Goal: Task Accomplishment & Management: Manage account settings

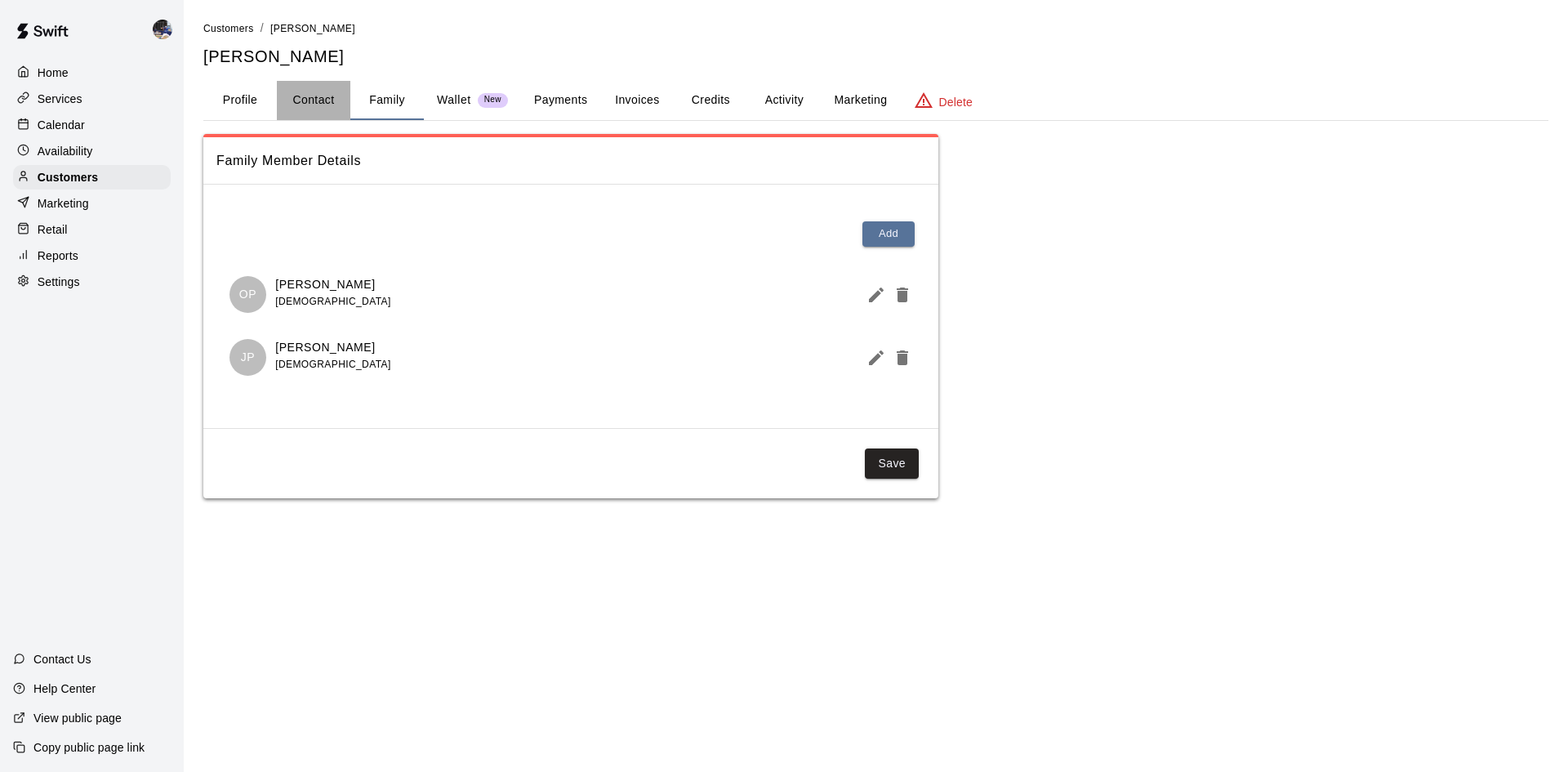
click at [299, 103] on button "Contact" at bounding box center [314, 100] width 74 height 39
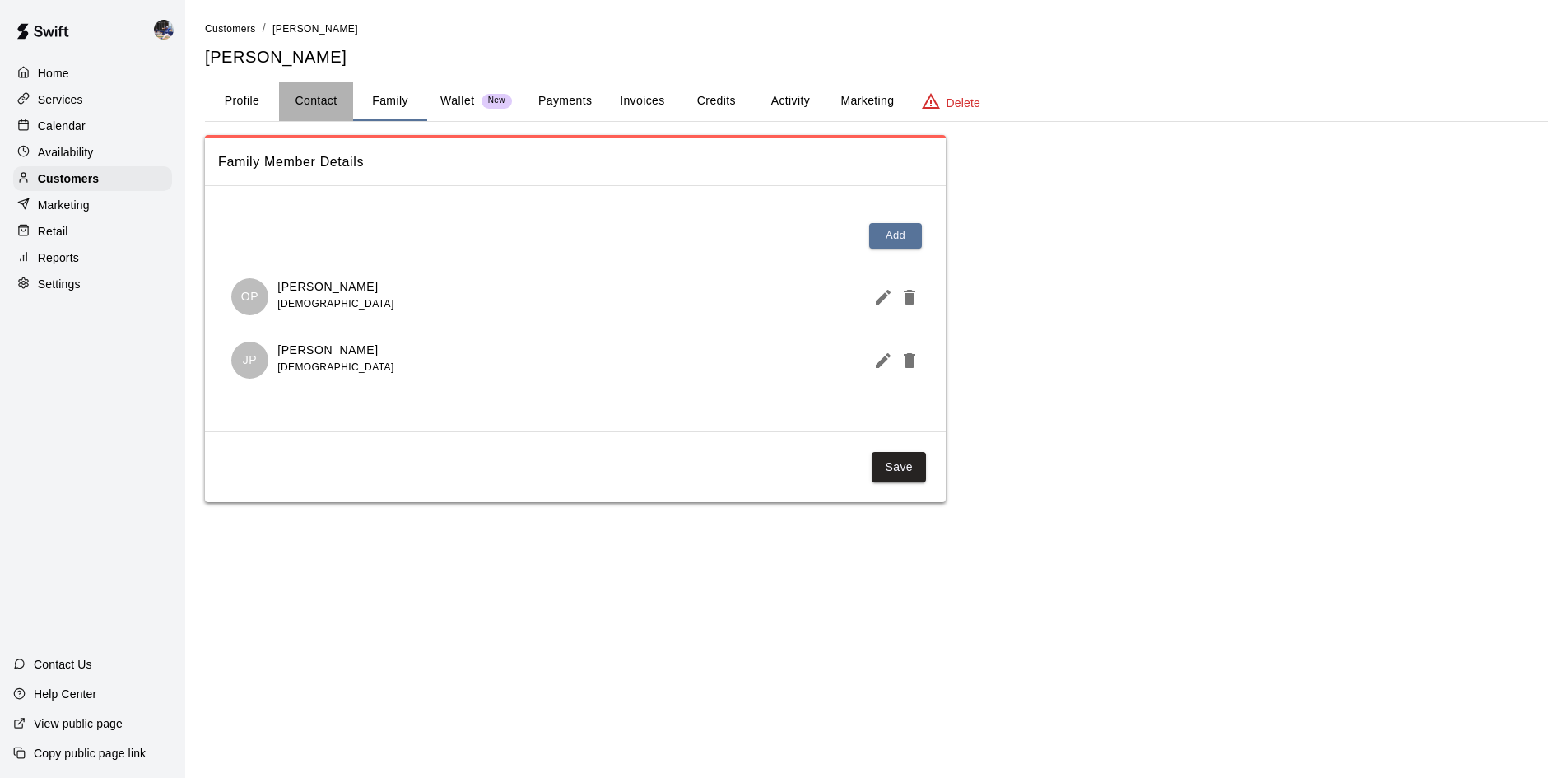
select select "**"
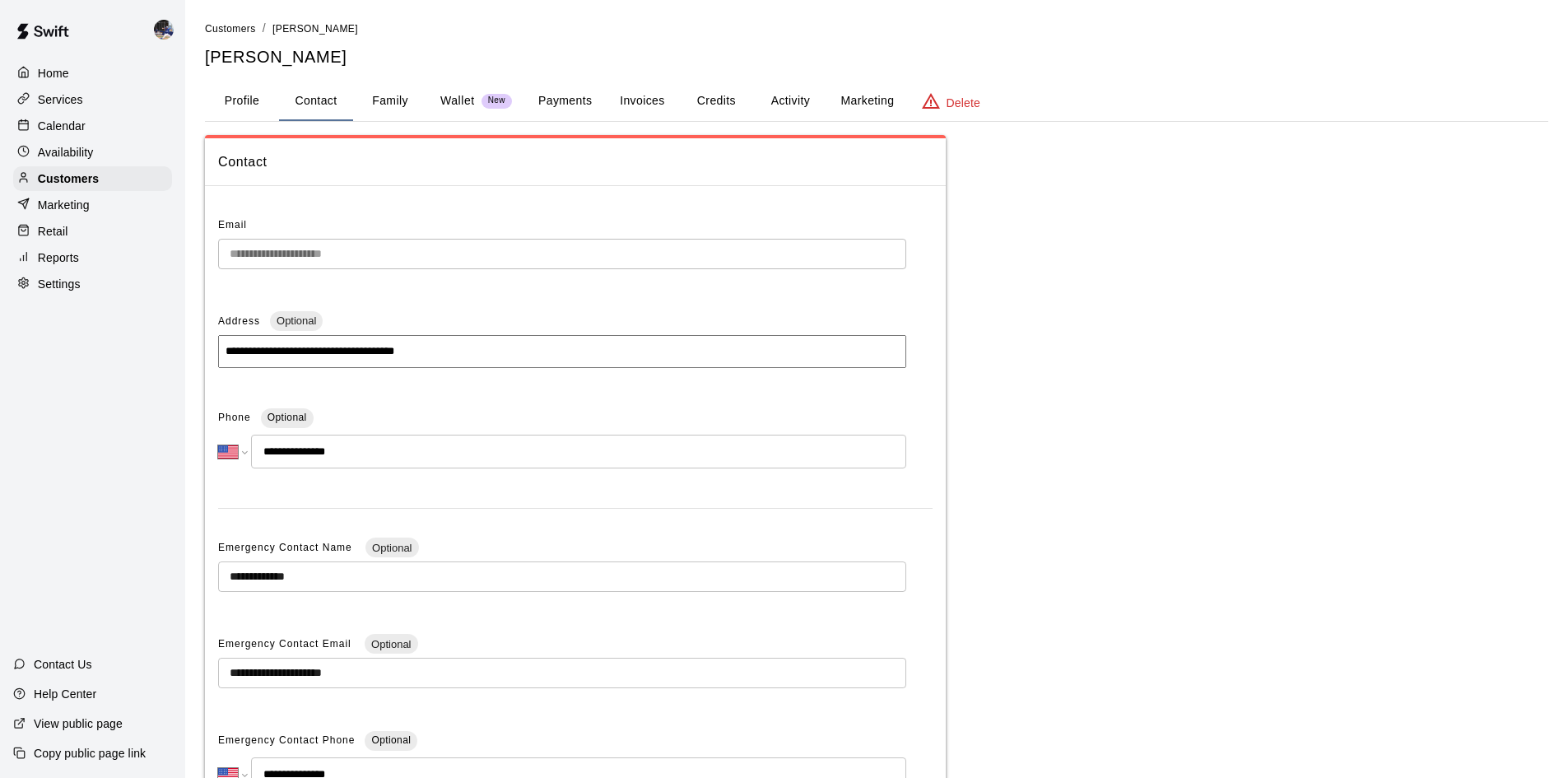
click at [435, 110] on button "Wallet New" at bounding box center [476, 101] width 98 height 40
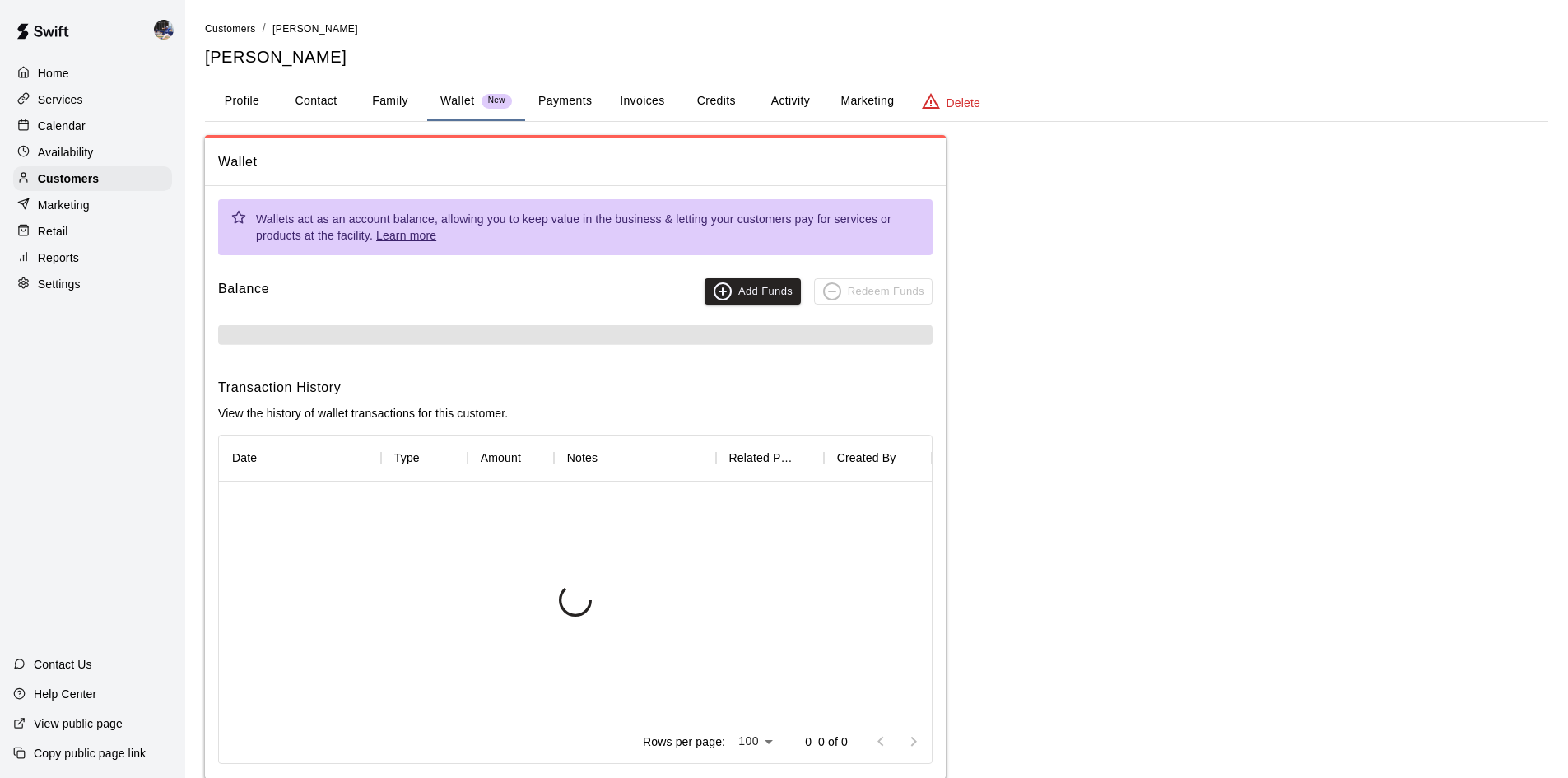
click at [569, 112] on button "Payments" at bounding box center [565, 101] width 80 height 40
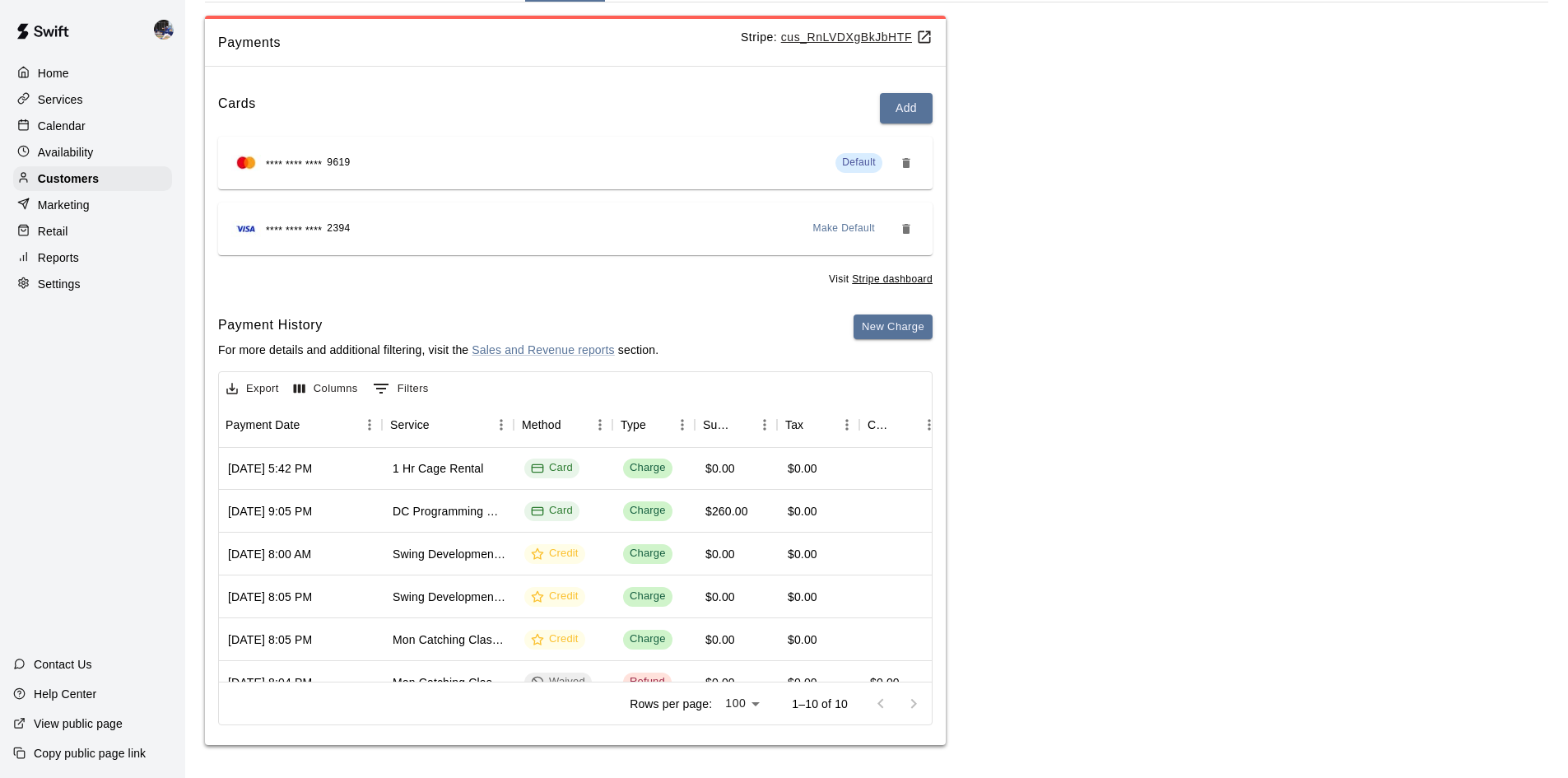
scroll to position [1, 215]
drag, startPoint x: 416, startPoint y: 663, endPoint x: 423, endPoint y: 706, distance: 43.6
click at [423, 706] on div "Rows per page: 100 *** 1–10 of 10" at bounding box center [576, 703] width 713 height 43
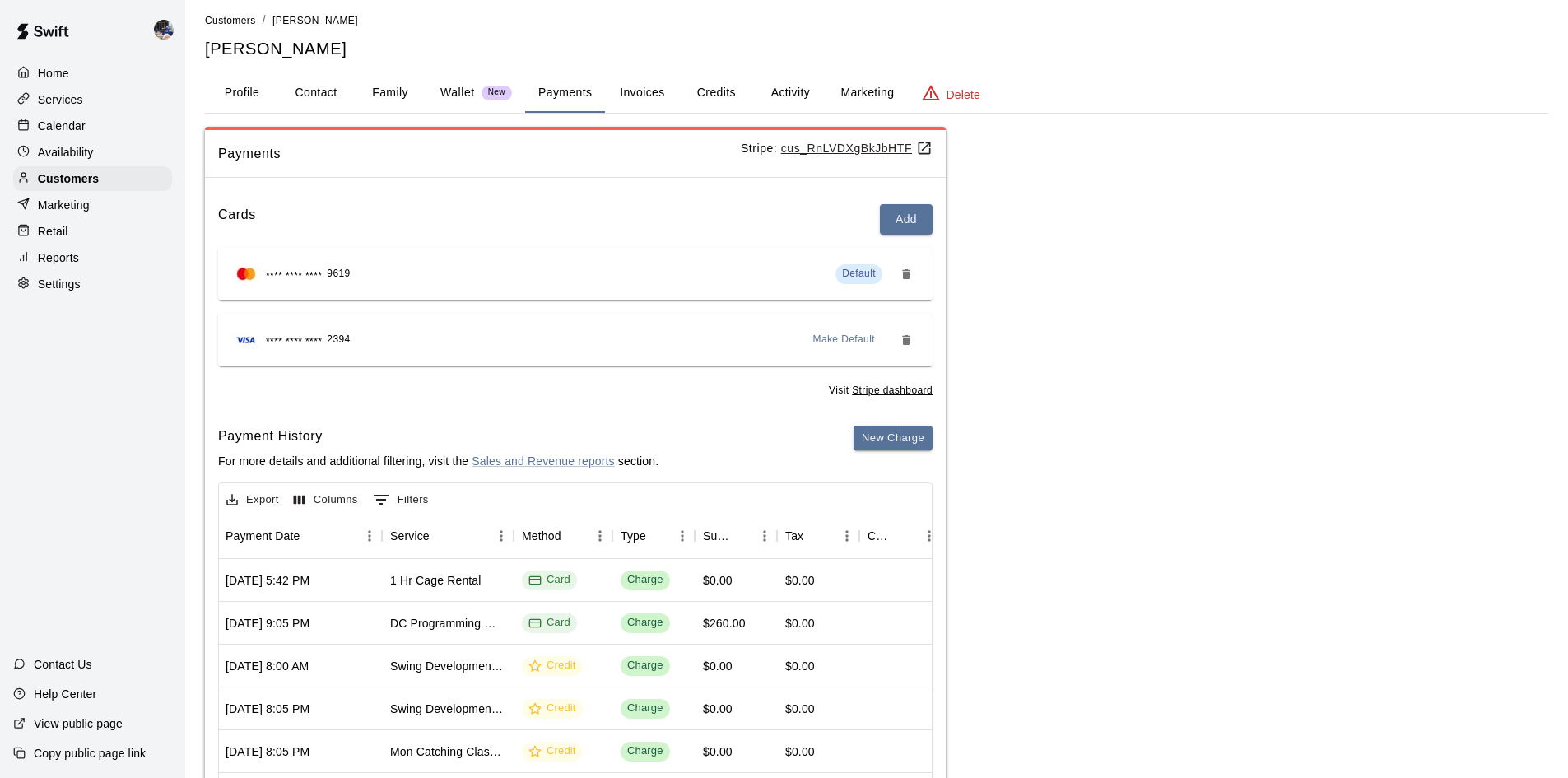
scroll to position [0, 0]
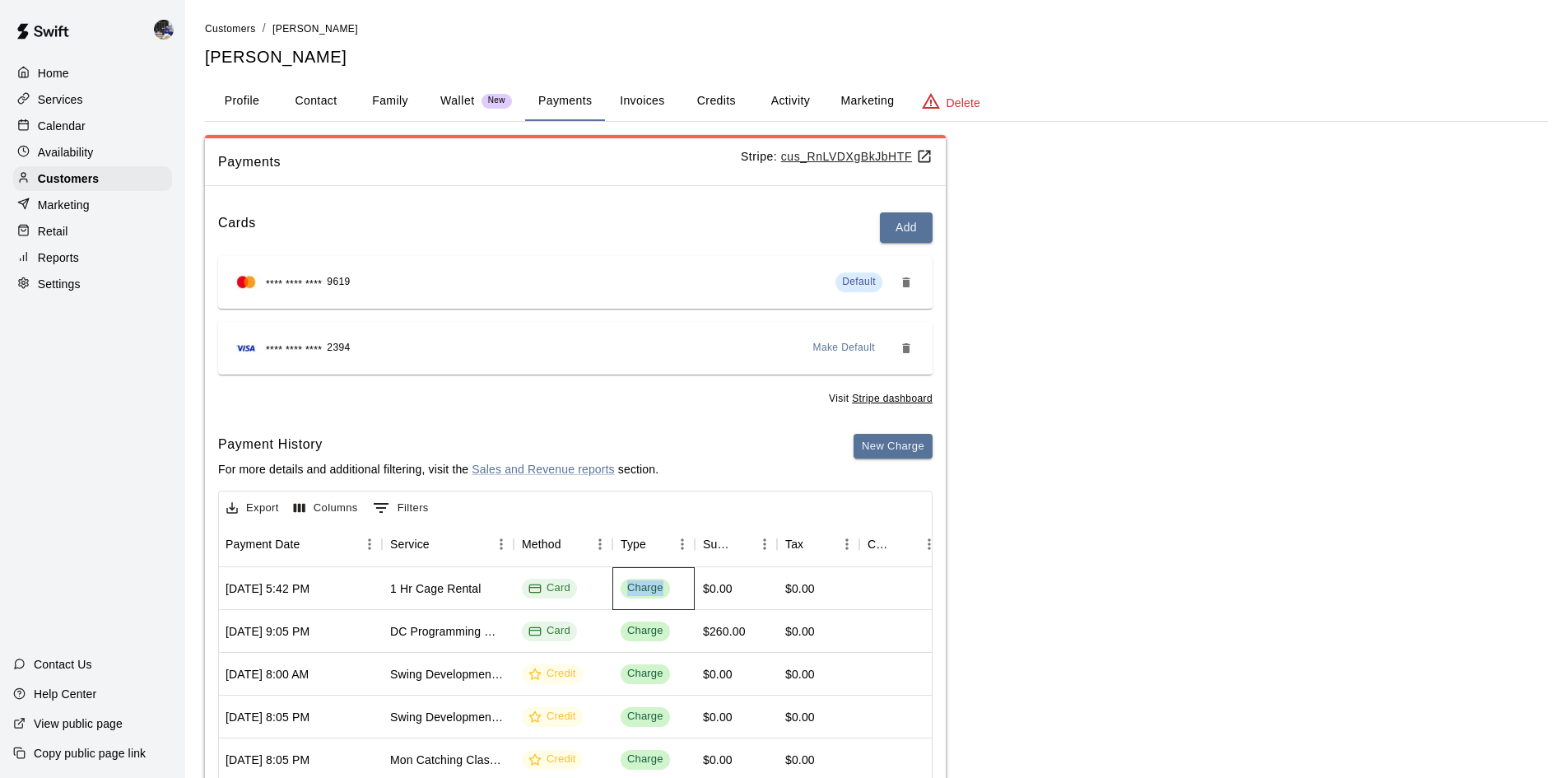
drag, startPoint x: 662, startPoint y: 590, endPoint x: 645, endPoint y: 585, distance: 17.7
click at [626, 588] on span "Charge" at bounding box center [645, 588] width 50 height 16
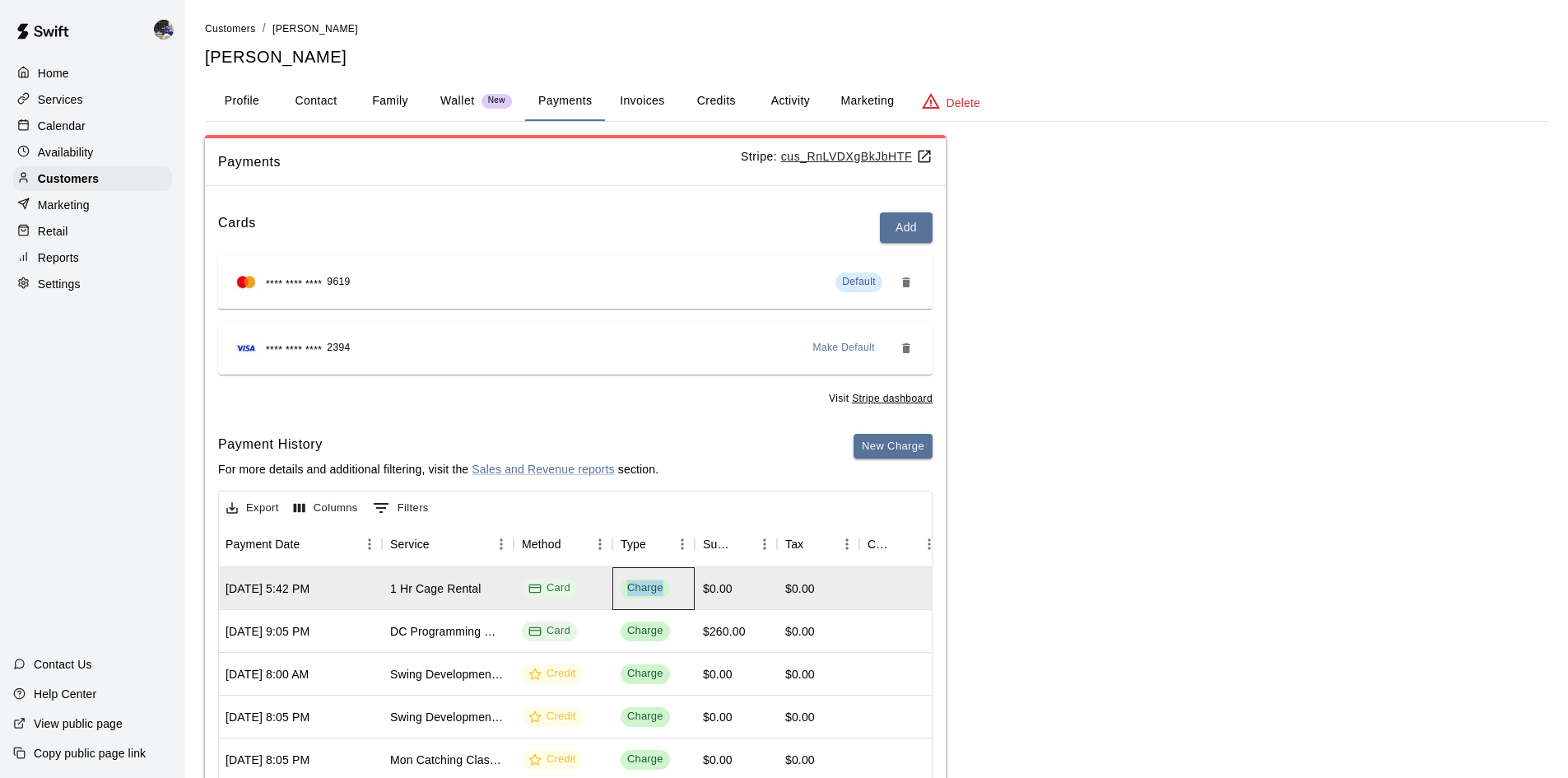
click at [645, 585] on div "Charge" at bounding box center [645, 588] width 36 height 16
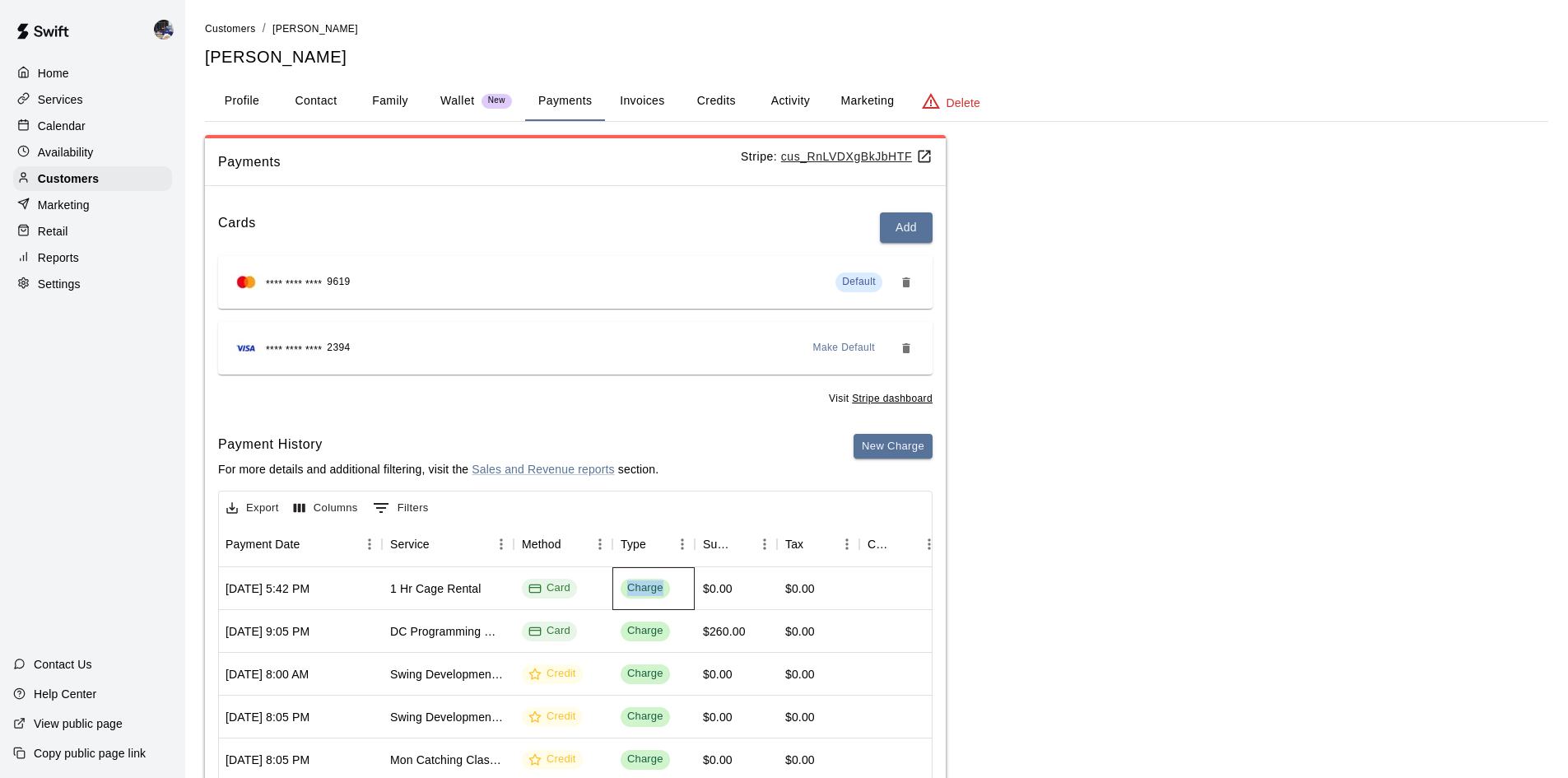
click at [645, 585] on div "Charge" at bounding box center [645, 588] width 36 height 16
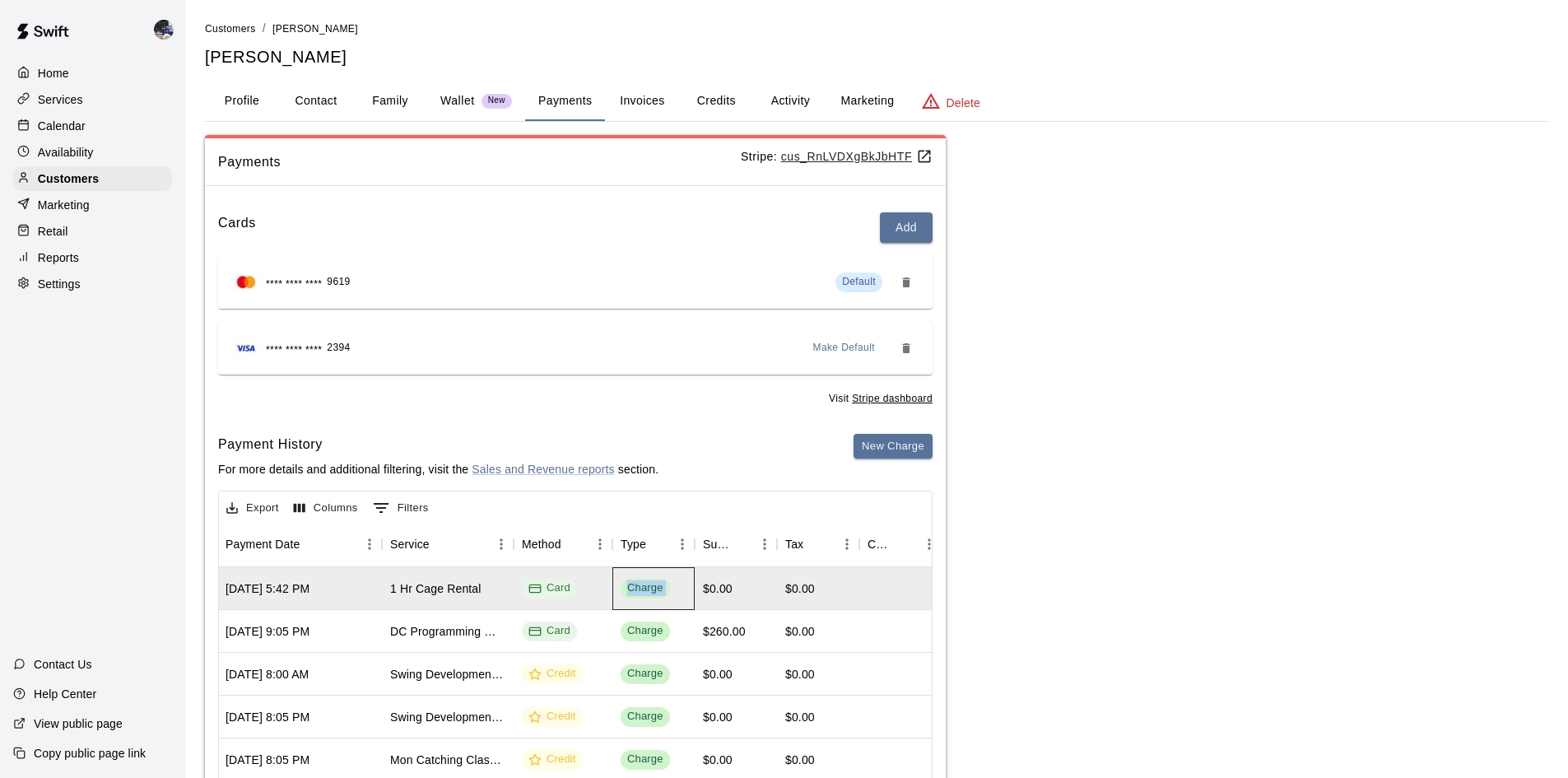
click at [645, 586] on div "Charge" at bounding box center [645, 588] width 36 height 16
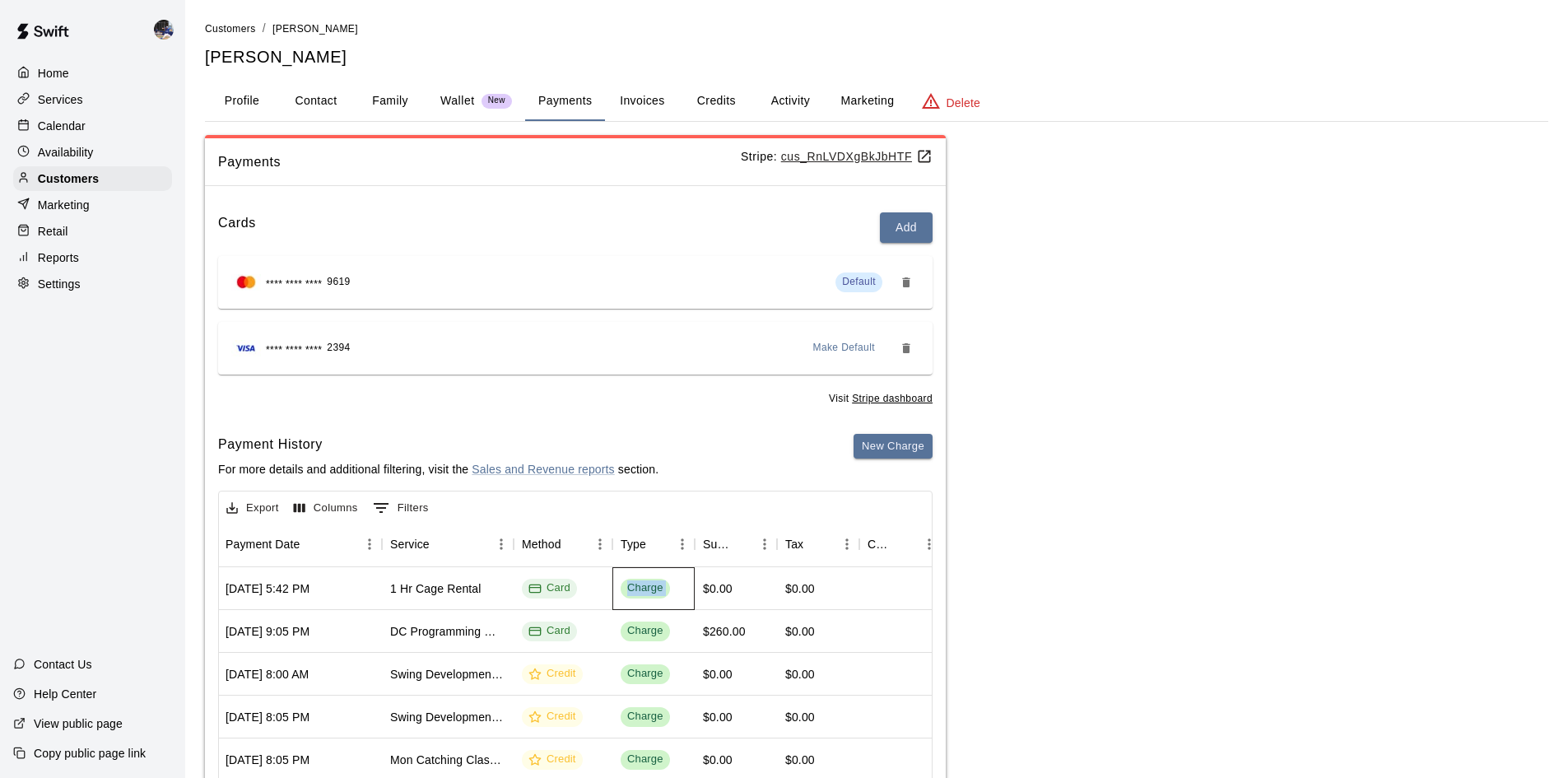
click at [647, 598] on div "Charge" at bounding box center [645, 588] width 50 height 19
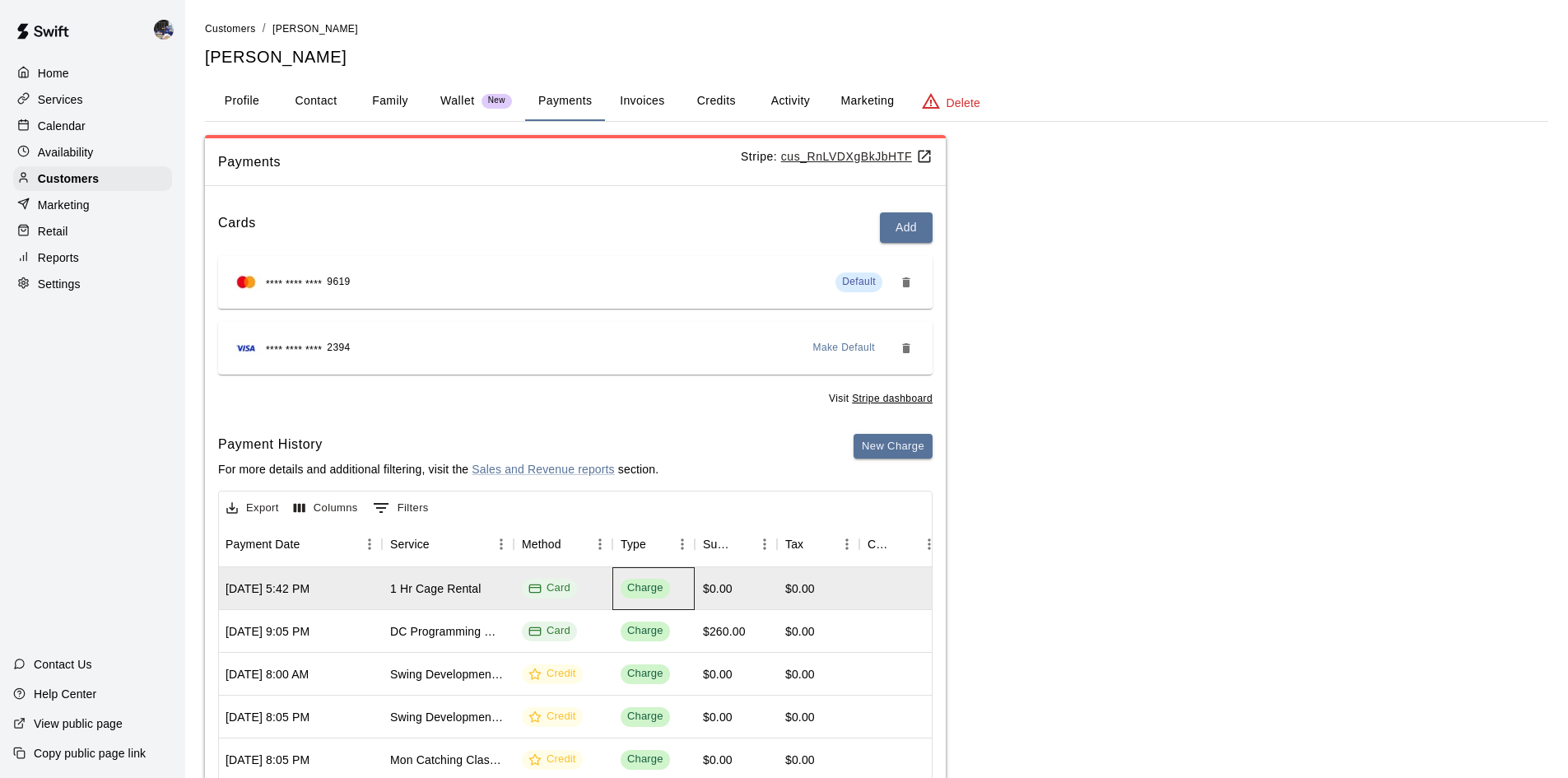
click at [664, 586] on span "Charge" at bounding box center [645, 588] width 50 height 16
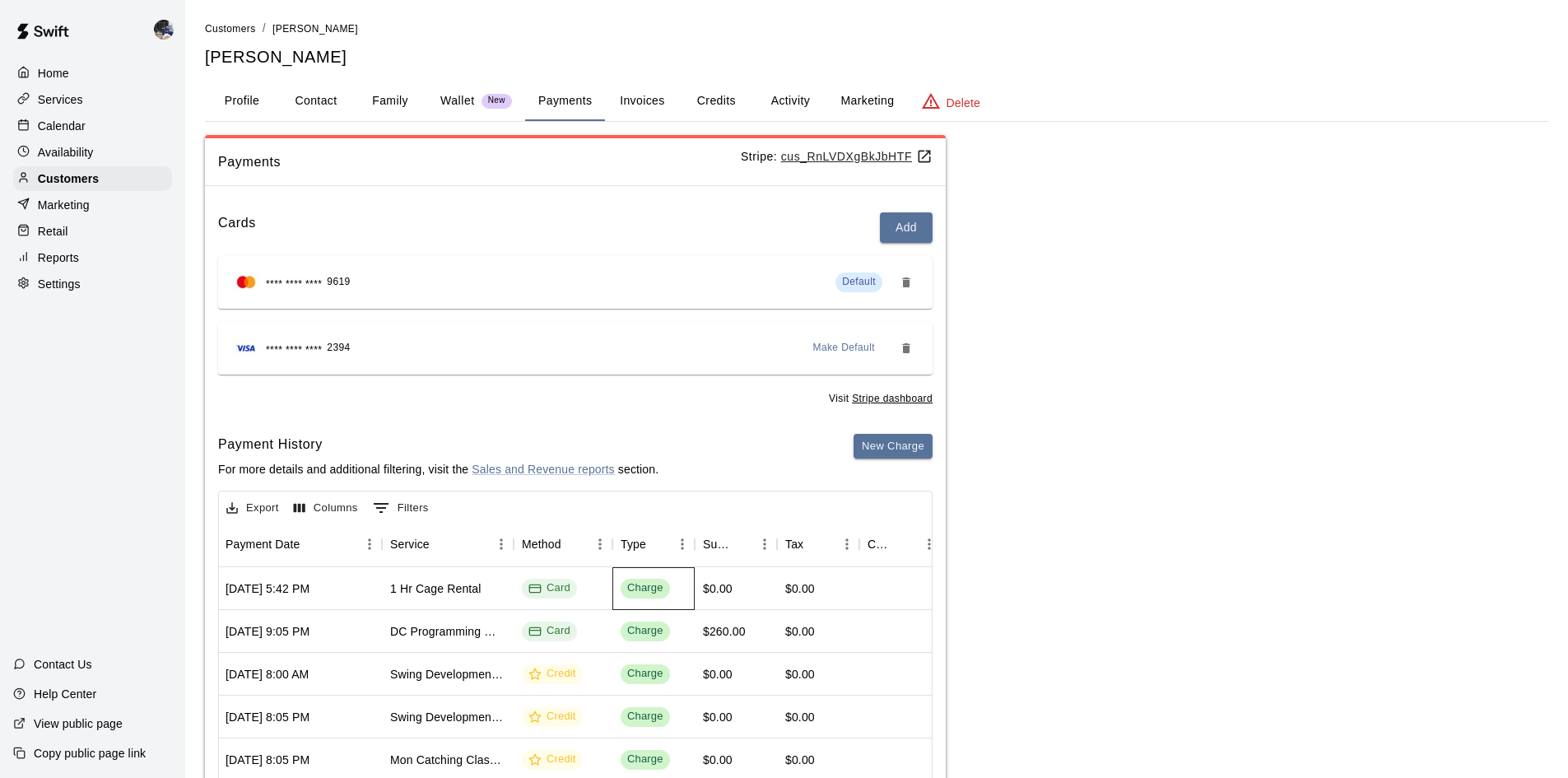
click at [655, 591] on div "Charge" at bounding box center [645, 588] width 36 height 16
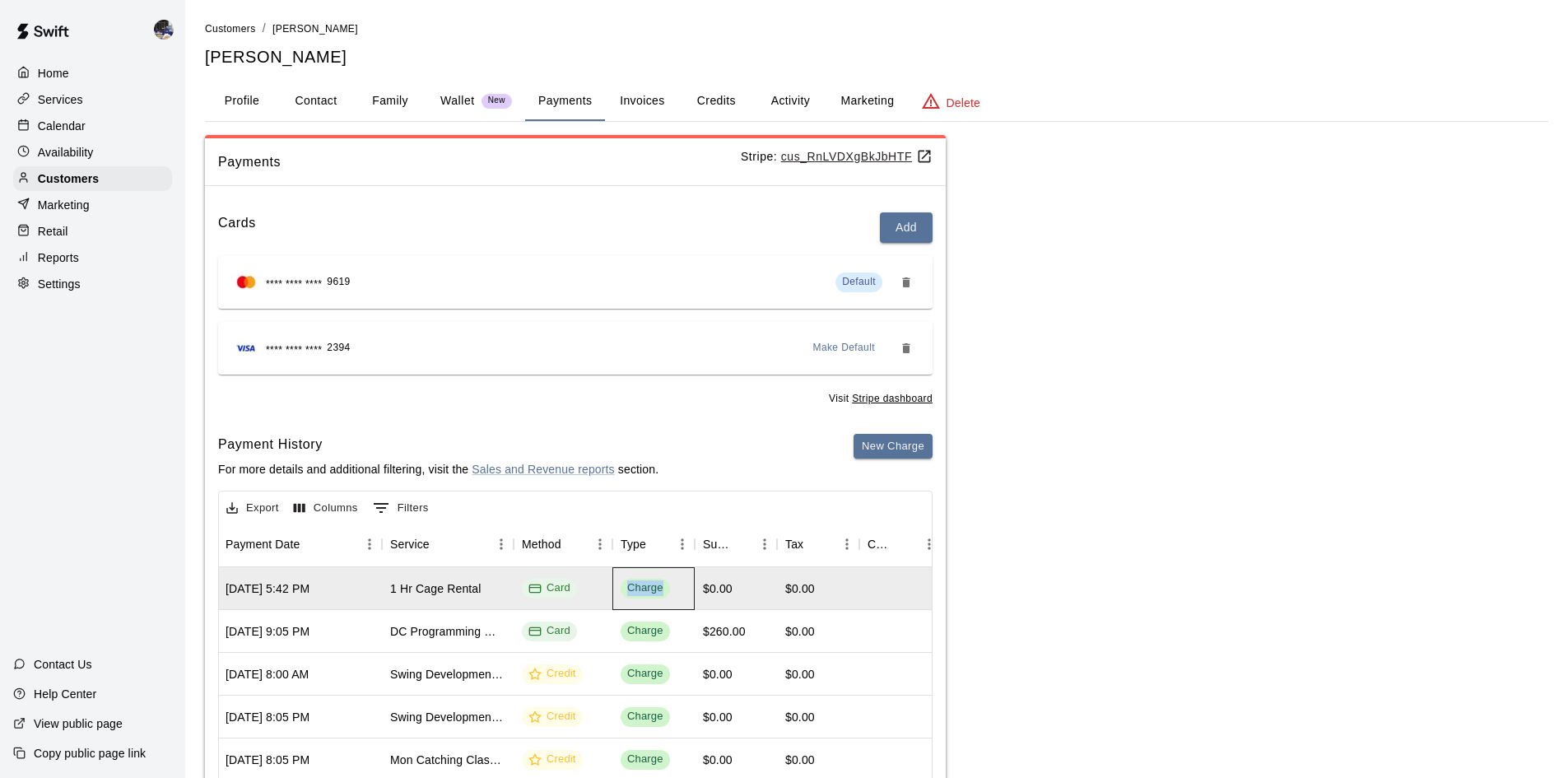
click at [655, 591] on div "Charge" at bounding box center [645, 588] width 36 height 16
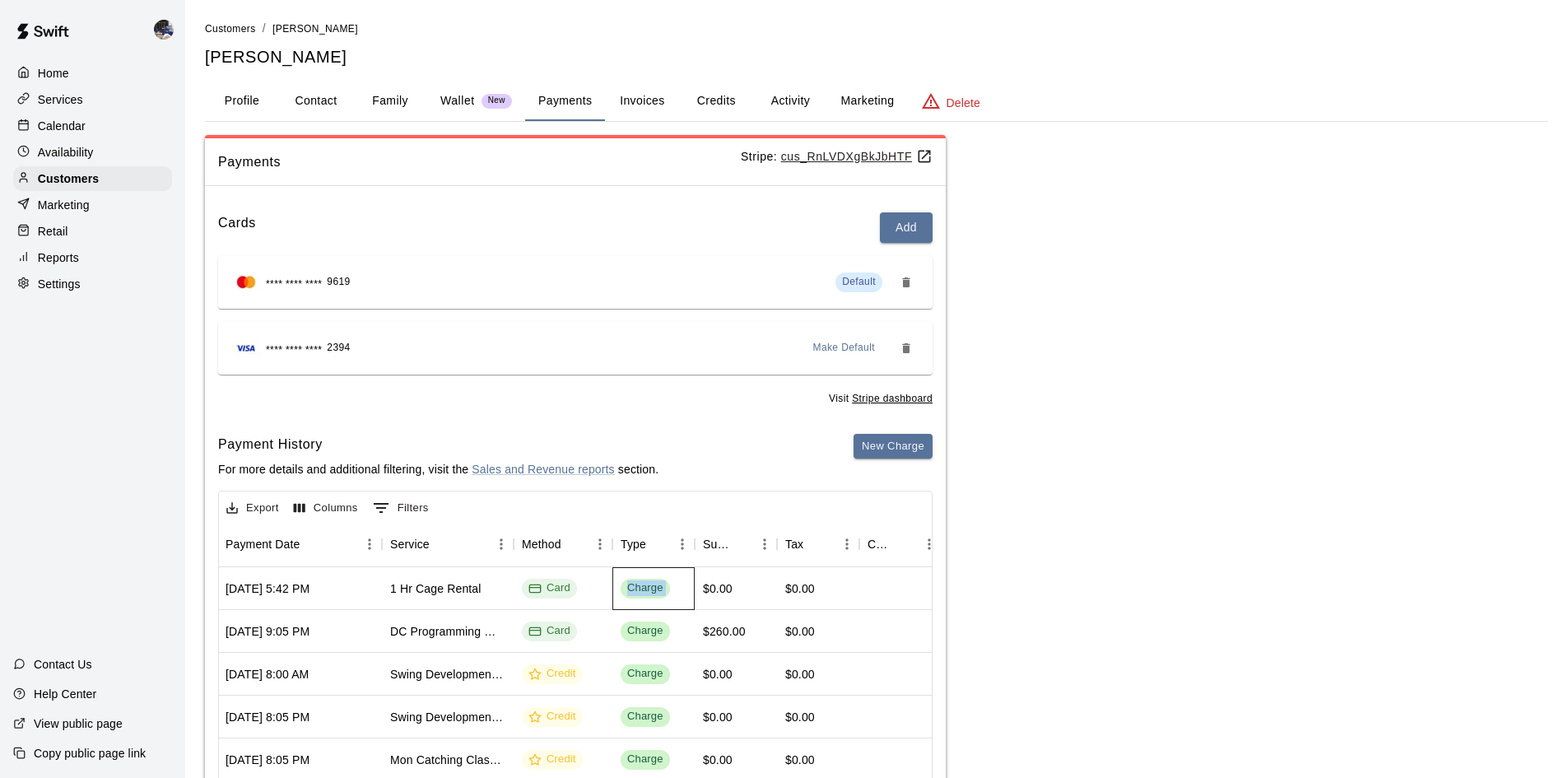
click at [655, 591] on div "Charge" at bounding box center [645, 588] width 36 height 16
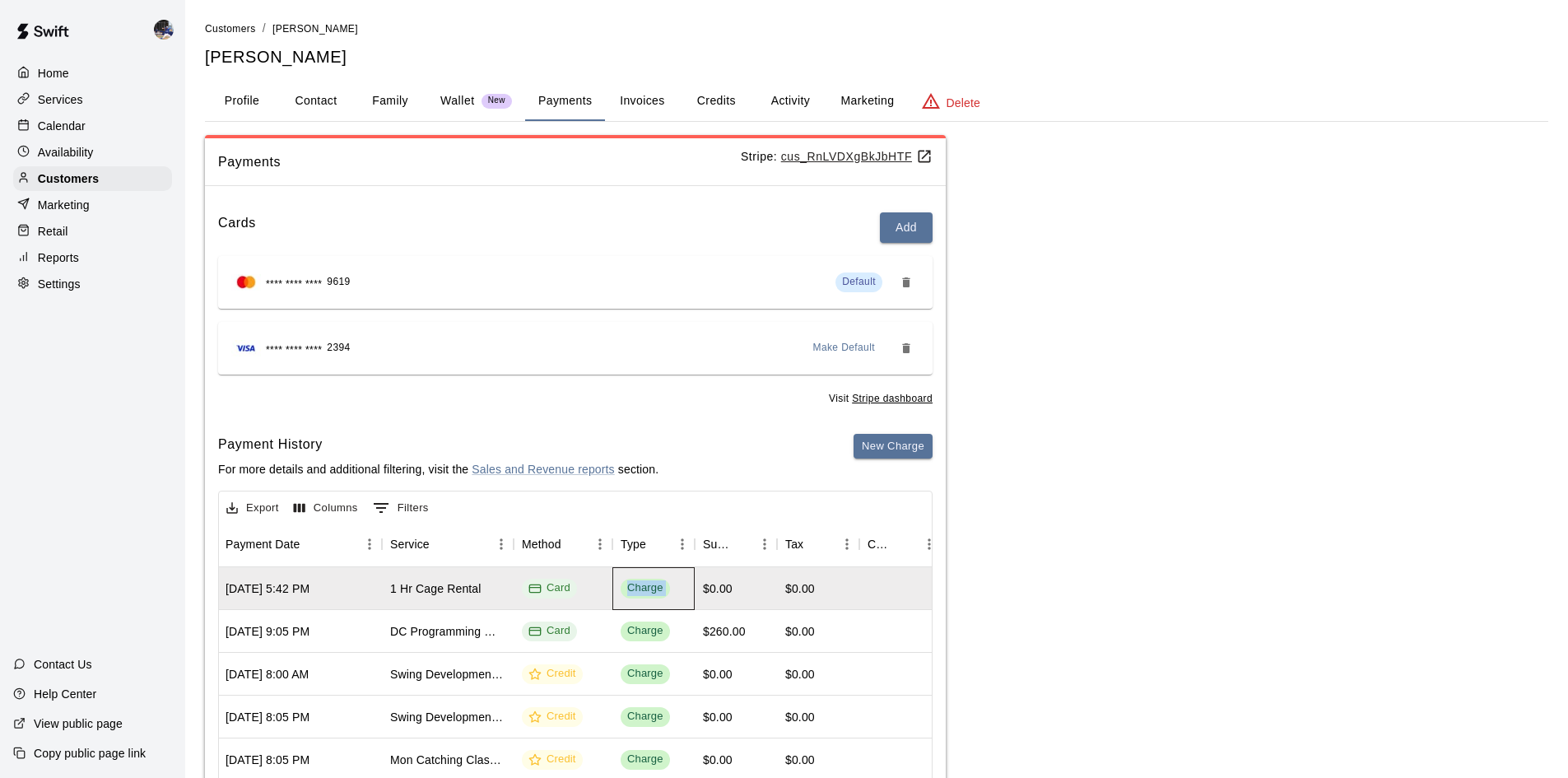
click at [656, 591] on div "Charge" at bounding box center [645, 588] width 36 height 16
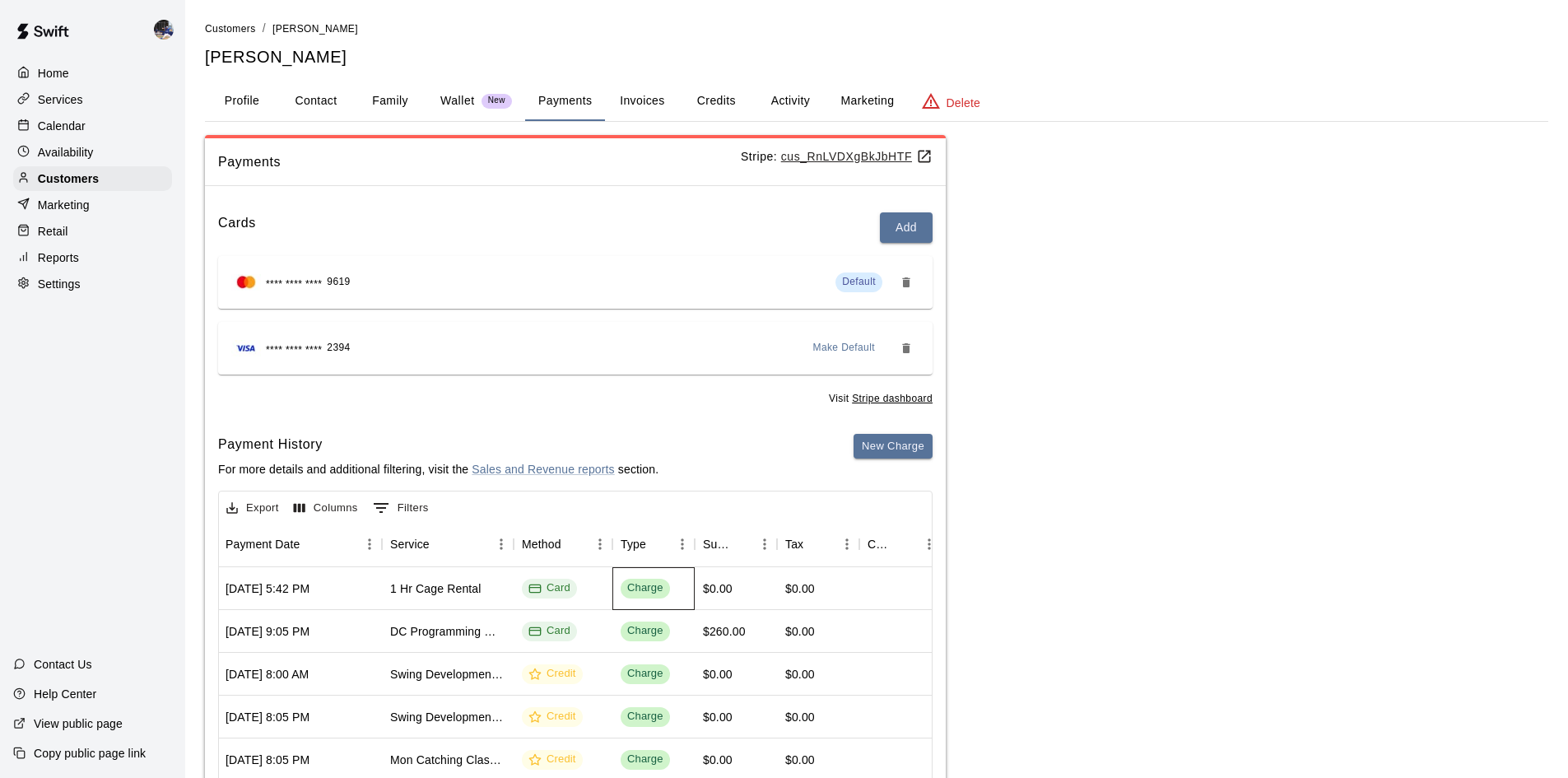
click at [665, 592] on span "Charge" at bounding box center [645, 588] width 50 height 16
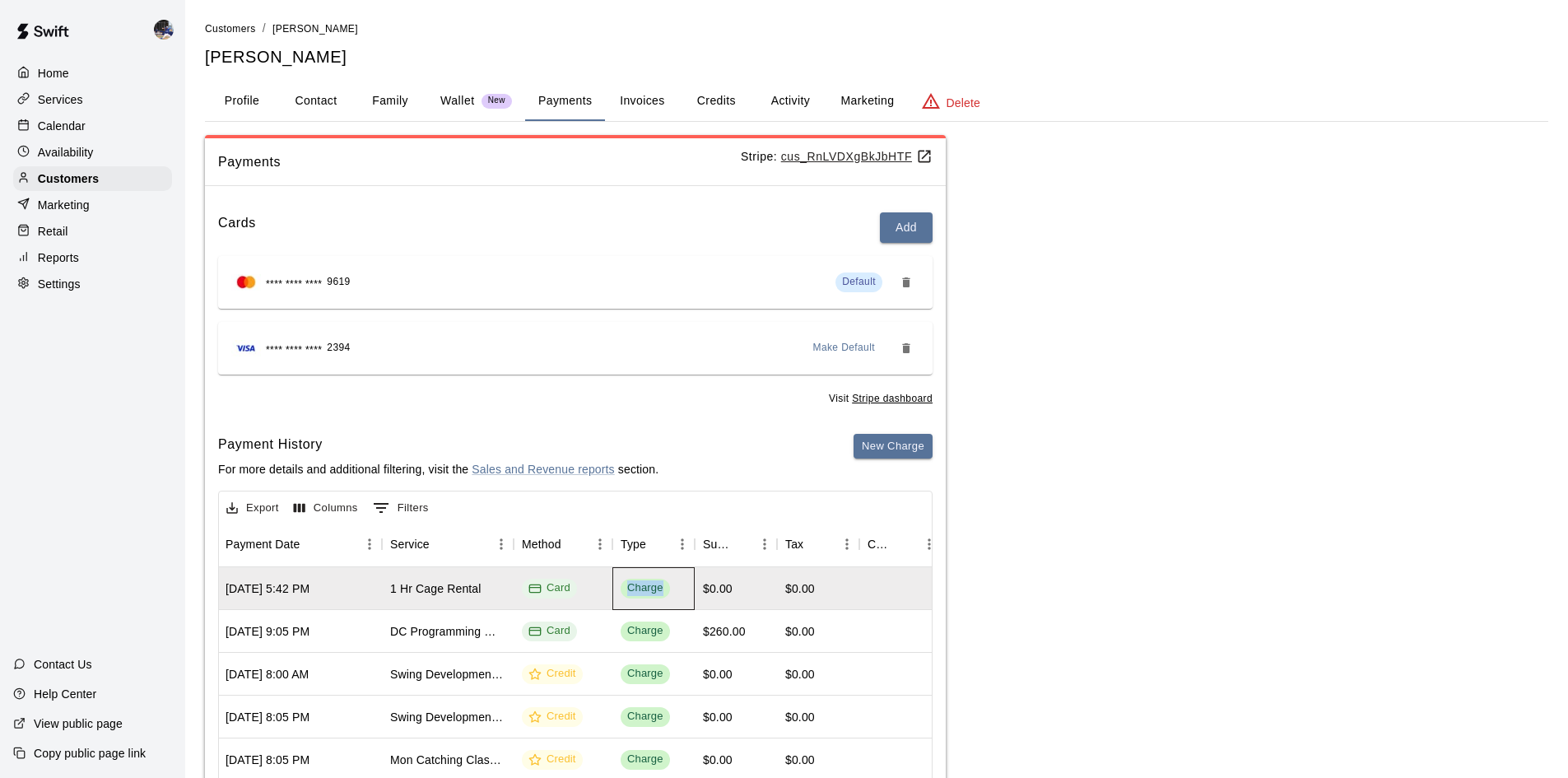
drag, startPoint x: 663, startPoint y: 592, endPoint x: 615, endPoint y: 592, distance: 48.0
click at [615, 592] on div "Charge" at bounding box center [654, 588] width 83 height 43
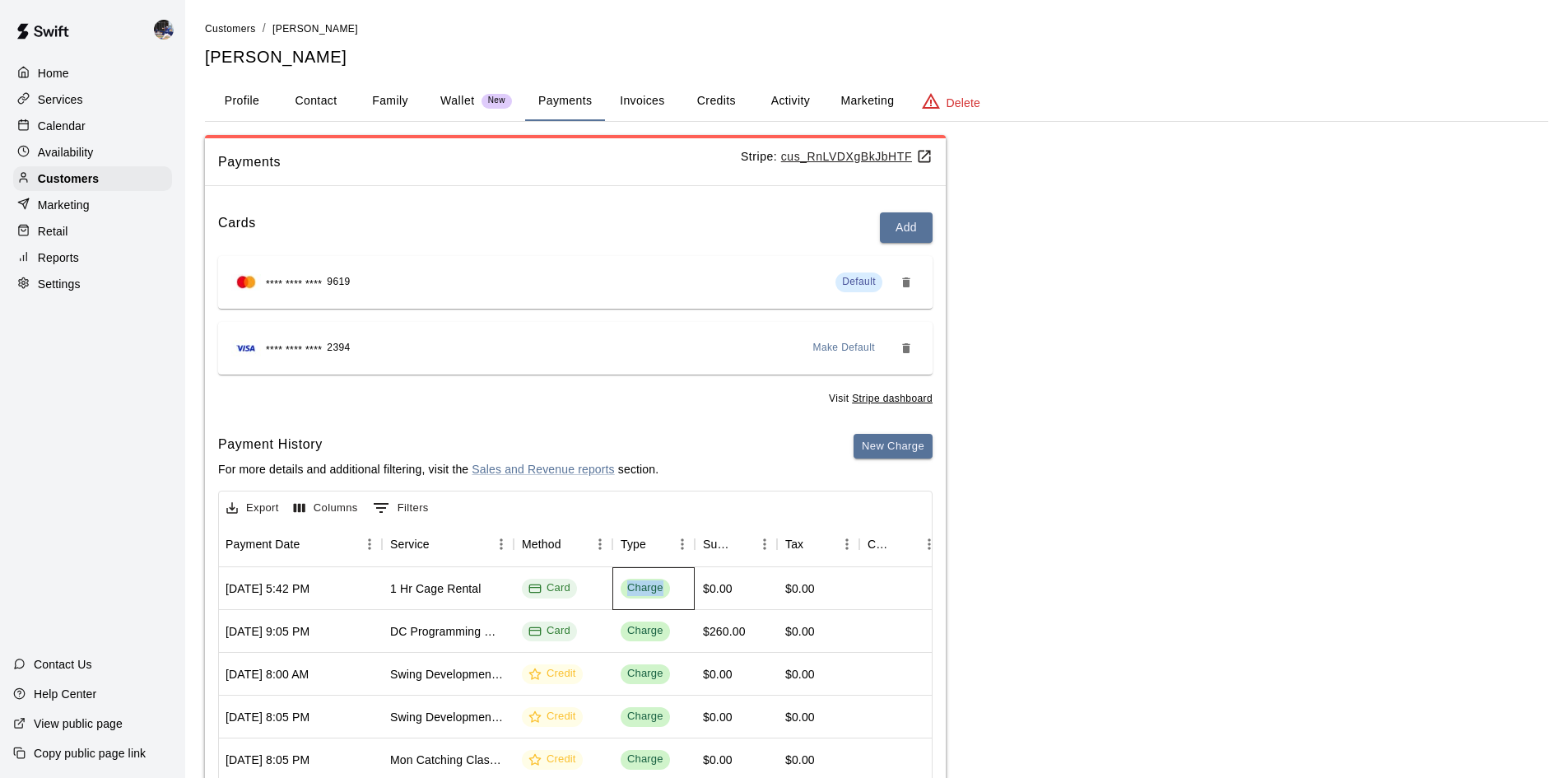
click at [642, 587] on div "Charge" at bounding box center [645, 588] width 36 height 16
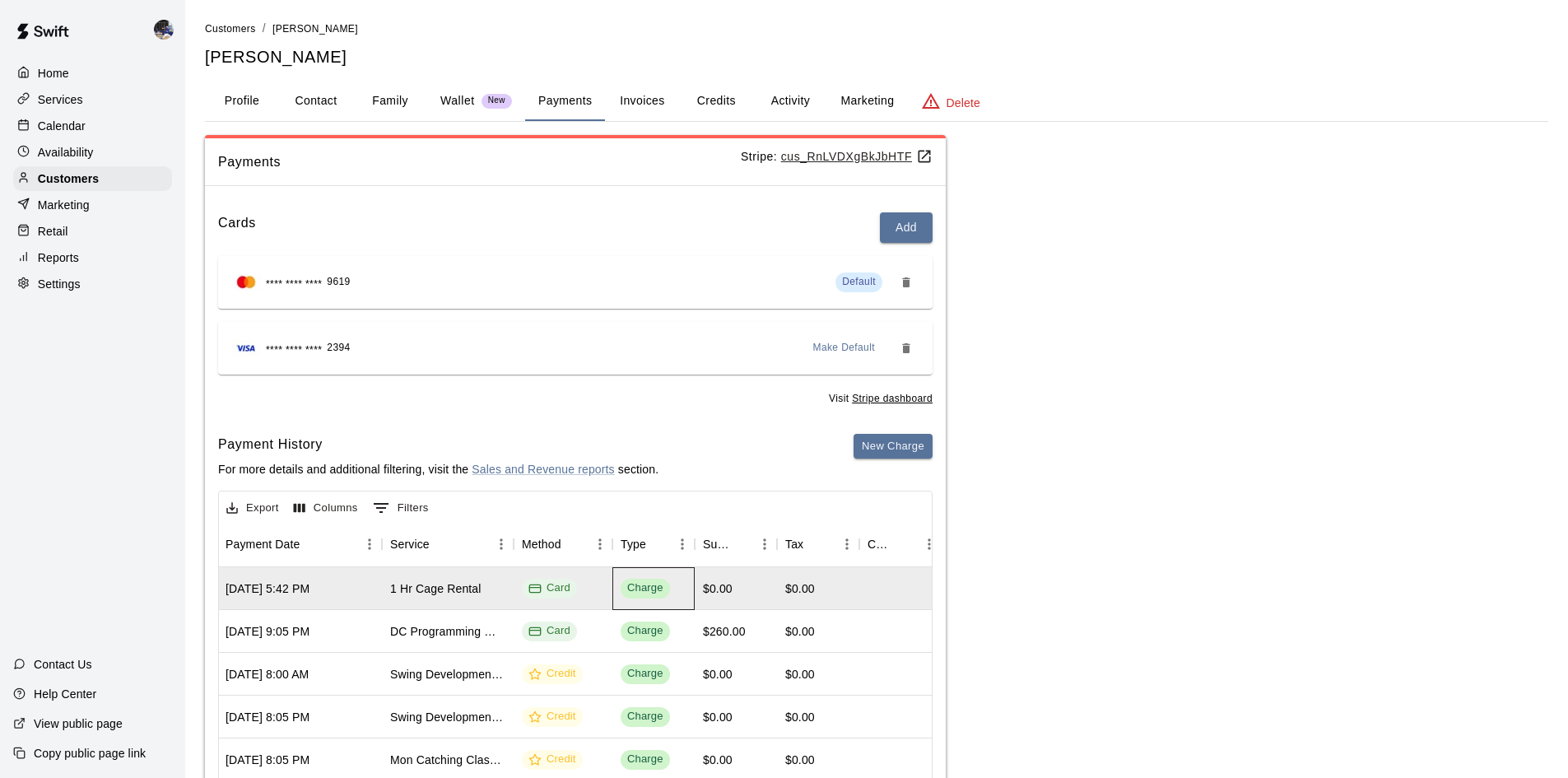
click at [626, 592] on span "Charge" at bounding box center [645, 588] width 50 height 16
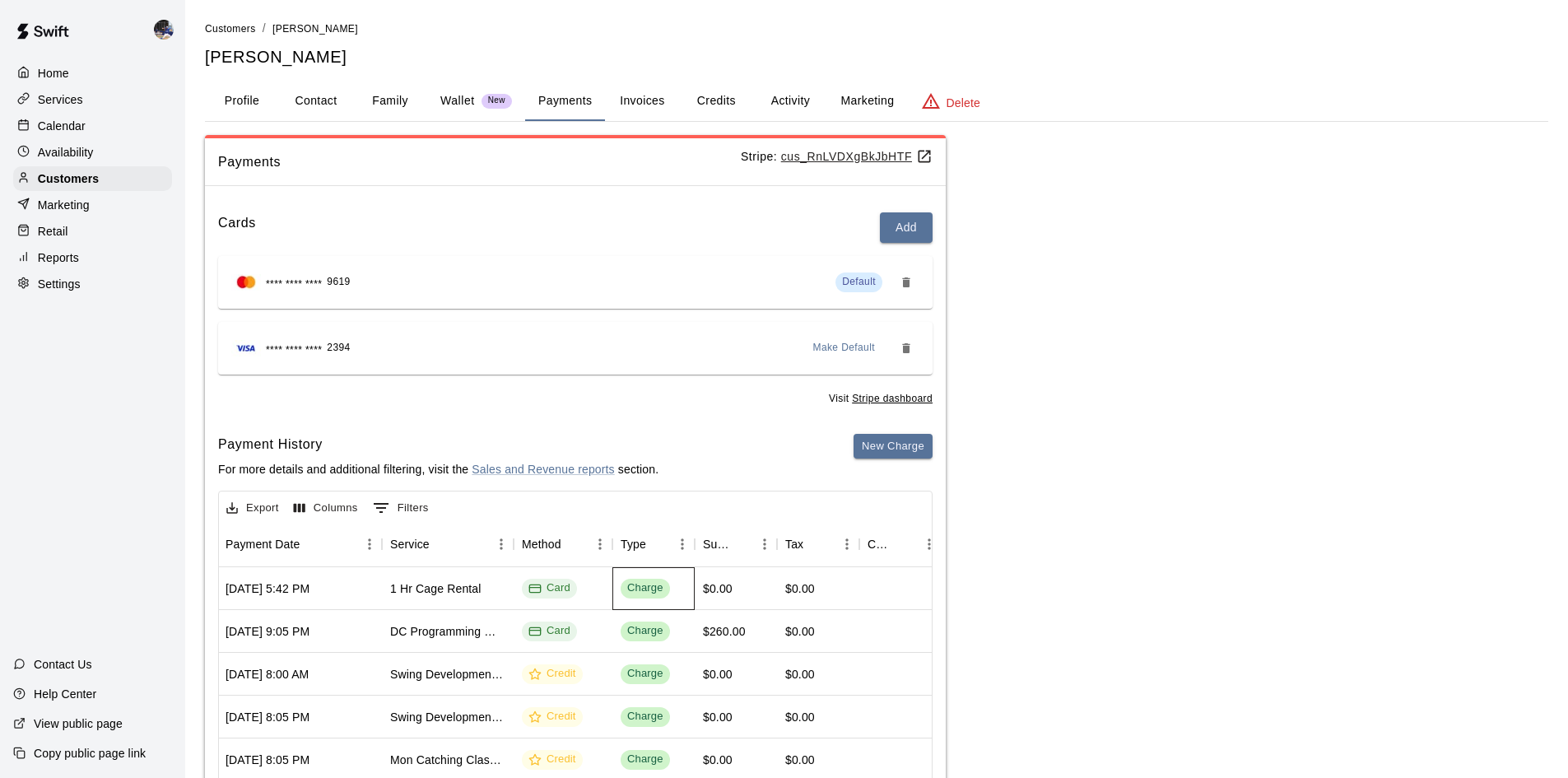
click at [631, 592] on div "Charge" at bounding box center [645, 588] width 36 height 16
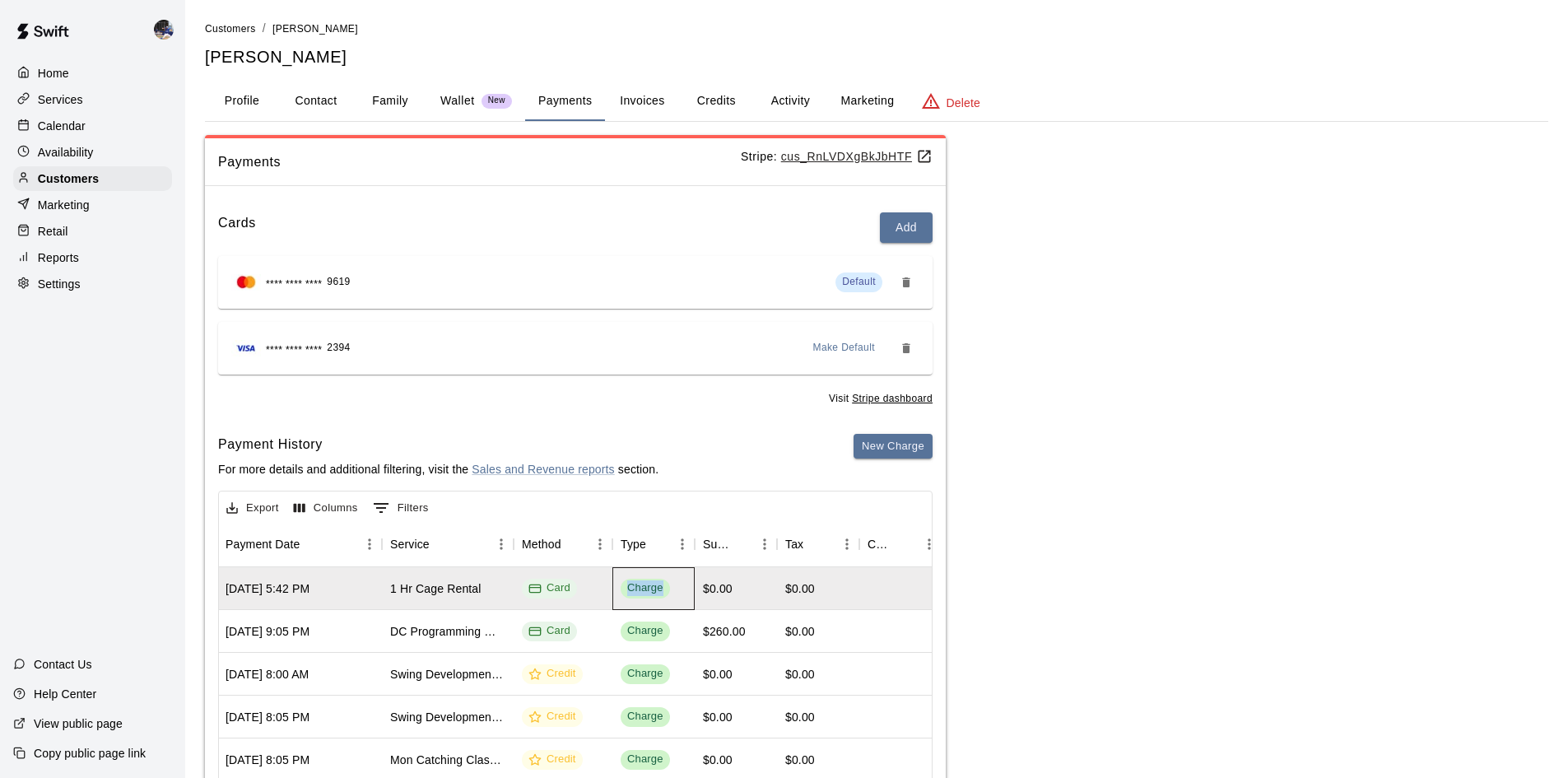
drag, startPoint x: 627, startPoint y: 587, endPoint x: 675, endPoint y: 589, distance: 48.0
click at [675, 589] on div "Charge" at bounding box center [654, 588] width 83 height 43
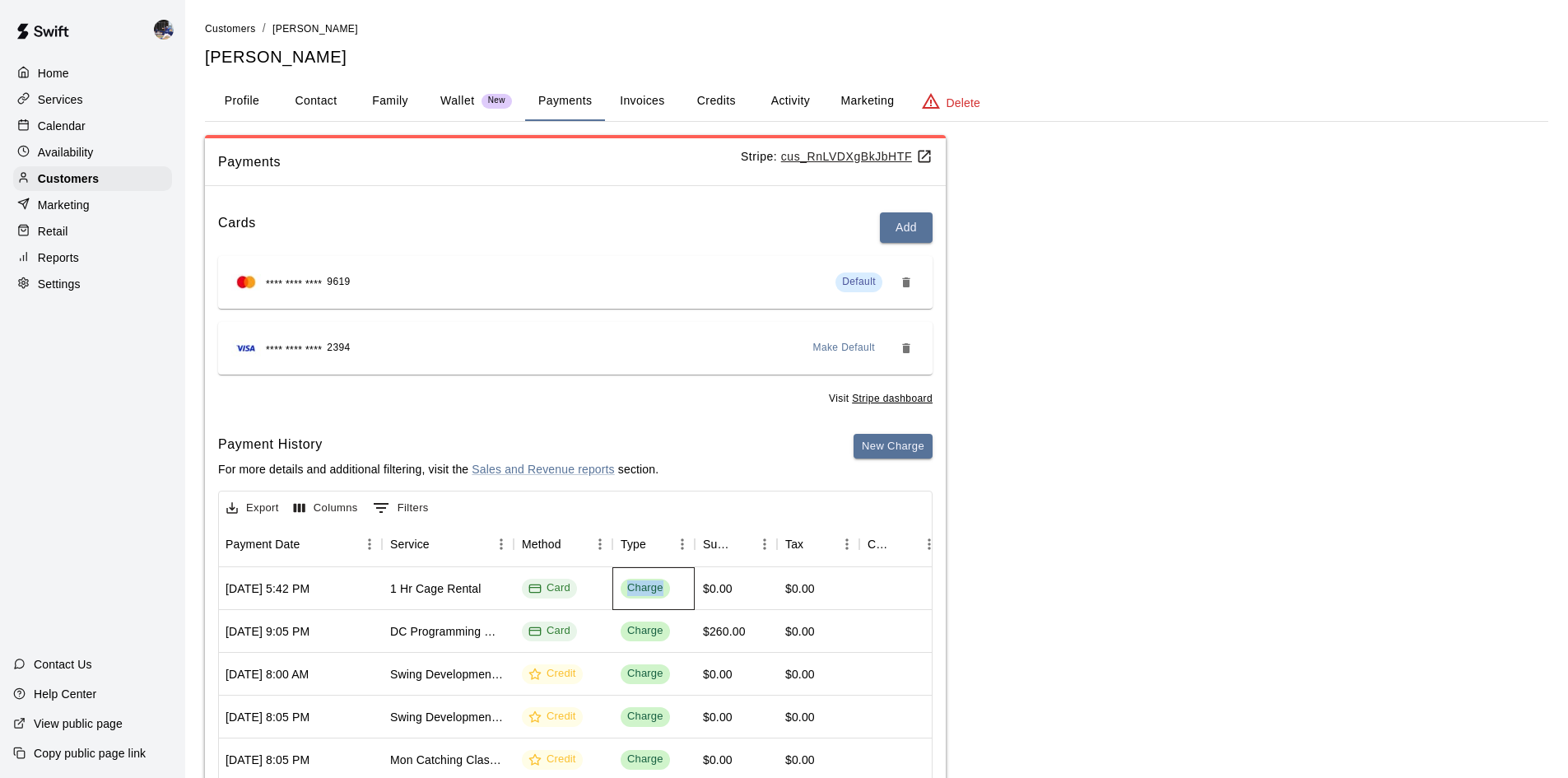
drag, startPoint x: 667, startPoint y: 589, endPoint x: 654, endPoint y: 589, distance: 13.0
click at [666, 589] on span "Charge" at bounding box center [645, 588] width 50 height 16
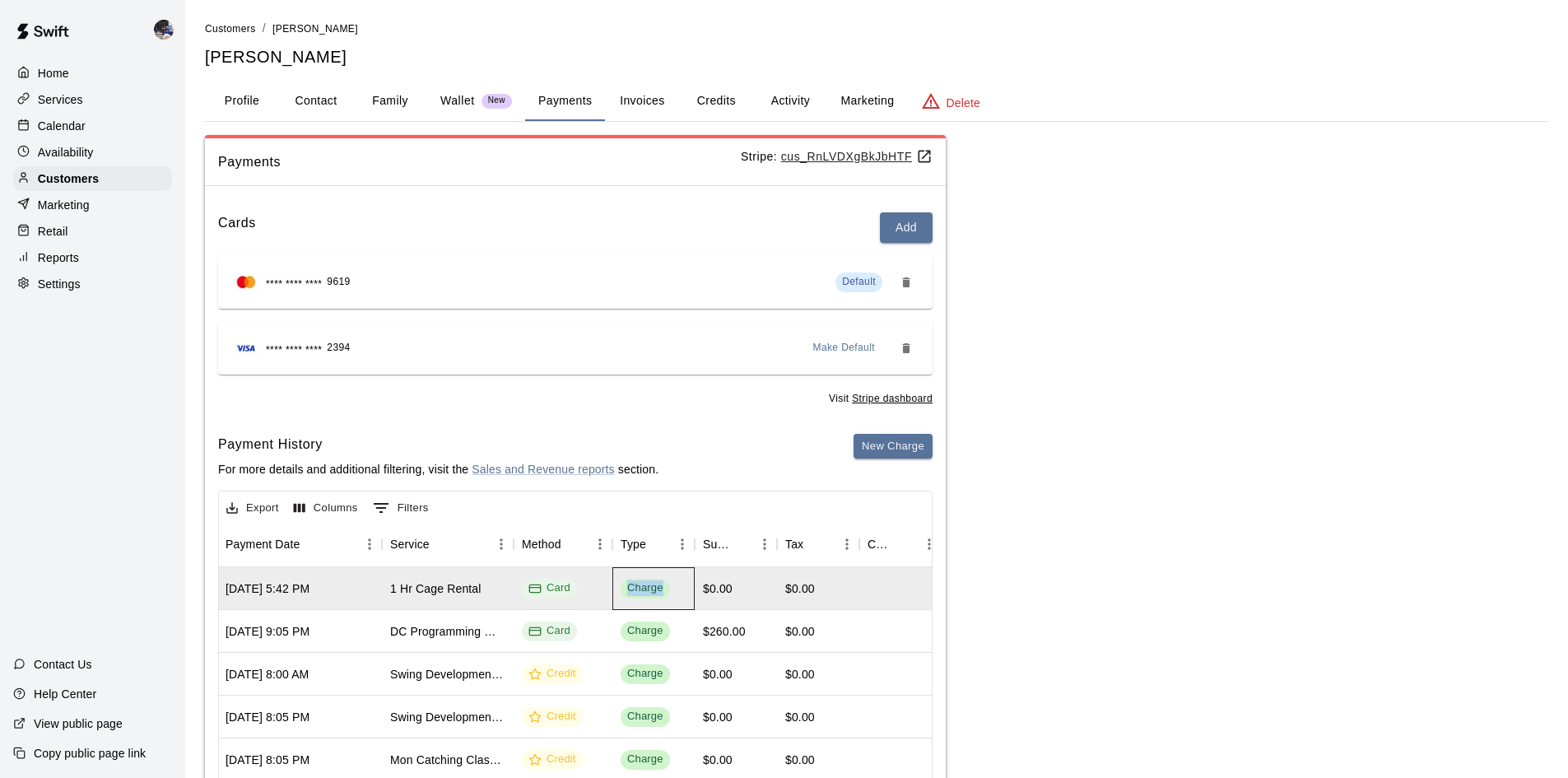
click at [661, 589] on div "Charge" at bounding box center [645, 588] width 36 height 16
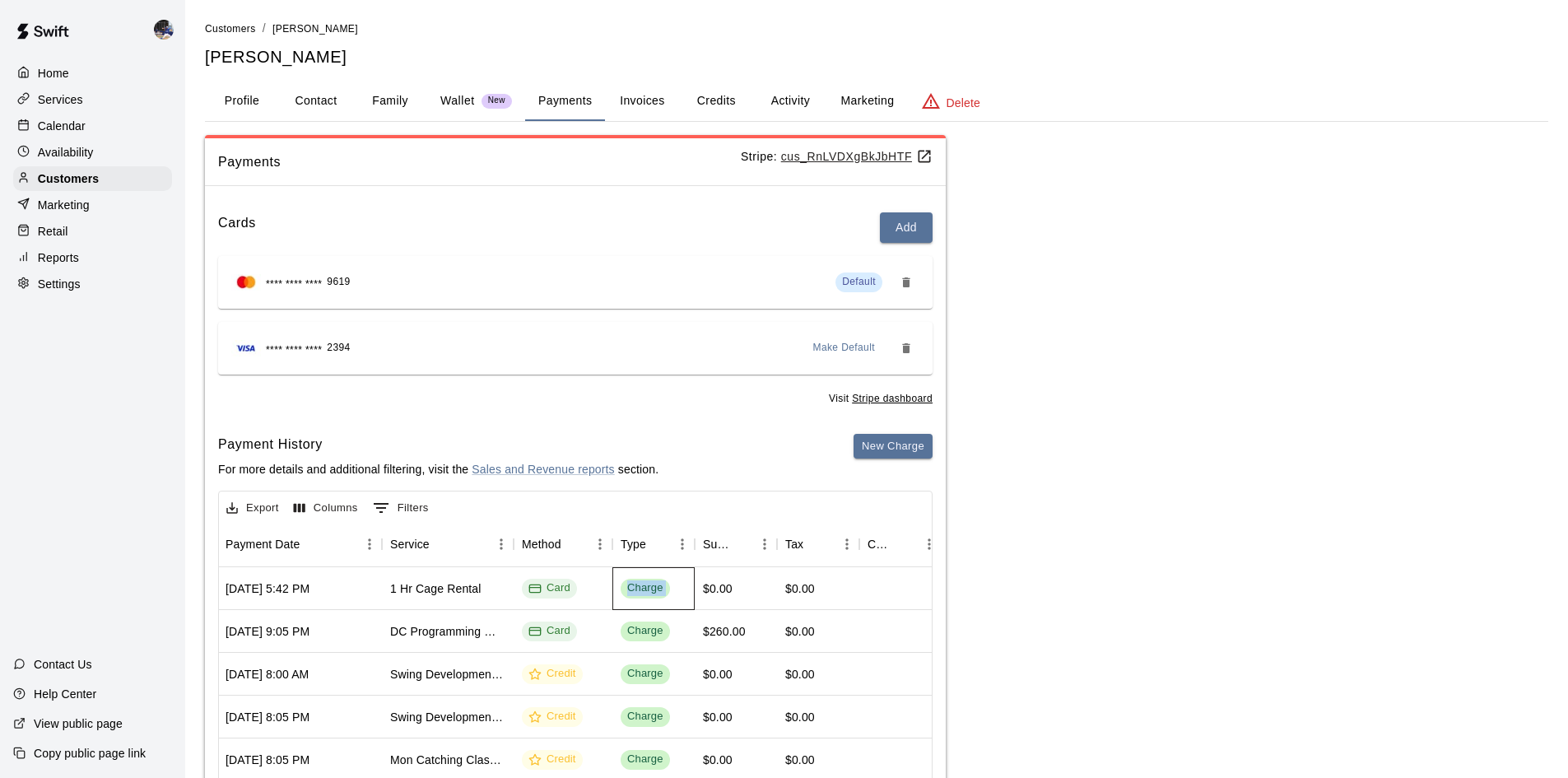
drag, startPoint x: 662, startPoint y: 589, endPoint x: 623, endPoint y: 590, distance: 39.0
click at [623, 590] on span "Charge" at bounding box center [645, 588] width 50 height 16
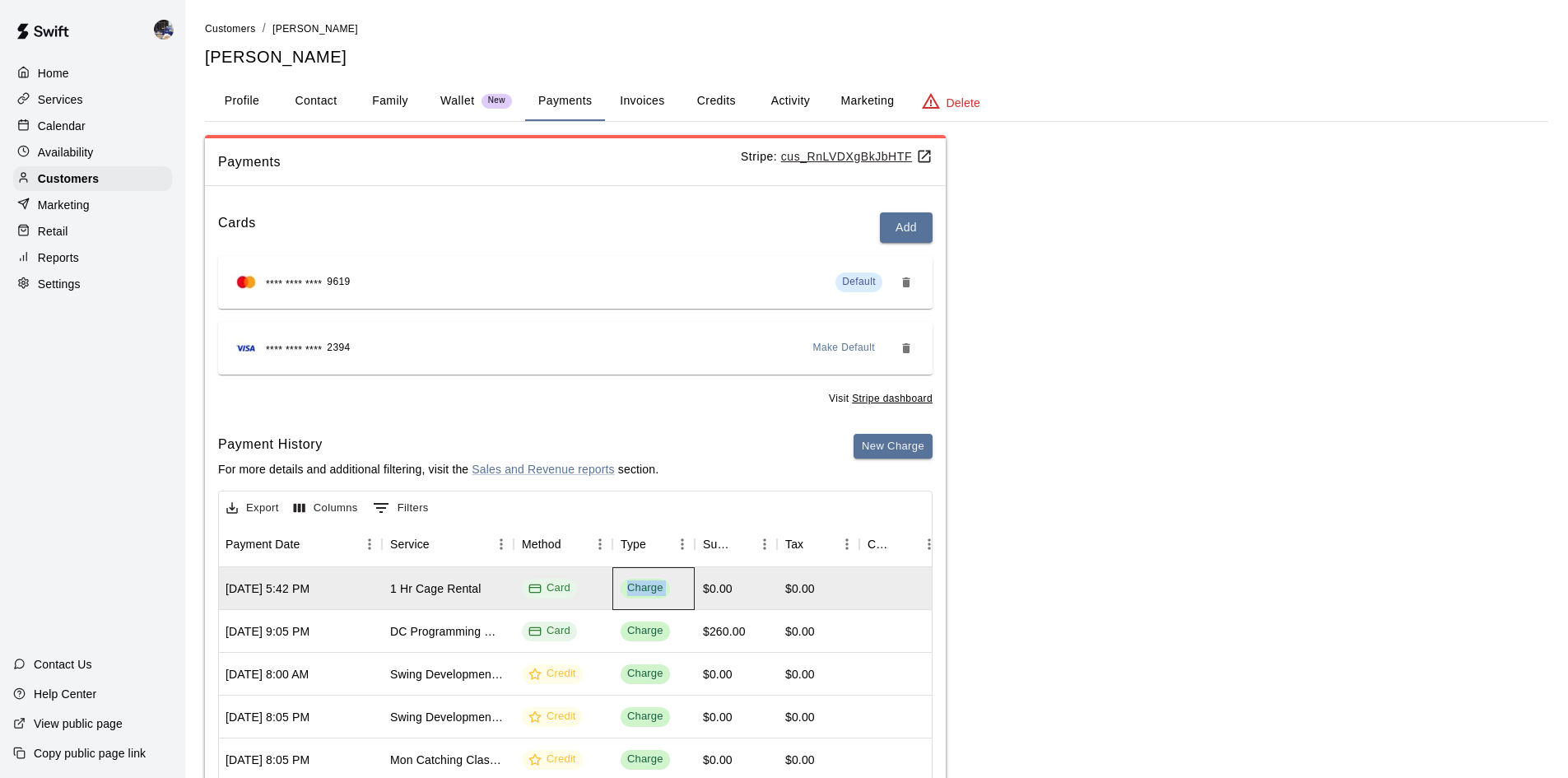
click at [630, 590] on div "Charge" at bounding box center [645, 588] width 36 height 16
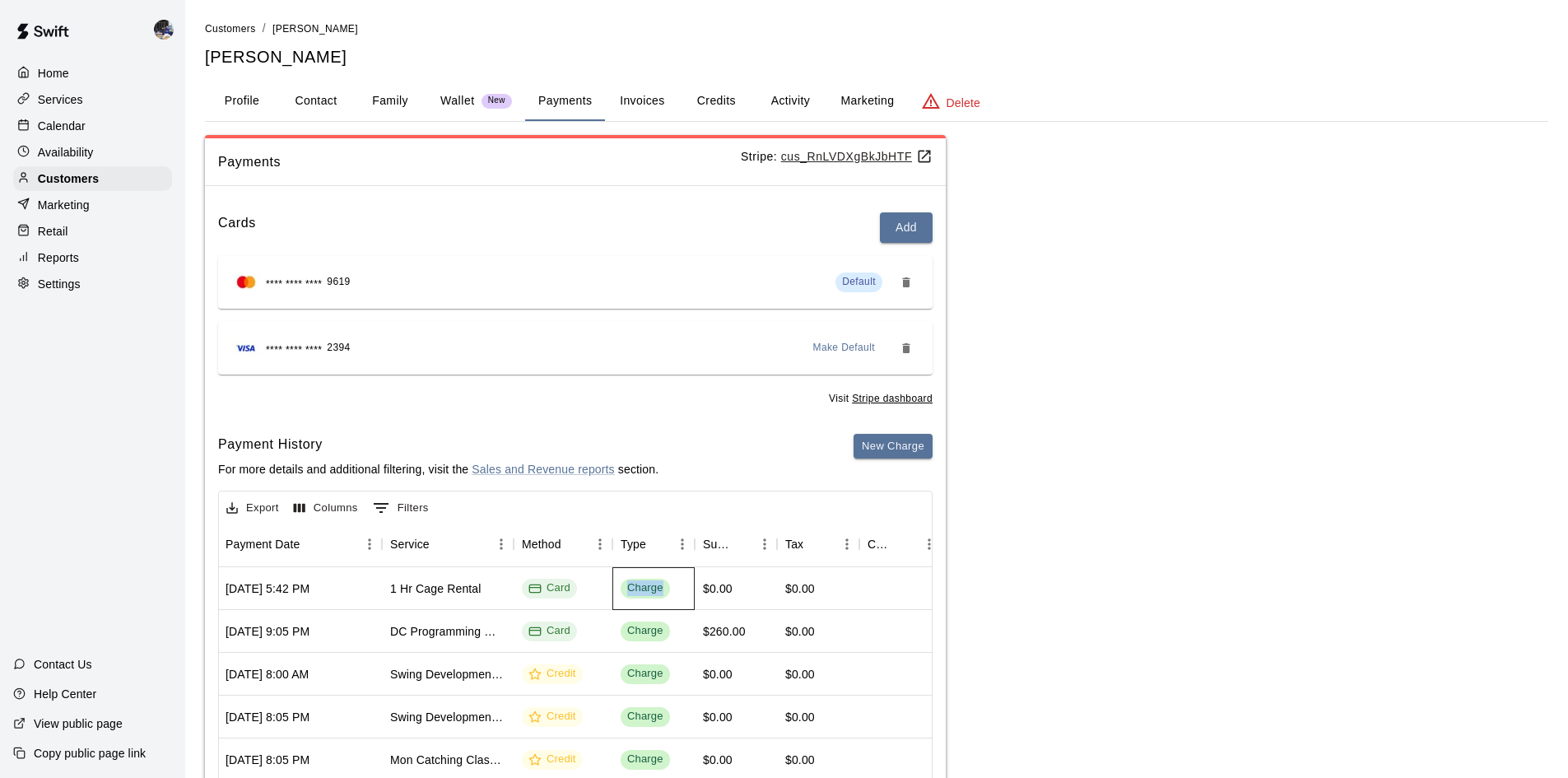
drag, startPoint x: 661, startPoint y: 592, endPoint x: 627, endPoint y: 590, distance: 34.1
click at [627, 590] on div "Charge" at bounding box center [645, 588] width 36 height 16
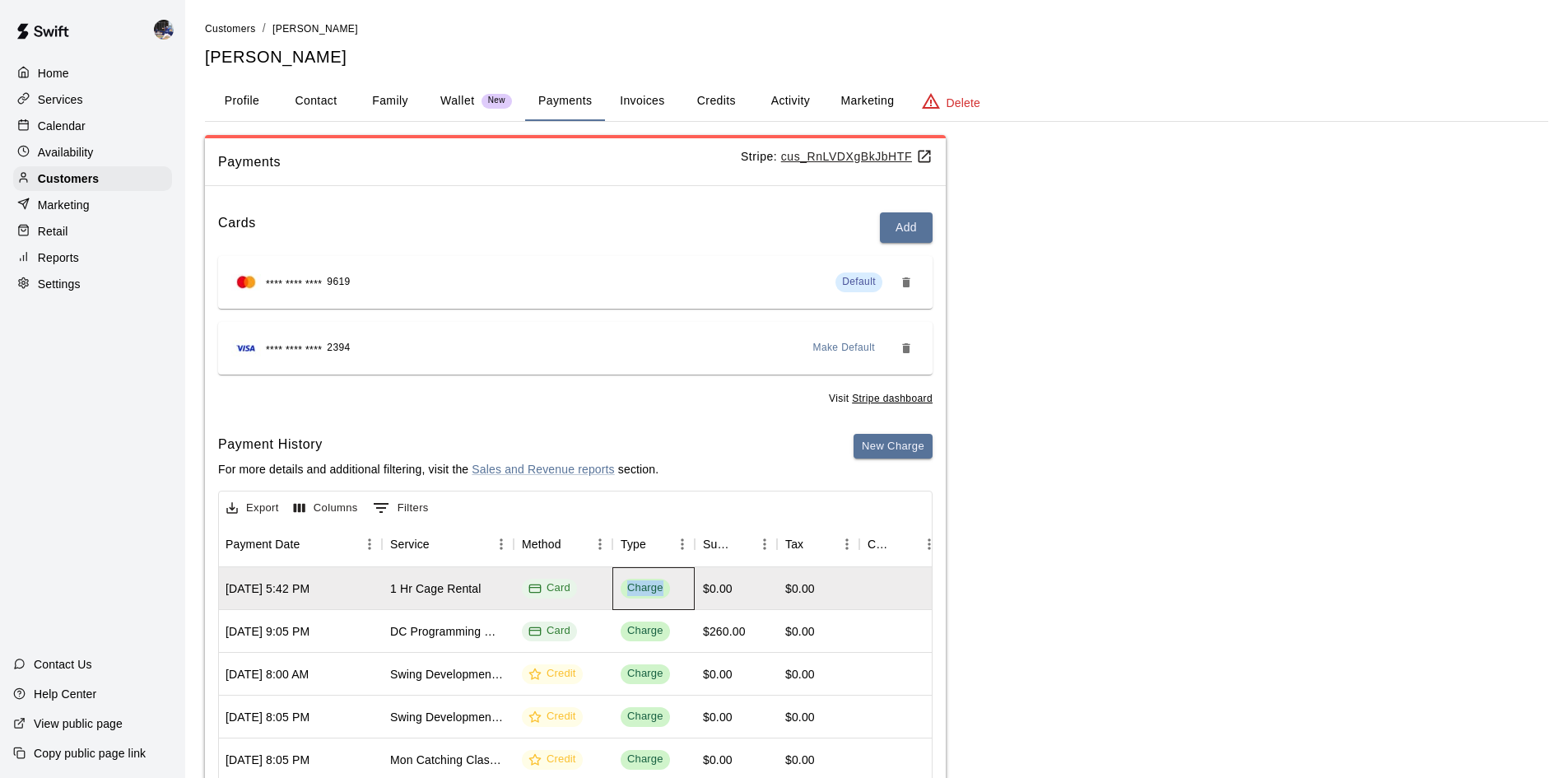
click at [627, 590] on div "Charge" at bounding box center [645, 588] width 36 height 16
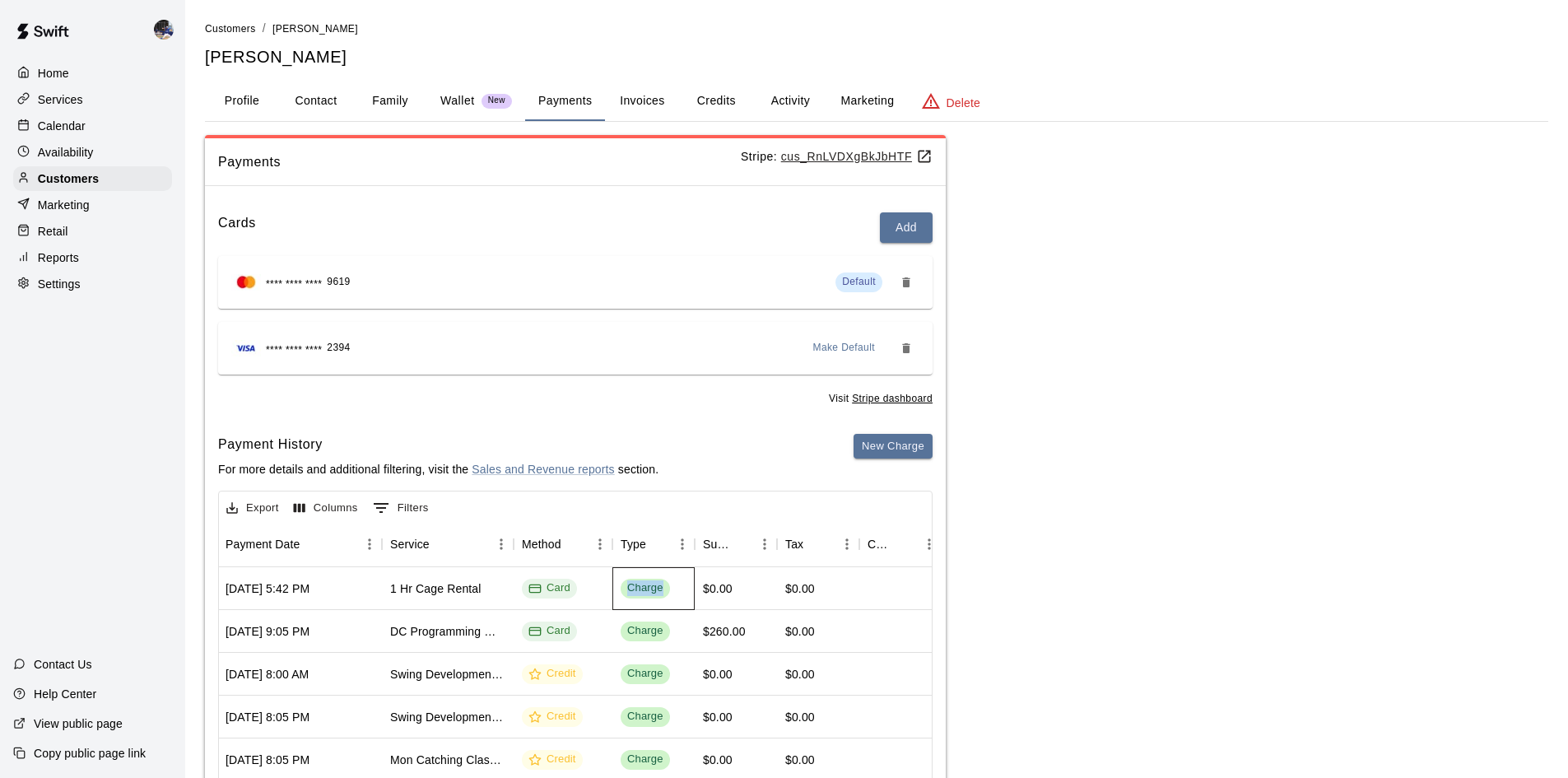
click at [627, 590] on div "Charge" at bounding box center [645, 588] width 36 height 16
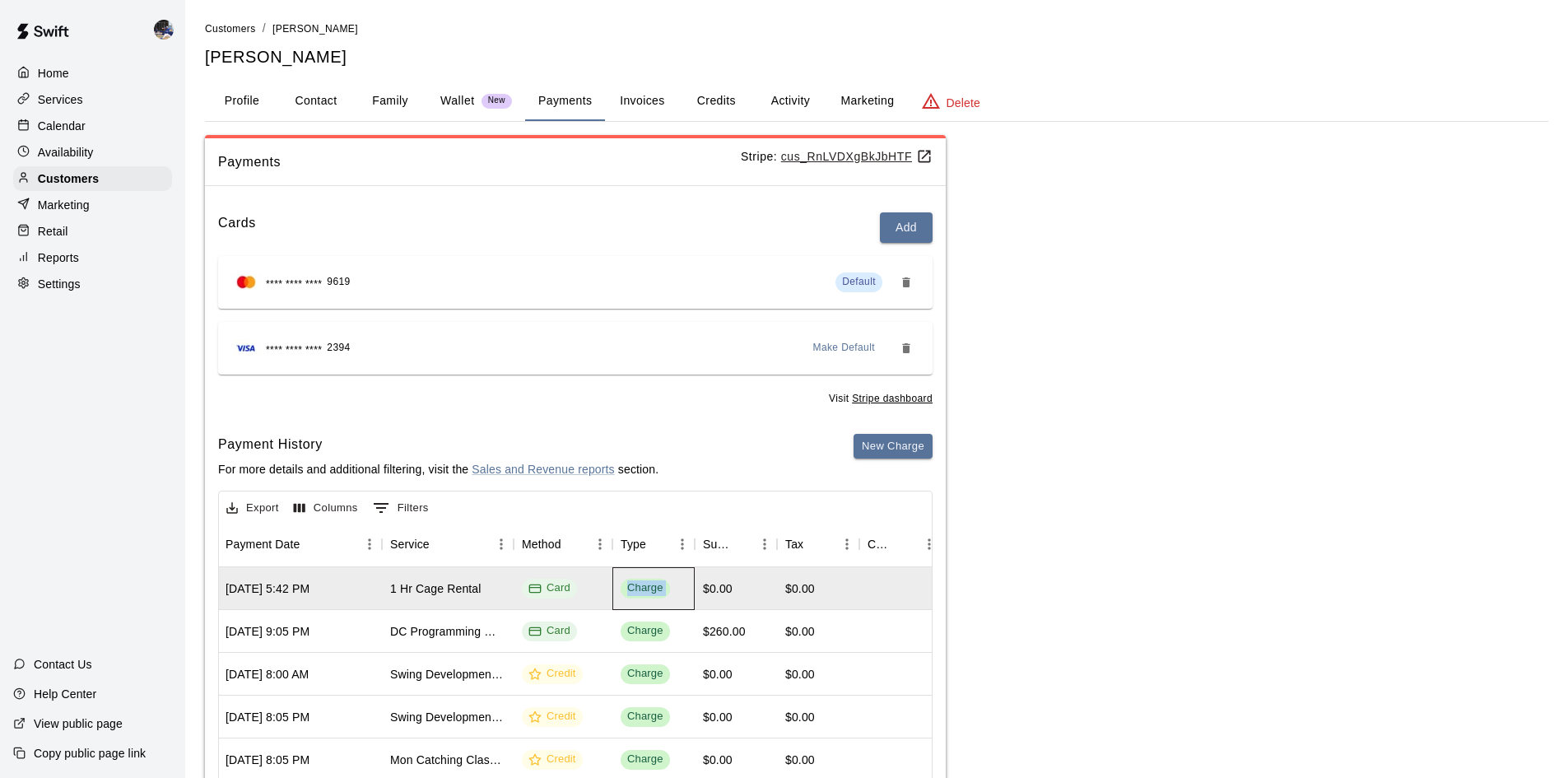
click at [627, 590] on div "Charge" at bounding box center [645, 588] width 36 height 16
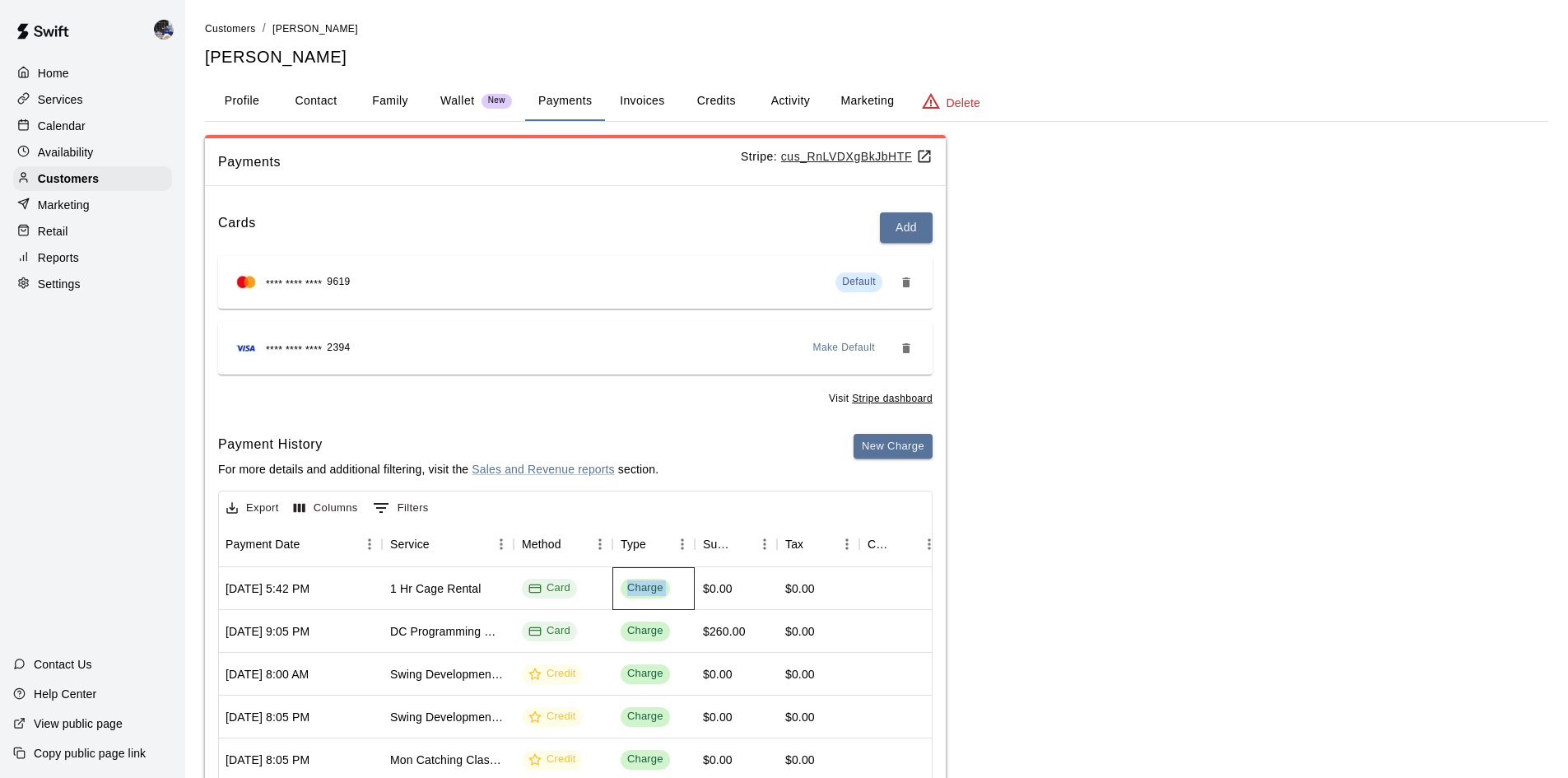
click at [627, 590] on div "Charge" at bounding box center [645, 588] width 36 height 16
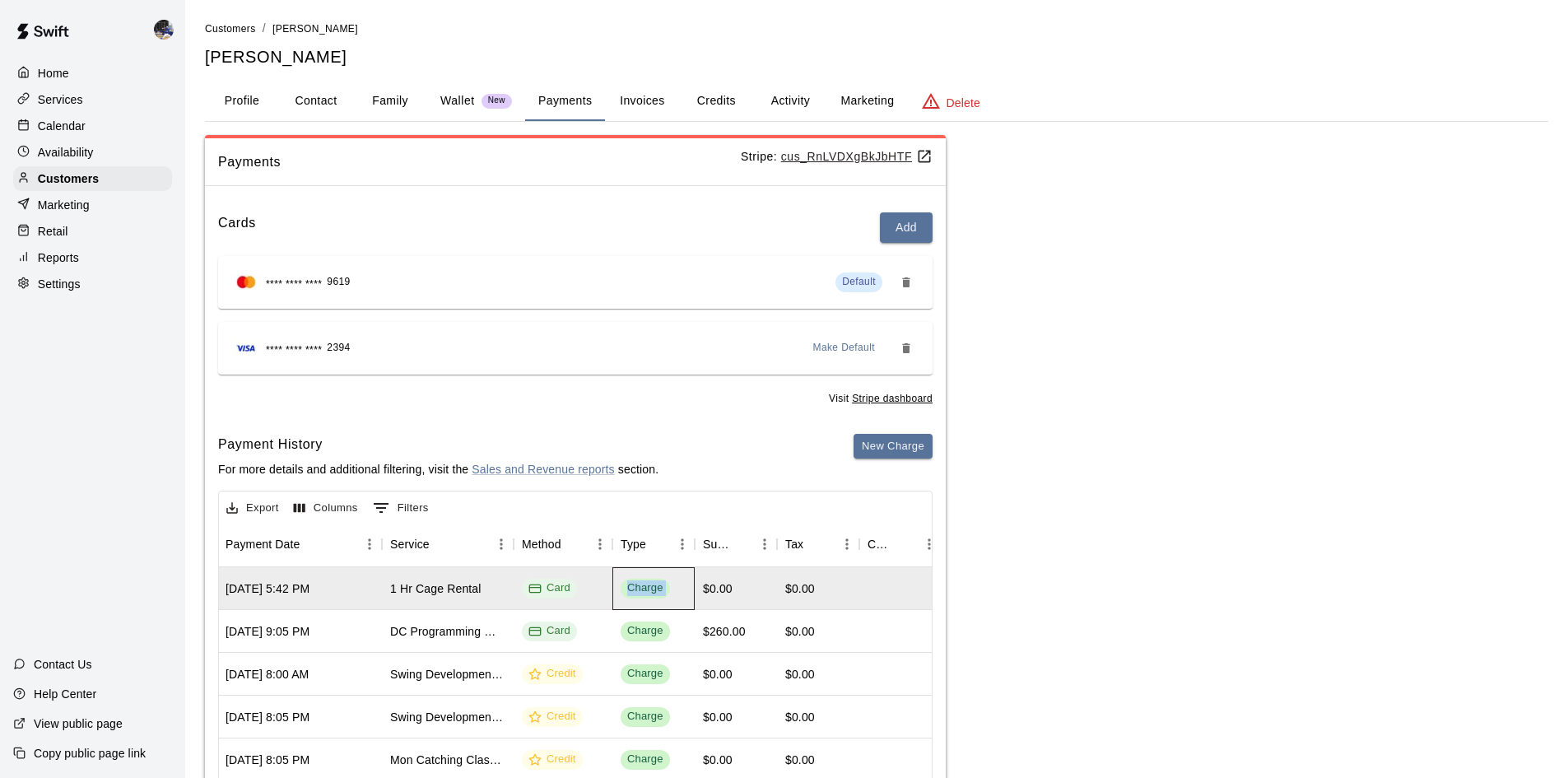
click at [626, 589] on span "Charge" at bounding box center [645, 588] width 50 height 16
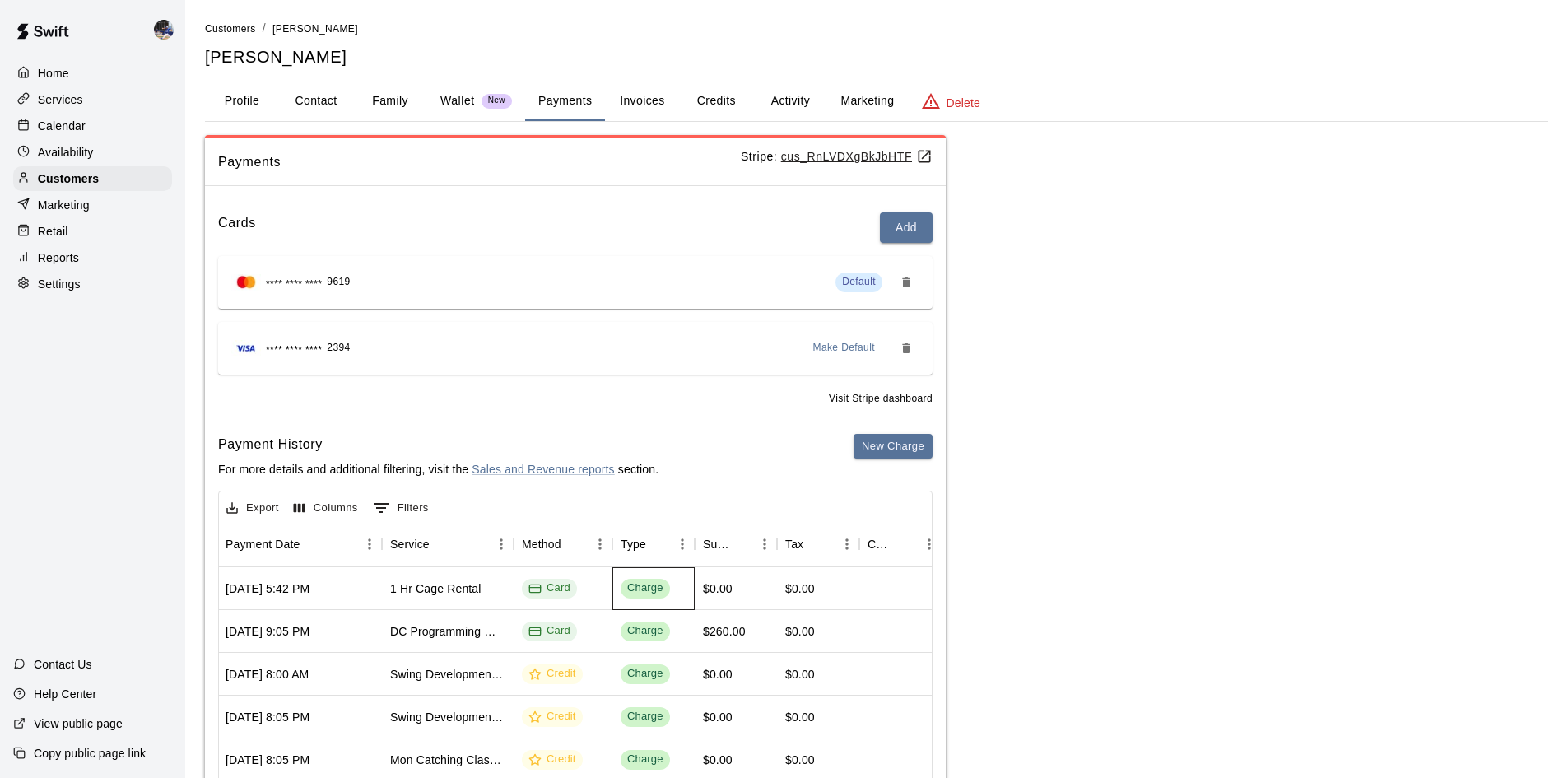
click at [628, 588] on div "Charge" at bounding box center [645, 588] width 36 height 16
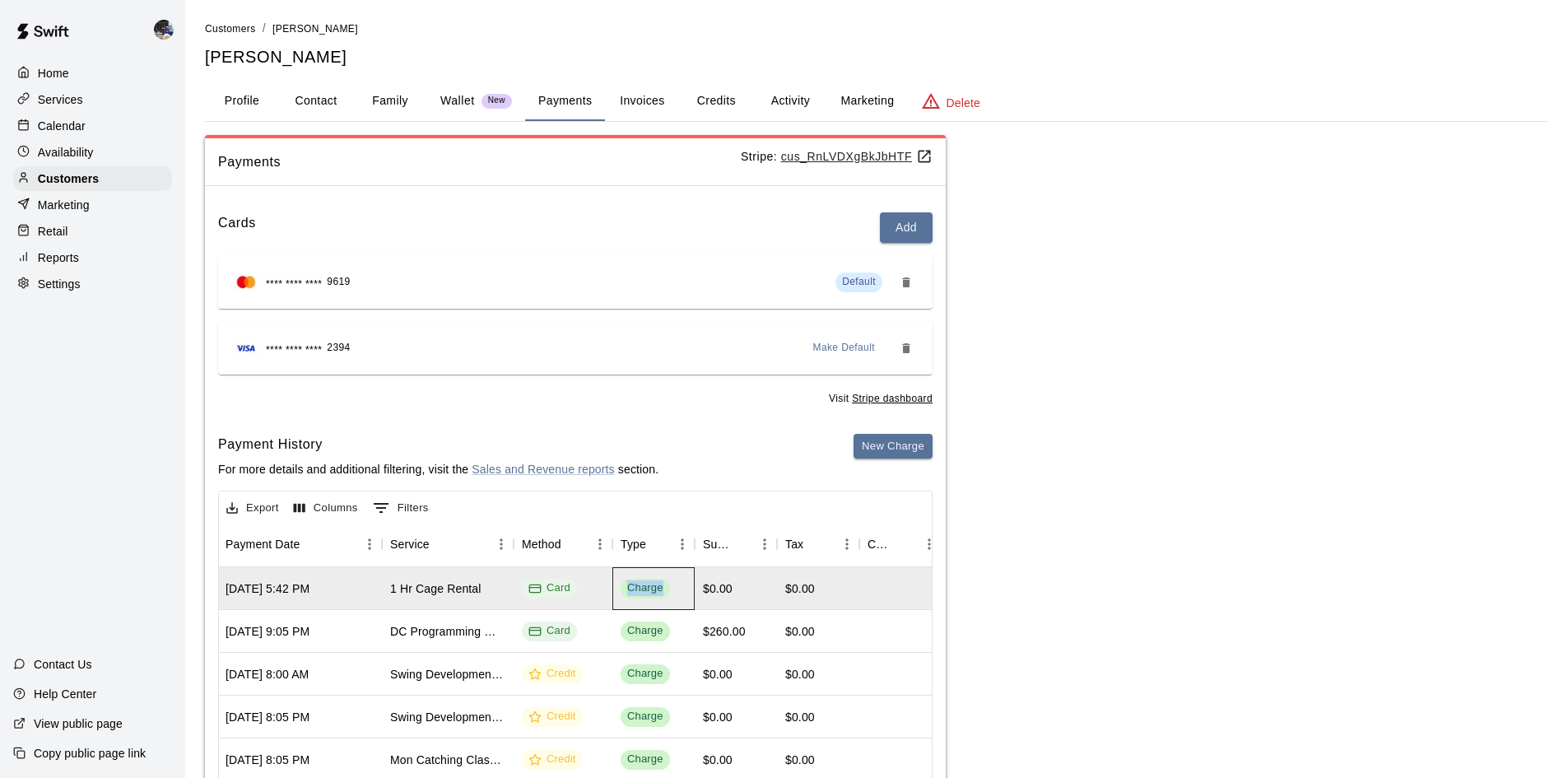
click at [628, 588] on div "Charge" at bounding box center [645, 588] width 36 height 16
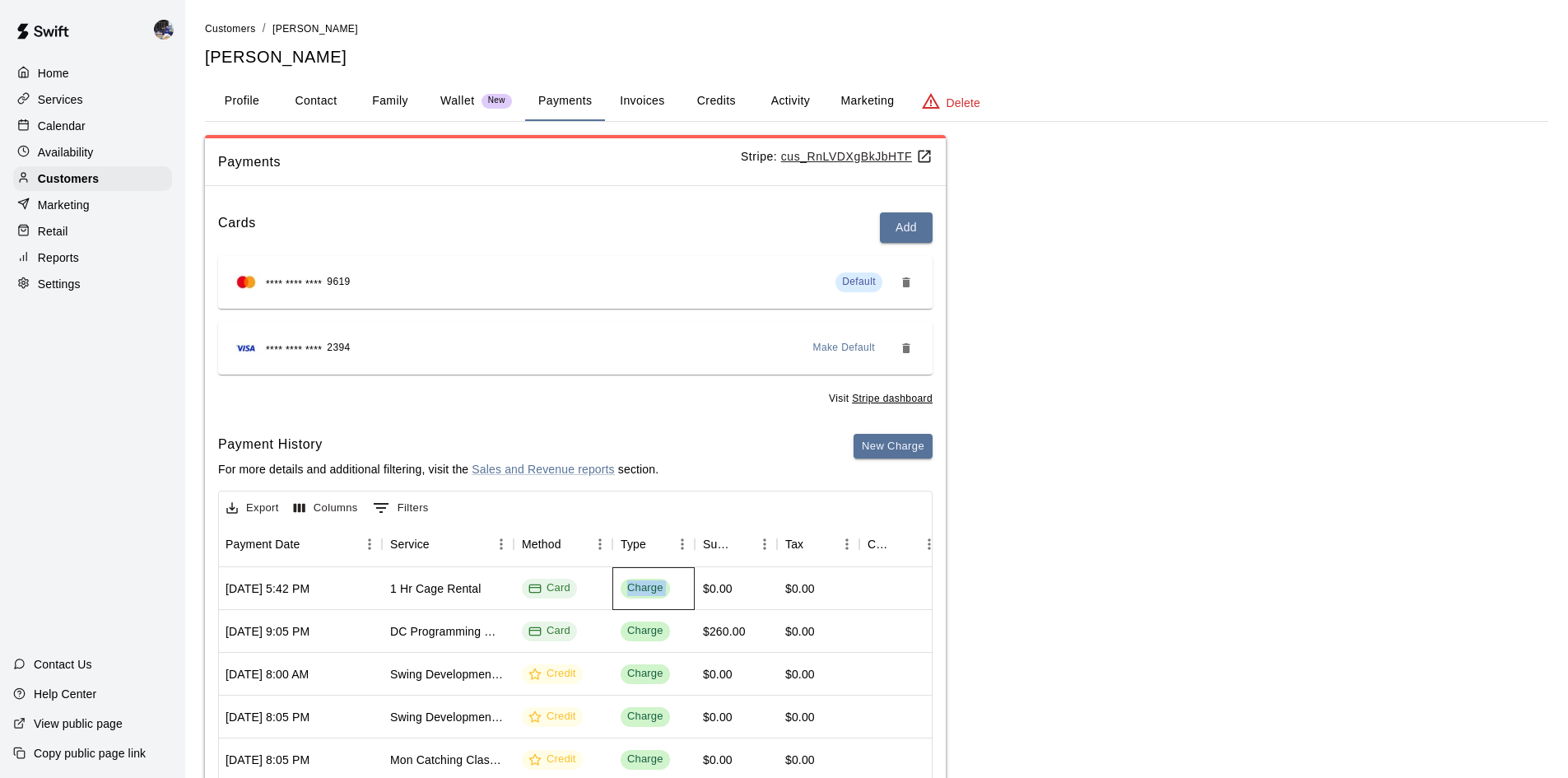
click at [628, 588] on div "Charge" at bounding box center [645, 588] width 36 height 16
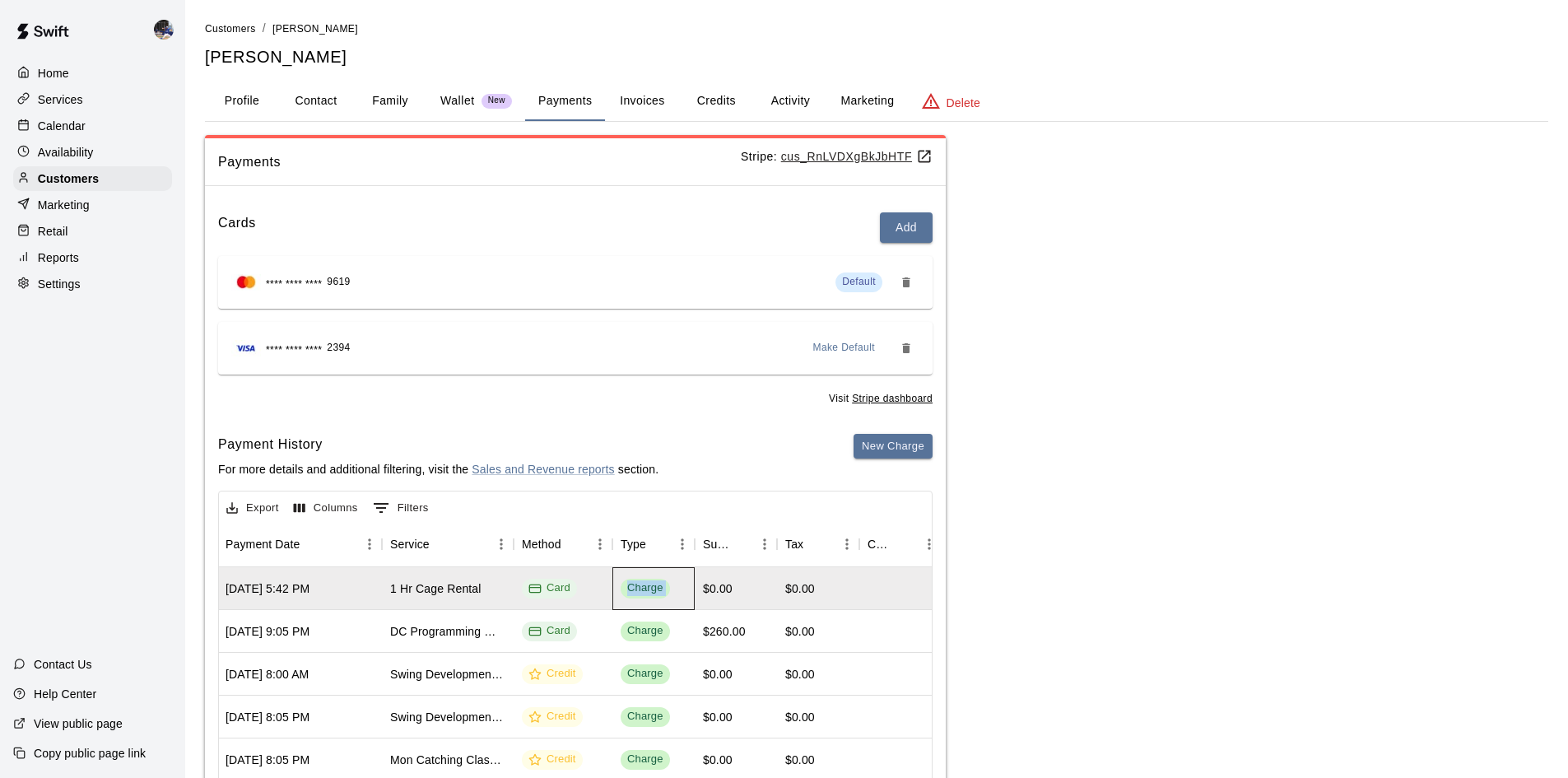
click at [631, 588] on div "Charge" at bounding box center [645, 588] width 36 height 16
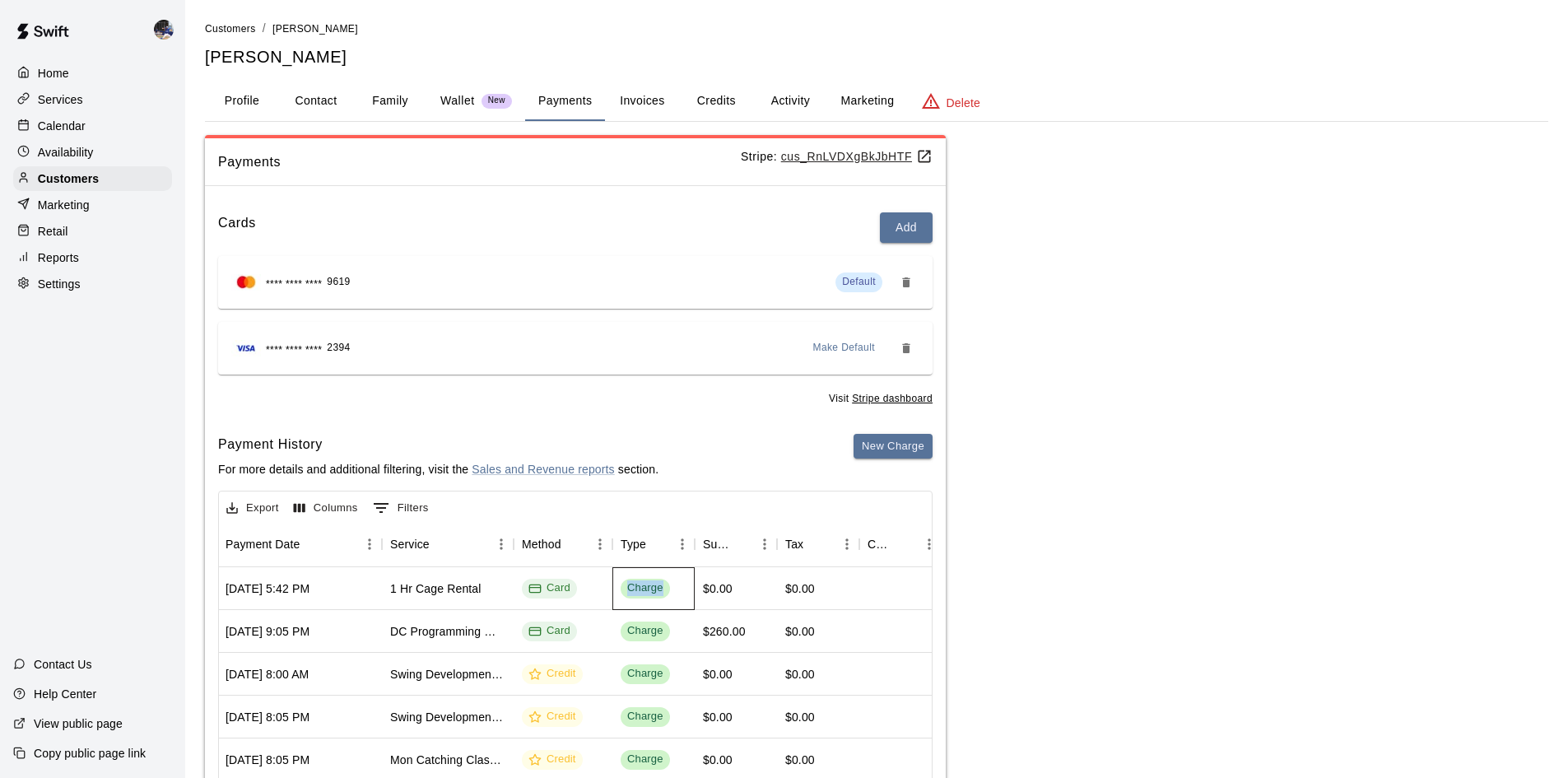
click at [631, 588] on div "Charge" at bounding box center [645, 588] width 36 height 16
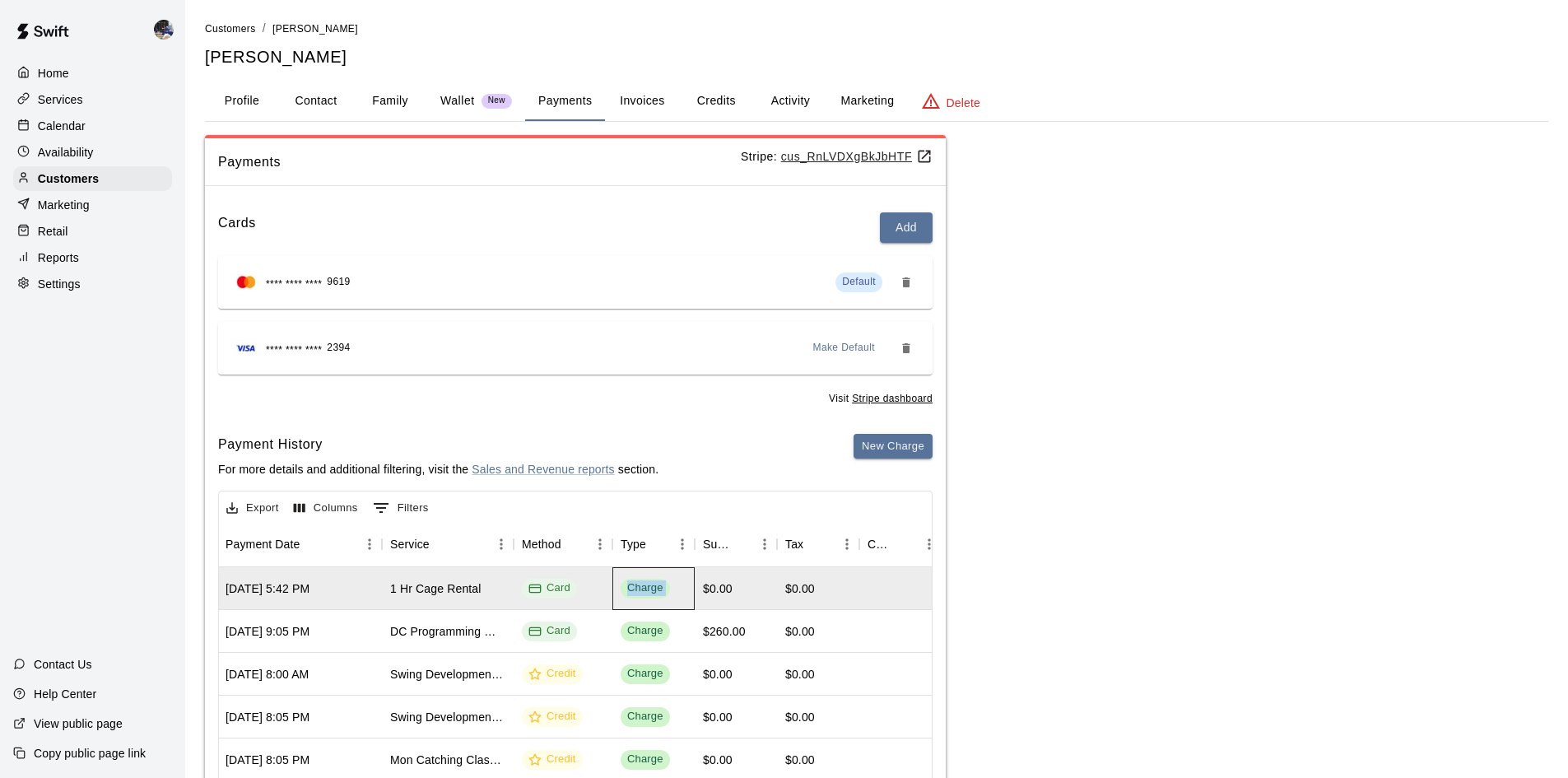
click at [631, 588] on div "Charge" at bounding box center [645, 588] width 36 height 16
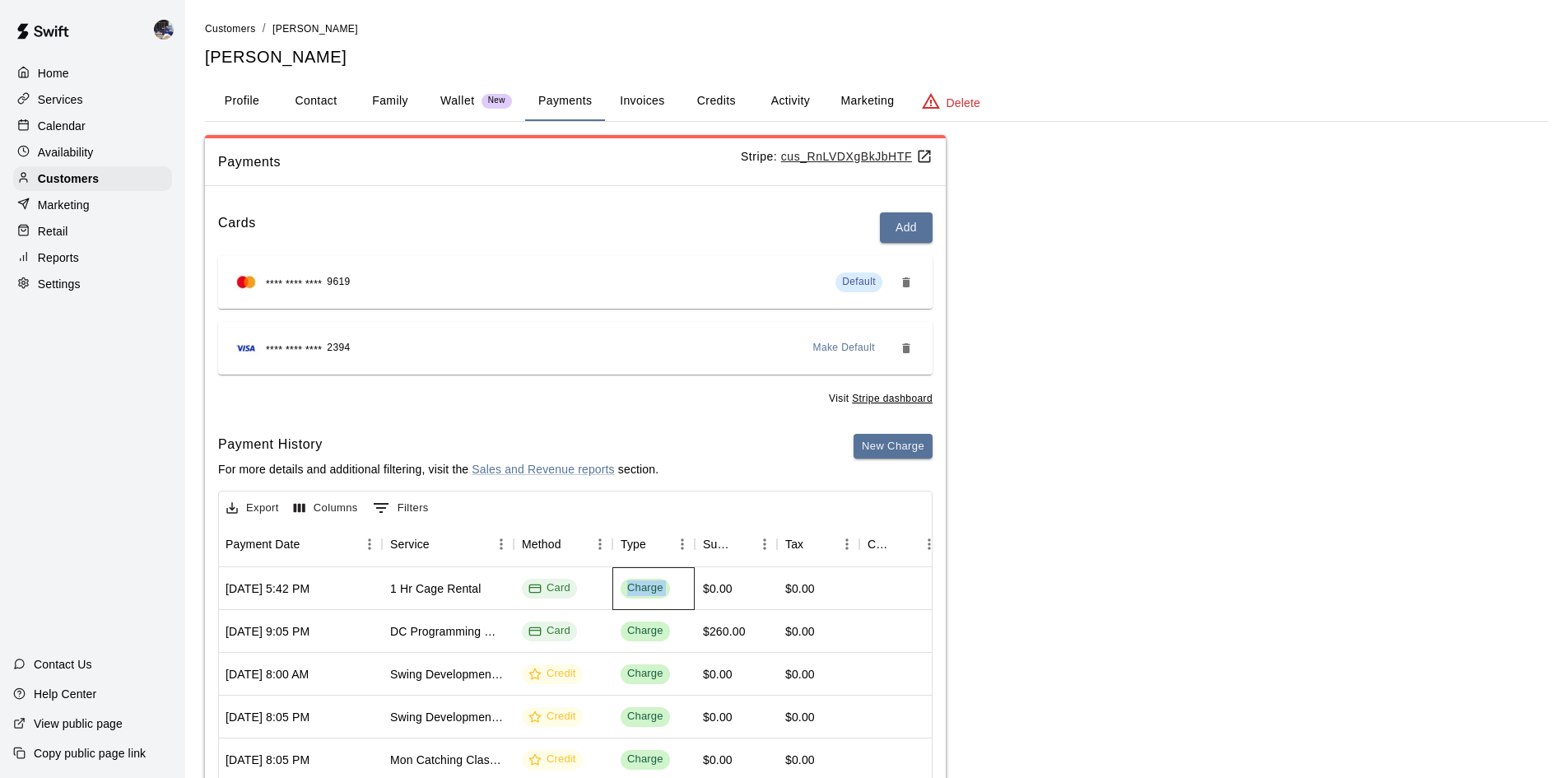
click at [631, 588] on div "Charge" at bounding box center [645, 588] width 36 height 16
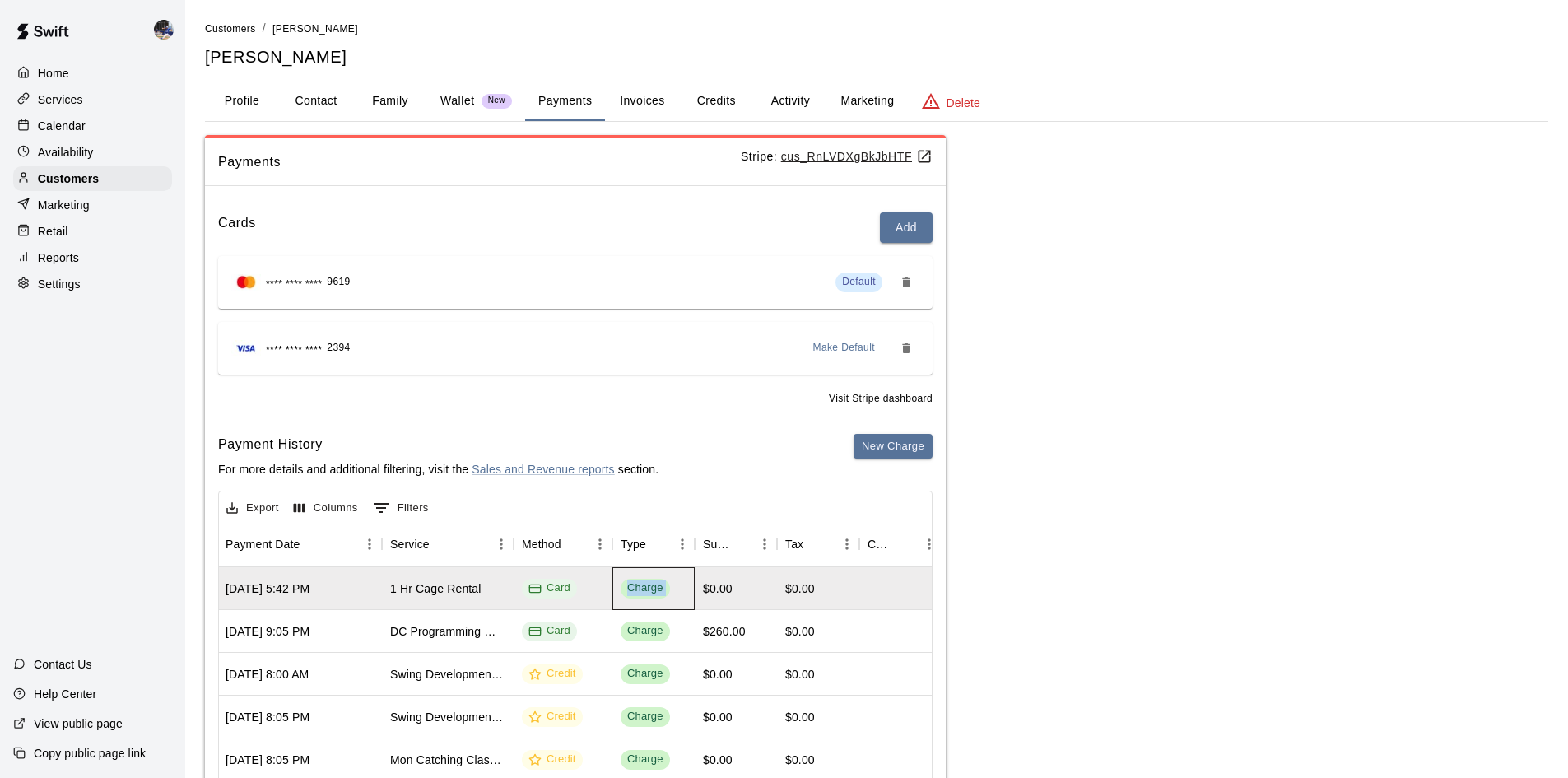
click at [631, 588] on div "Charge" at bounding box center [645, 588] width 36 height 16
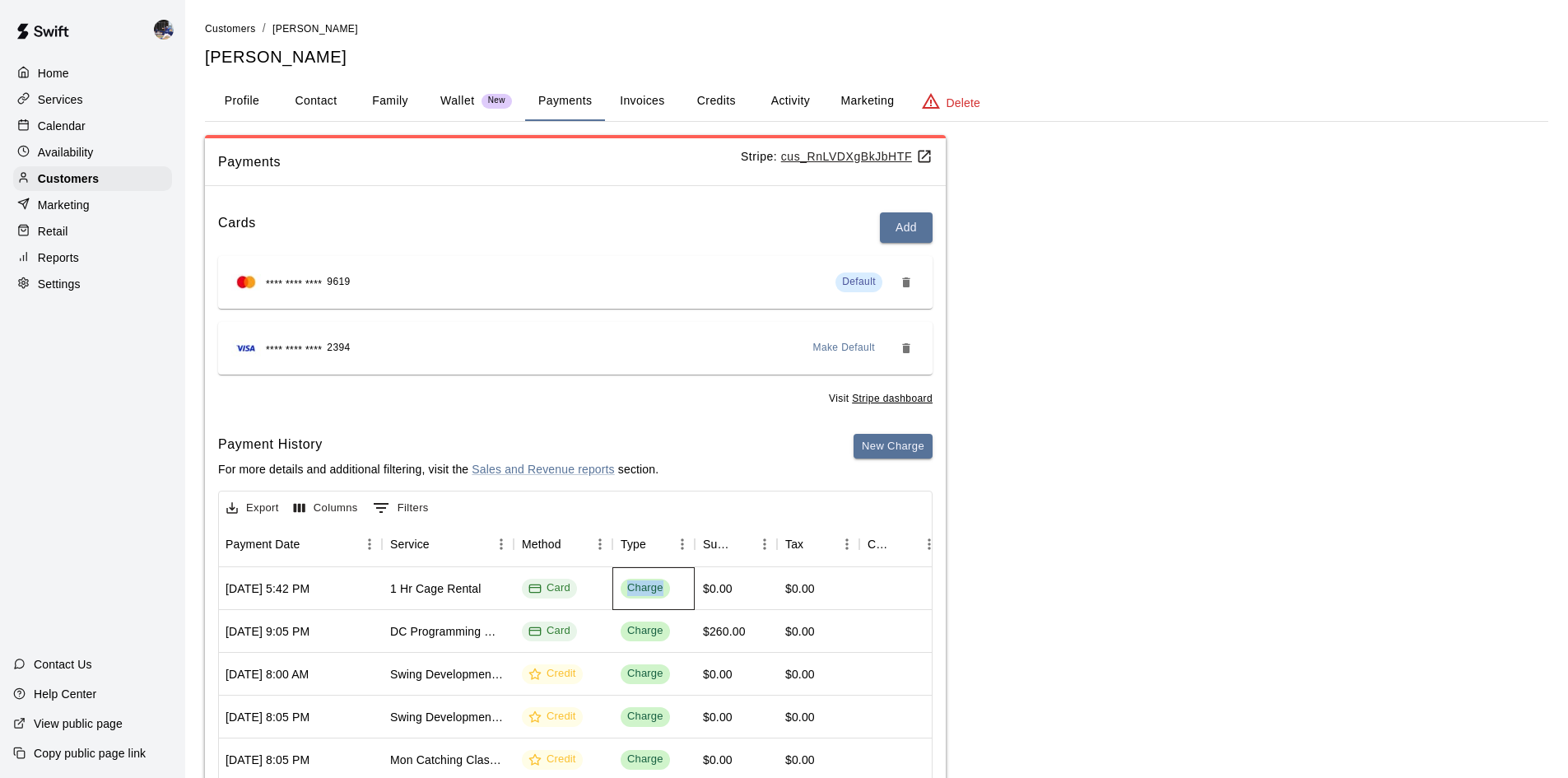
click at [630, 588] on div "Charge" at bounding box center [645, 588] width 36 height 16
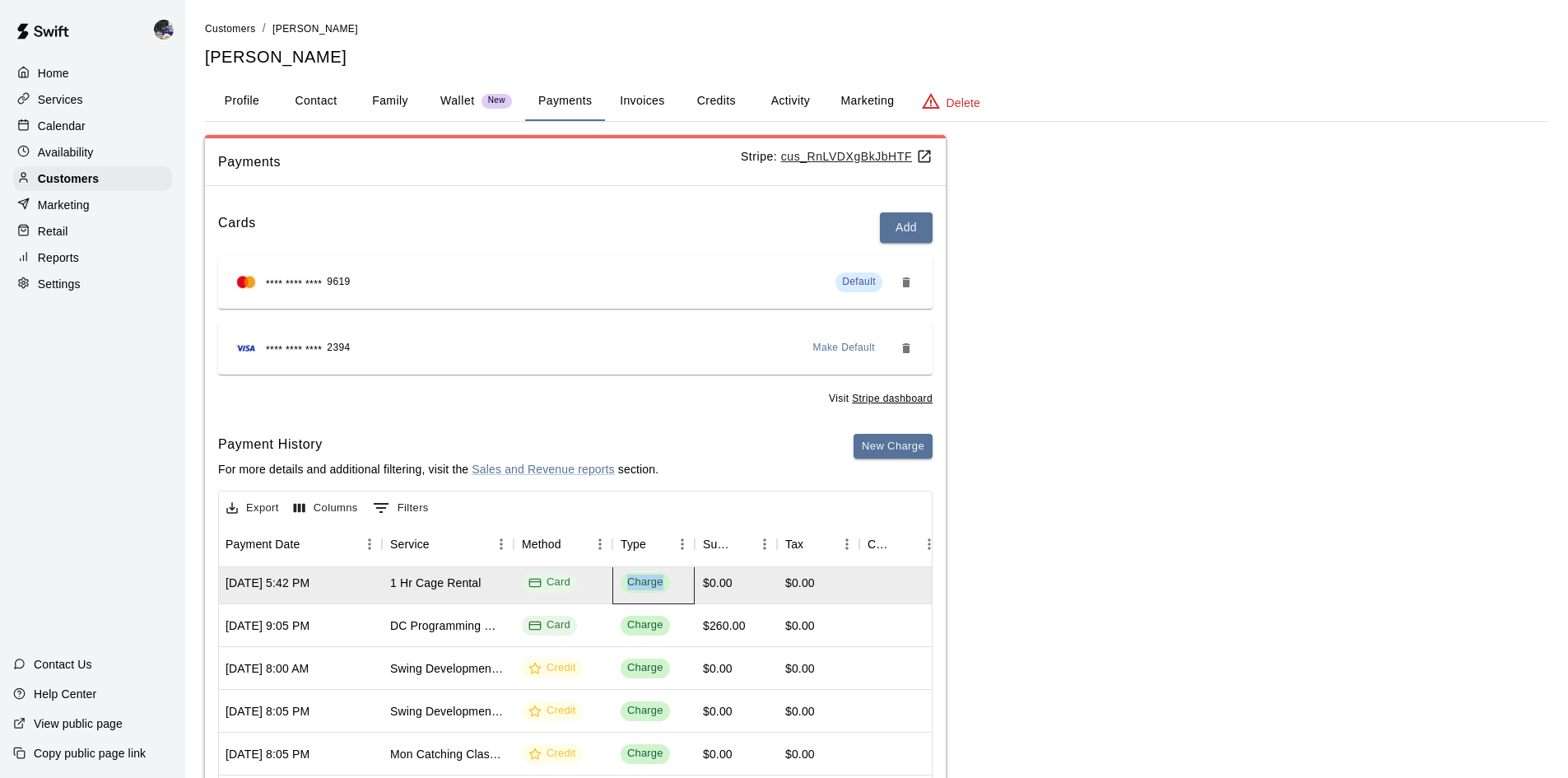
scroll to position [0, 212]
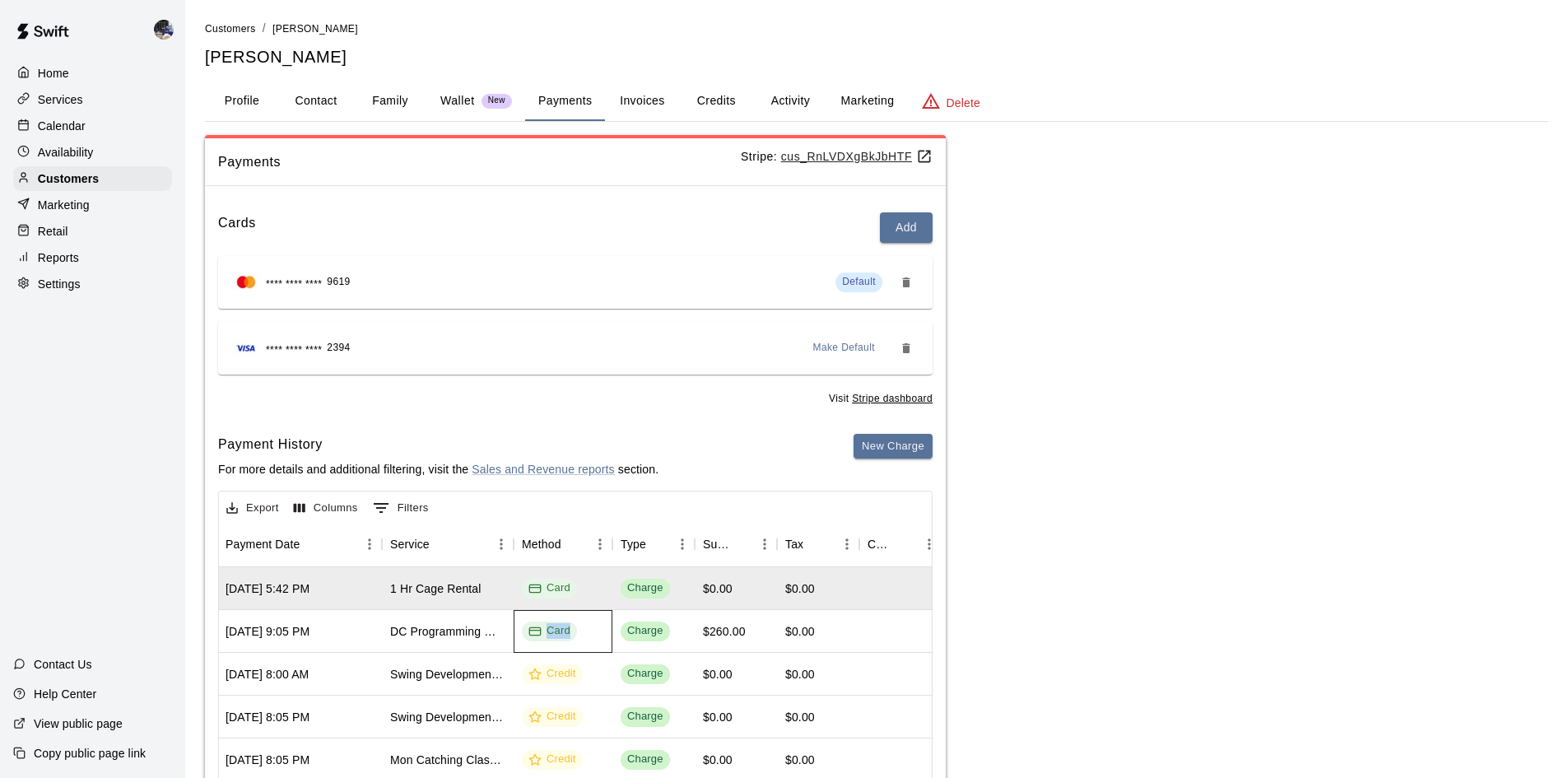
drag, startPoint x: 569, startPoint y: 631, endPoint x: 507, endPoint y: 625, distance: 62.3
click at [507, 625] on div "[DATE] 9:05 PM DC Programming Membership (Monthly) Card Charge $260.00 $0.00 $2…" at bounding box center [686, 631] width 1169 height 43
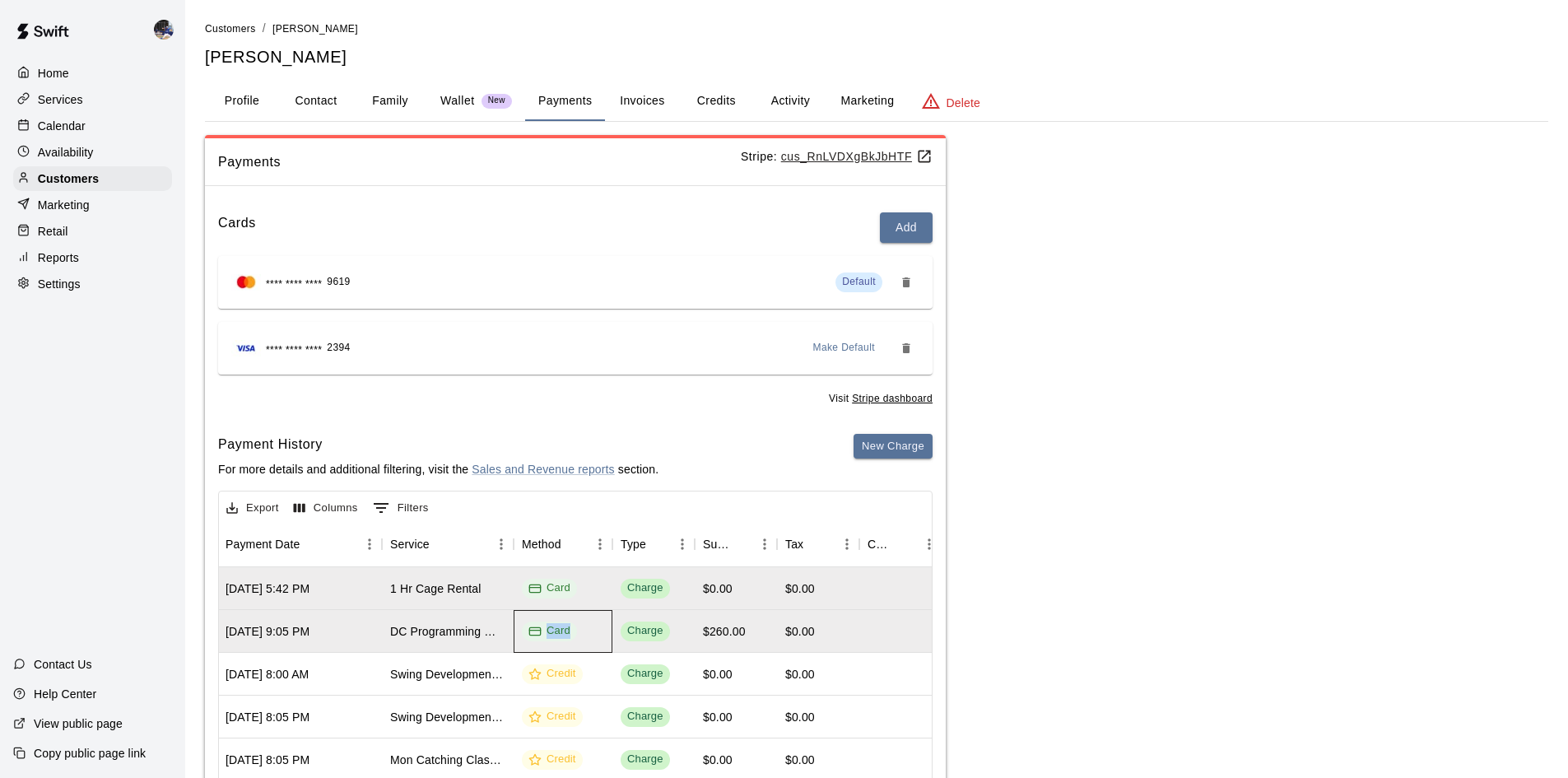
click at [521, 622] on div "Card" at bounding box center [562, 631] width 99 height 43
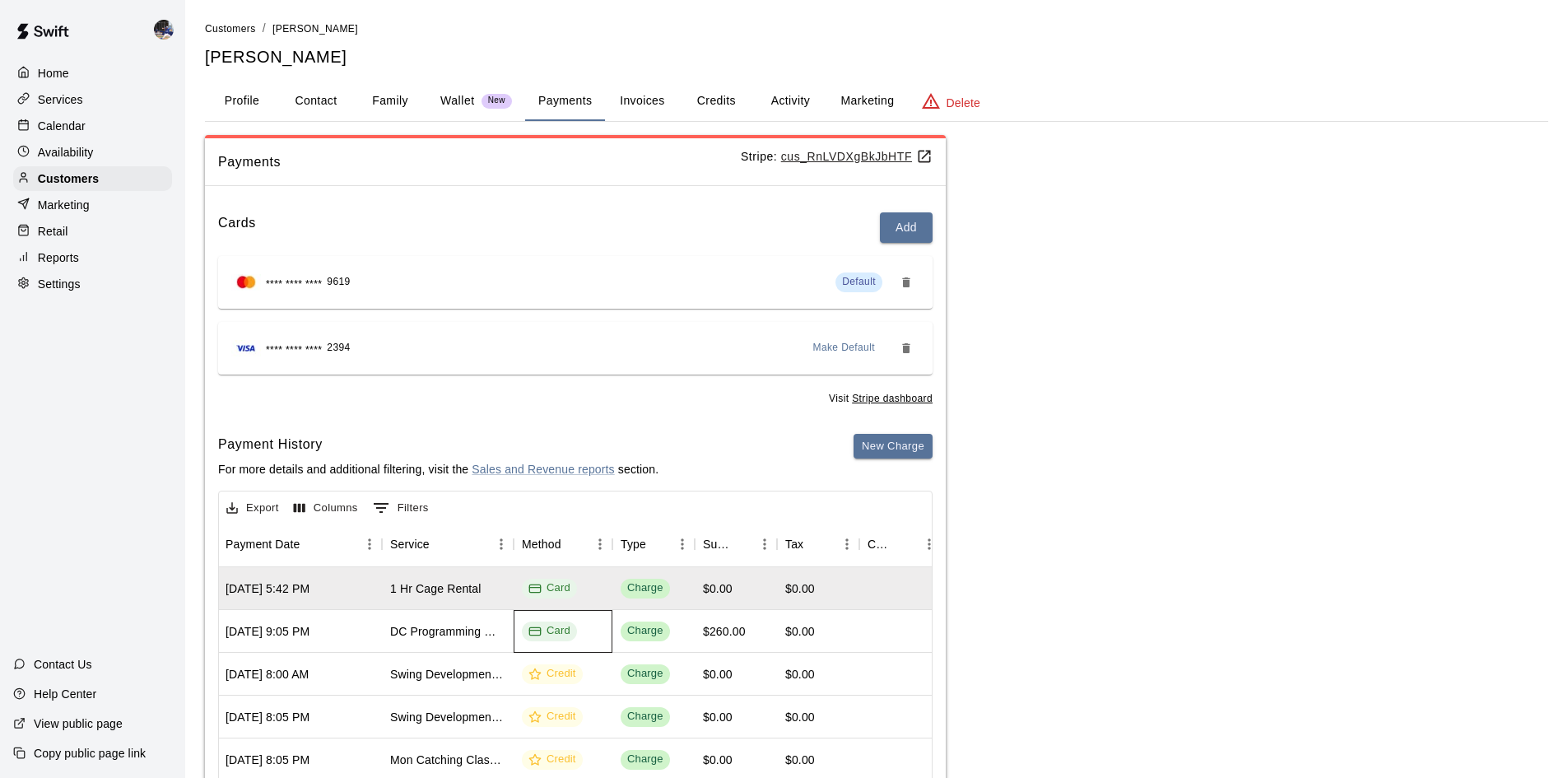
click at [553, 629] on div "Card" at bounding box center [550, 630] width 42 height 16
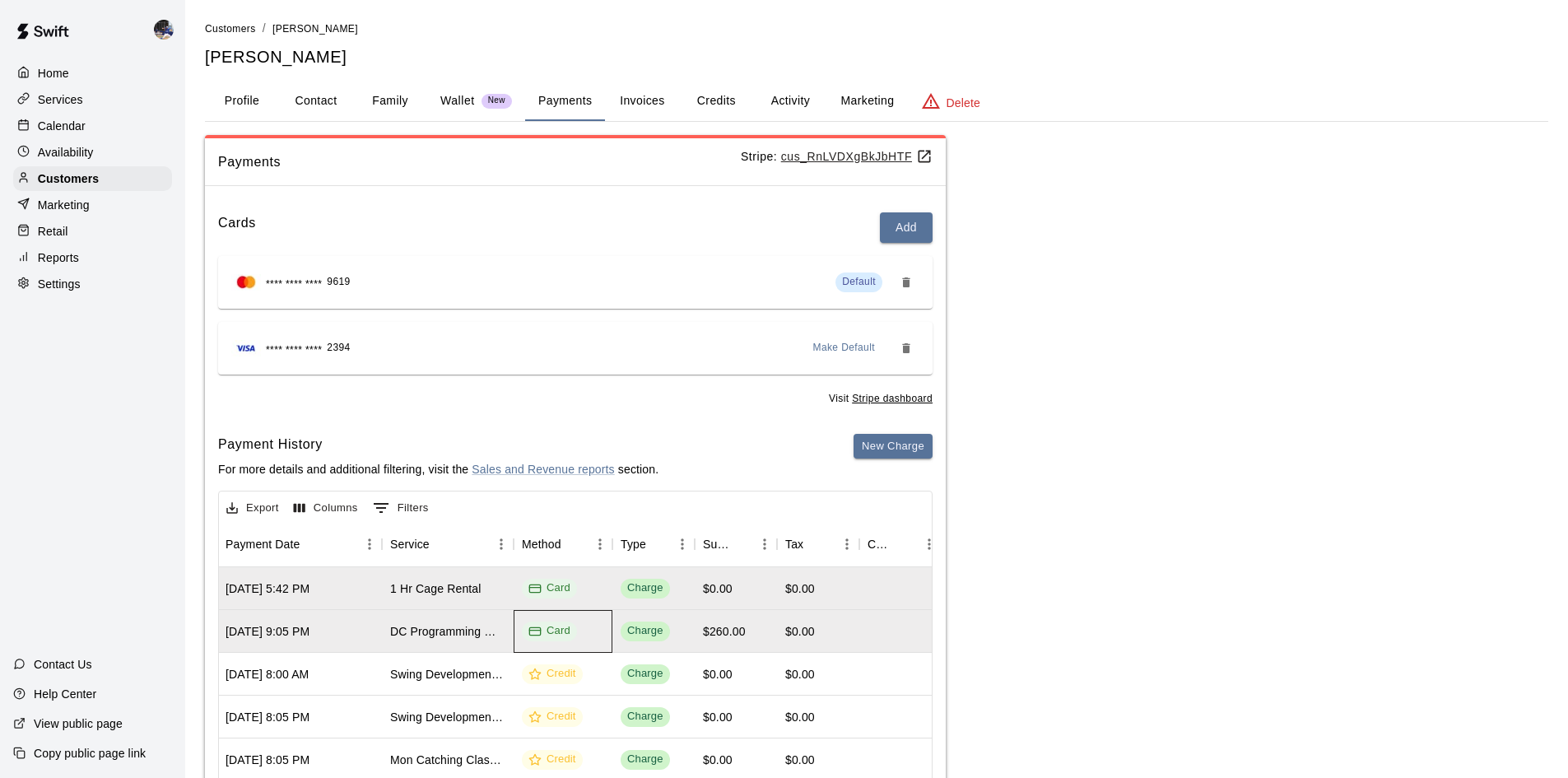
drag, startPoint x: 546, startPoint y: 629, endPoint x: 585, endPoint y: 629, distance: 39.0
click at [585, 629] on div "Card" at bounding box center [562, 631] width 99 height 43
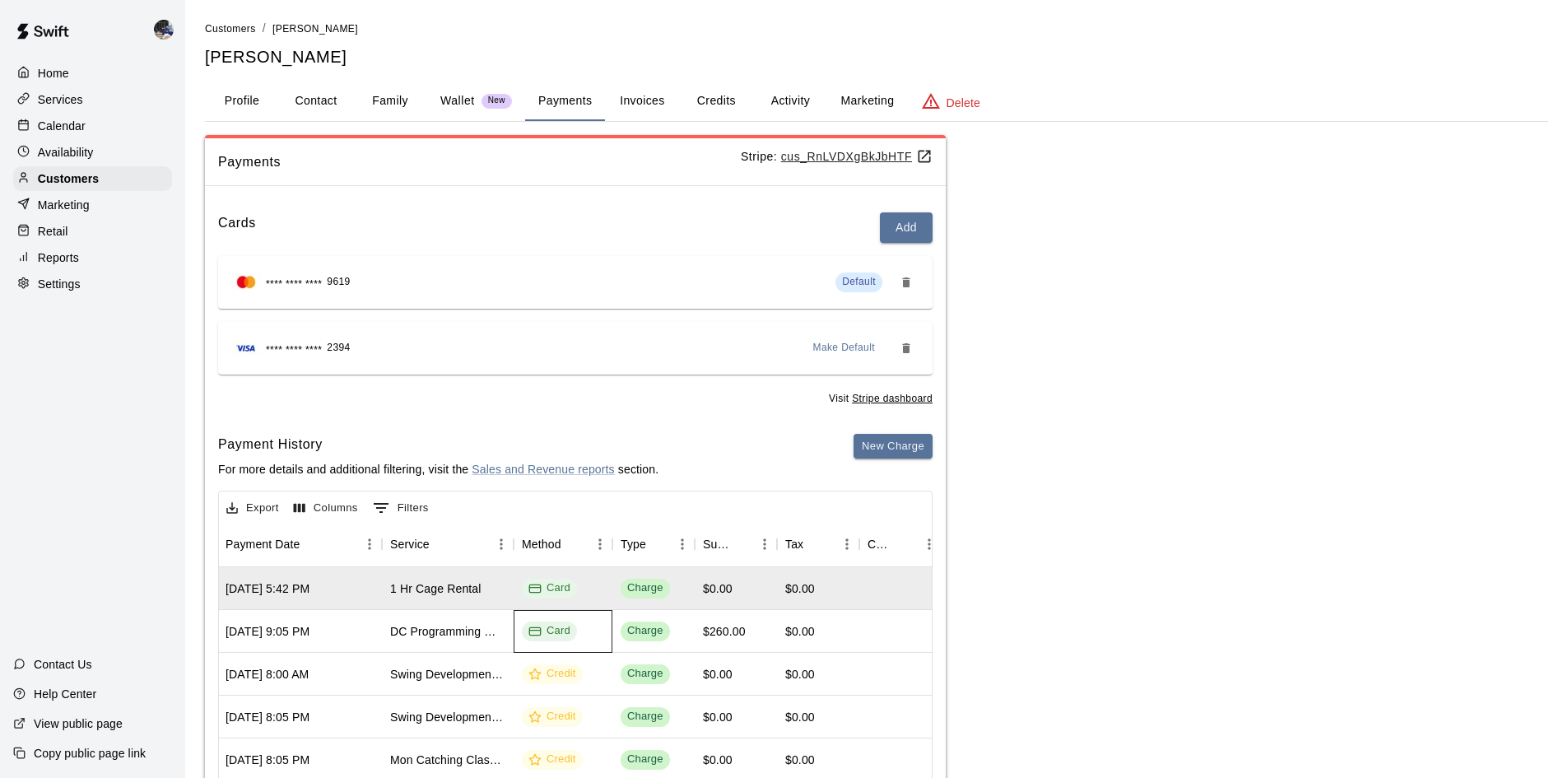
click at [575, 630] on span "Card" at bounding box center [549, 630] width 55 height 16
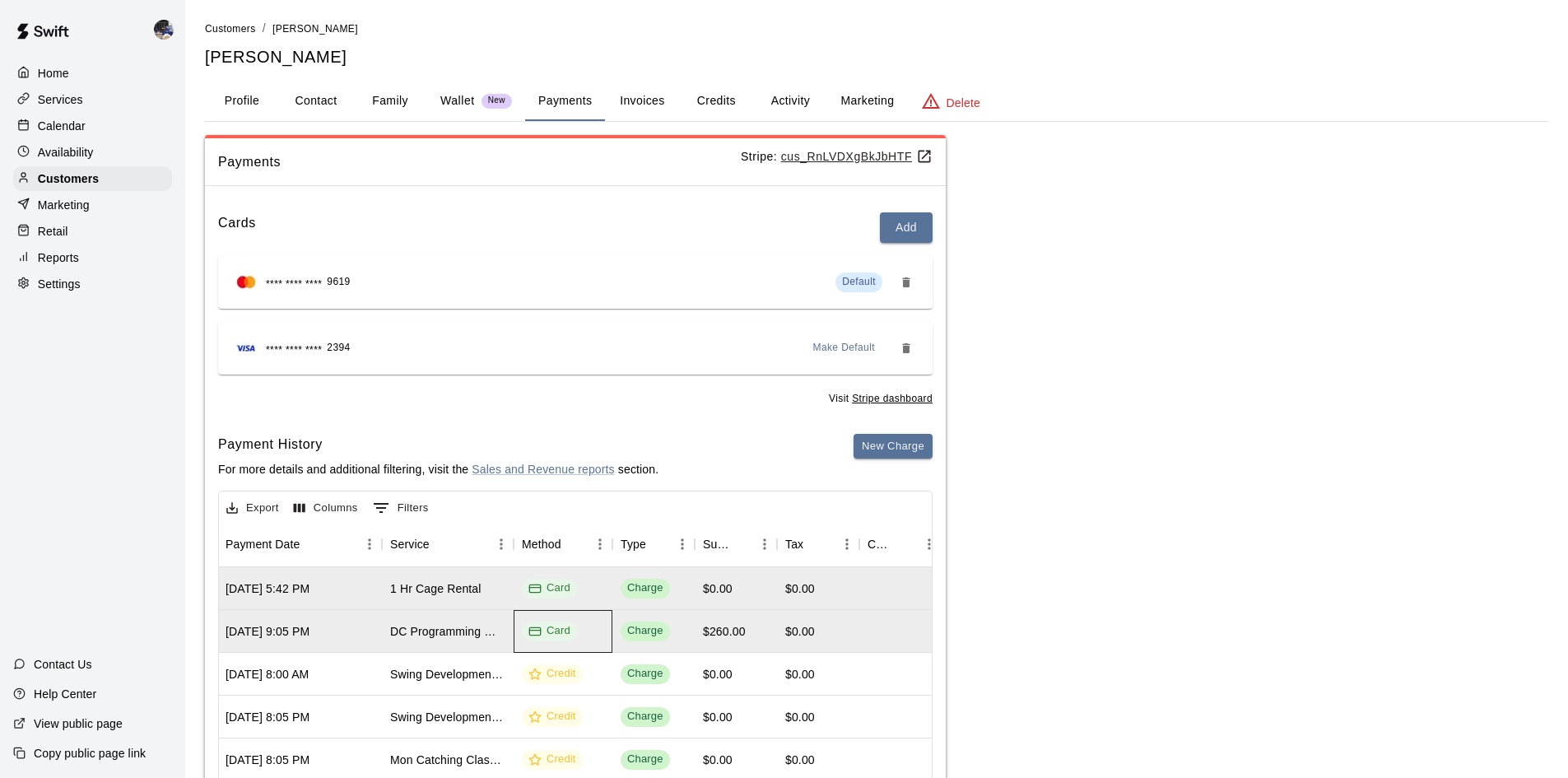
drag, startPoint x: 571, startPoint y: 630, endPoint x: 557, endPoint y: 630, distance: 14.0
click at [553, 630] on span "Card" at bounding box center [549, 630] width 55 height 16
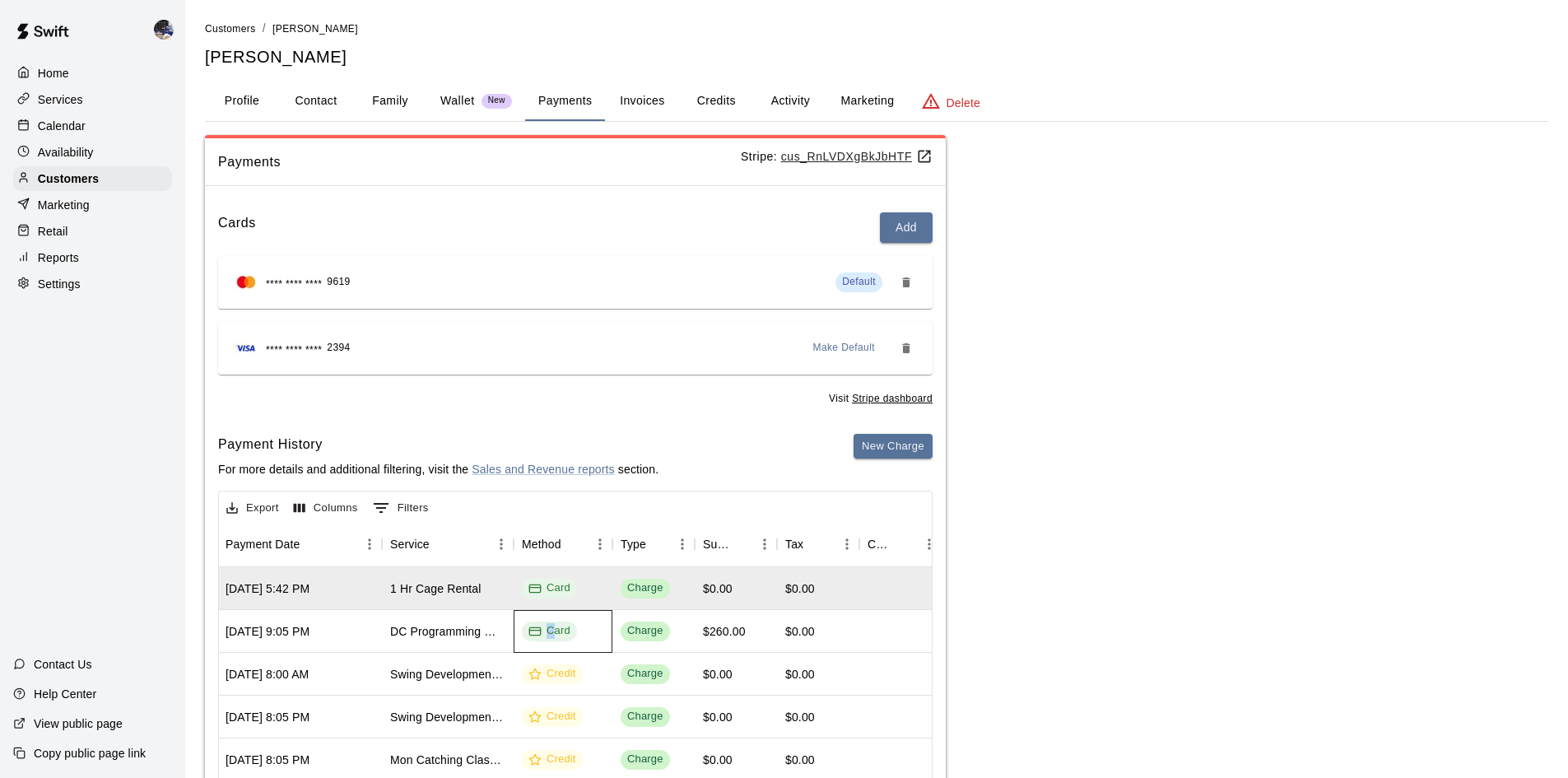
click at [557, 630] on div "Card" at bounding box center [550, 630] width 42 height 16
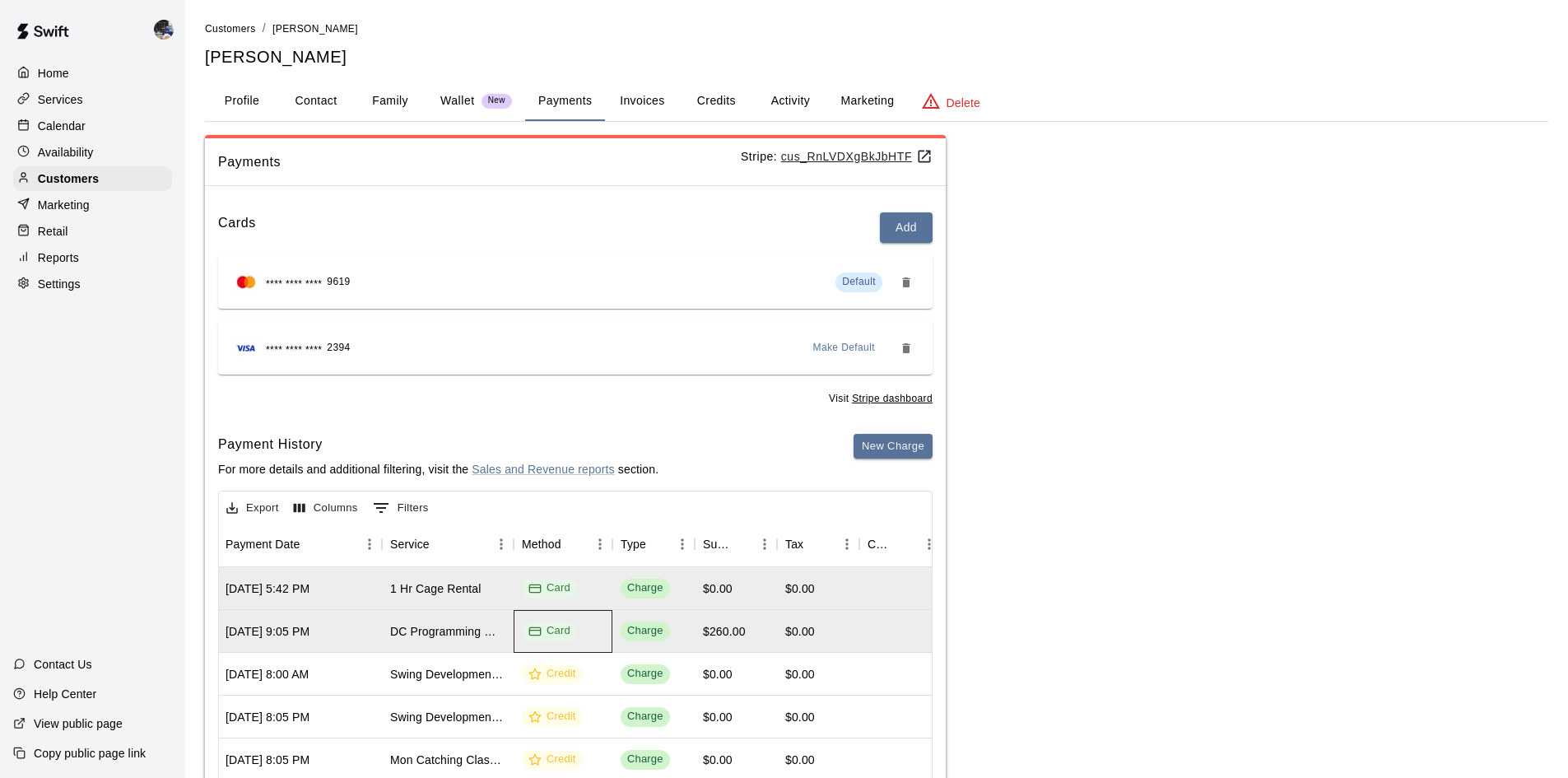
click at [562, 631] on div "Card" at bounding box center [550, 630] width 42 height 16
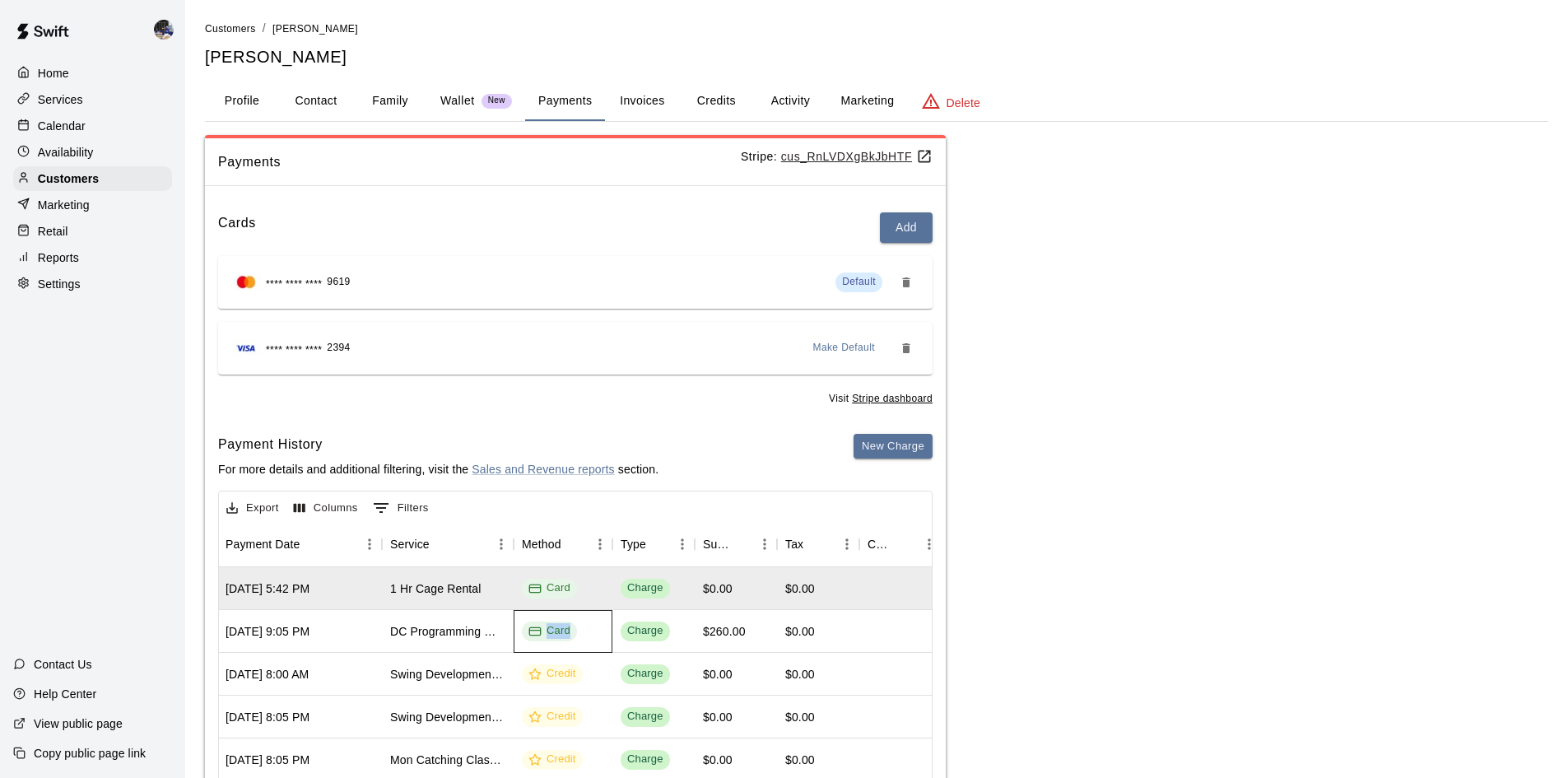
click at [562, 631] on div "Card" at bounding box center [550, 630] width 42 height 16
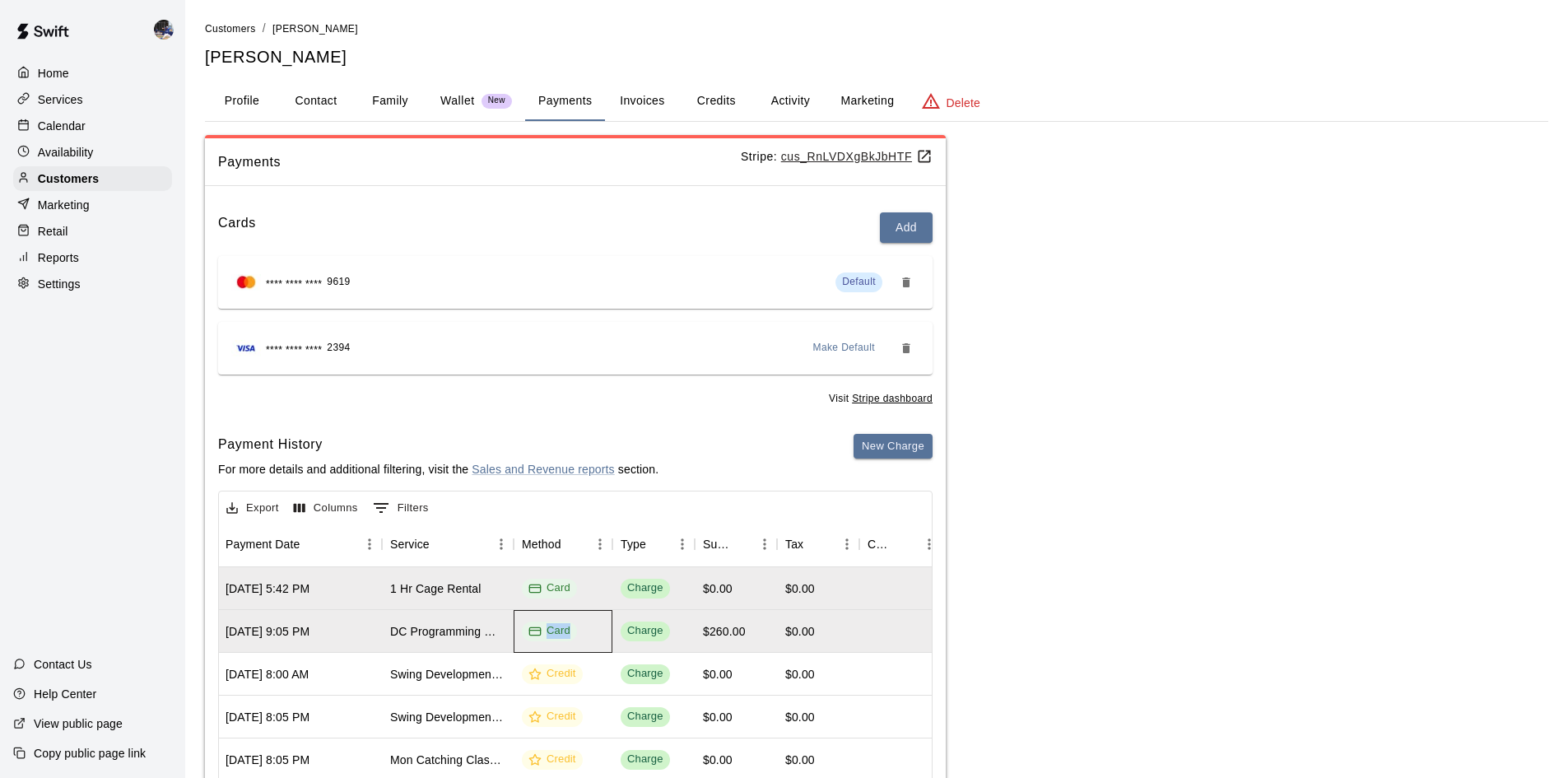
click at [568, 632] on div "Card" at bounding box center [550, 630] width 42 height 16
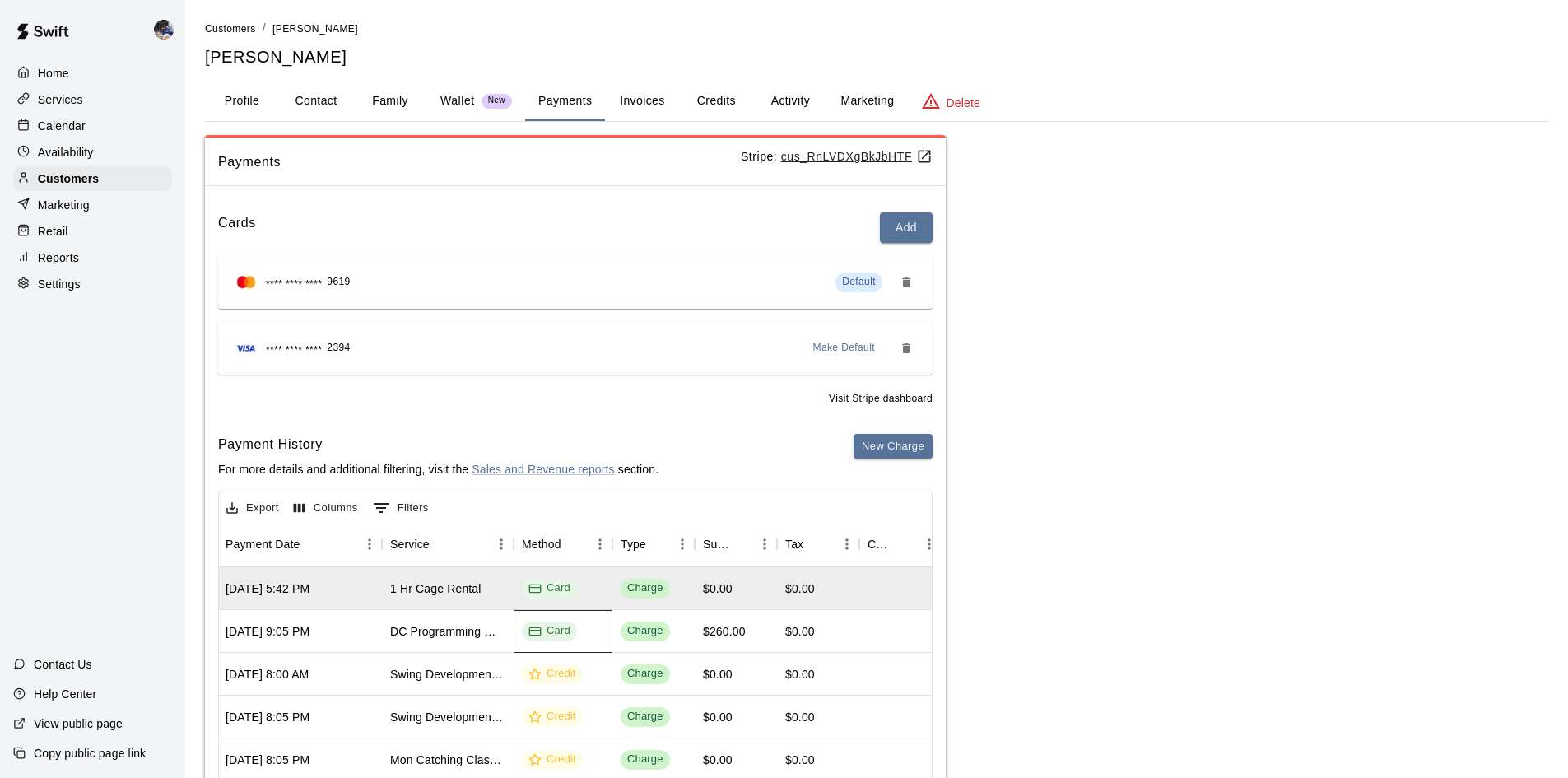
click at [569, 633] on div "Card" at bounding box center [550, 630] width 42 height 16
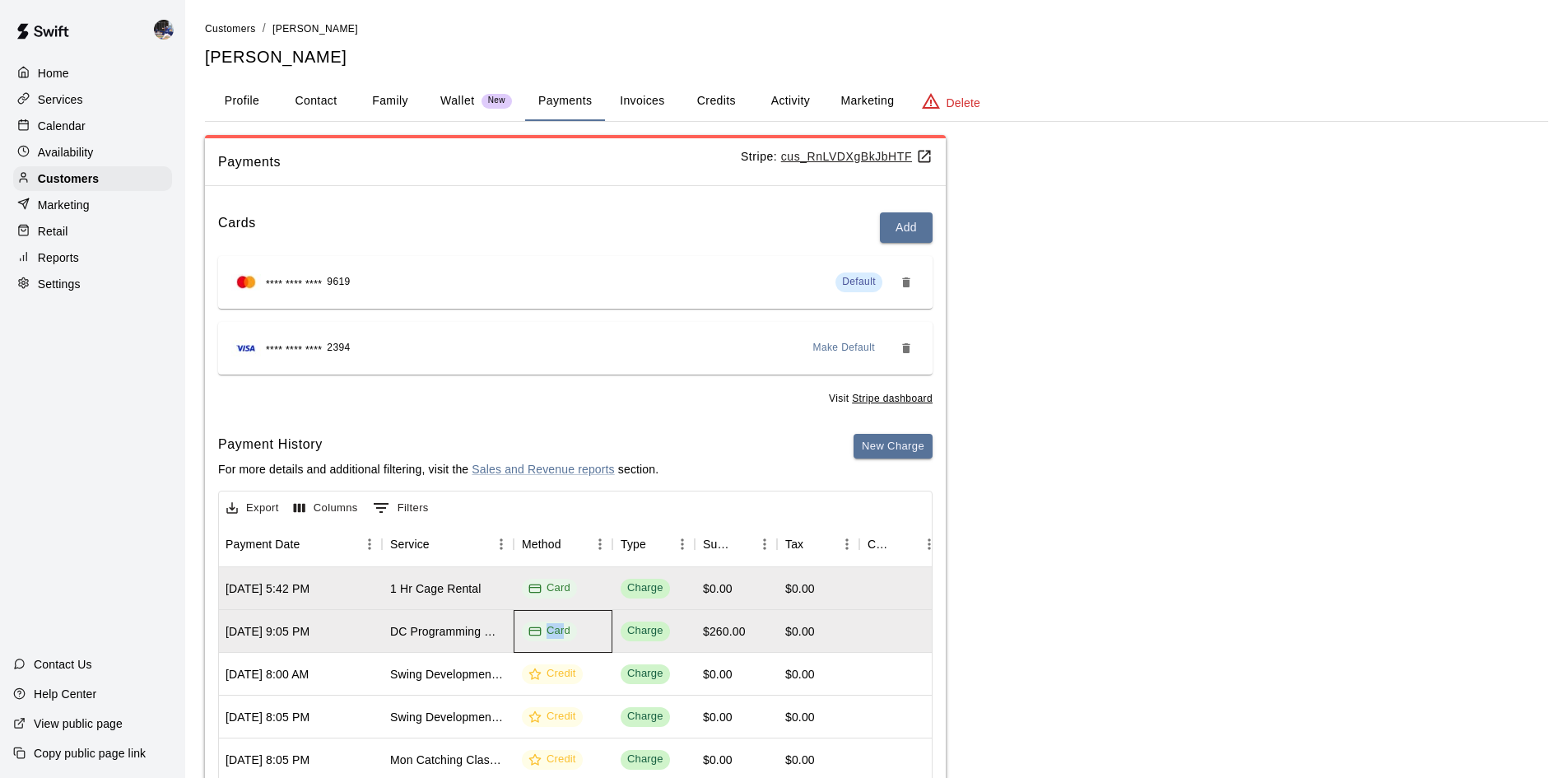
drag, startPoint x: 574, startPoint y: 633, endPoint x: 565, endPoint y: 633, distance: 9.0
click at [565, 633] on span "Card" at bounding box center [549, 630] width 55 height 16
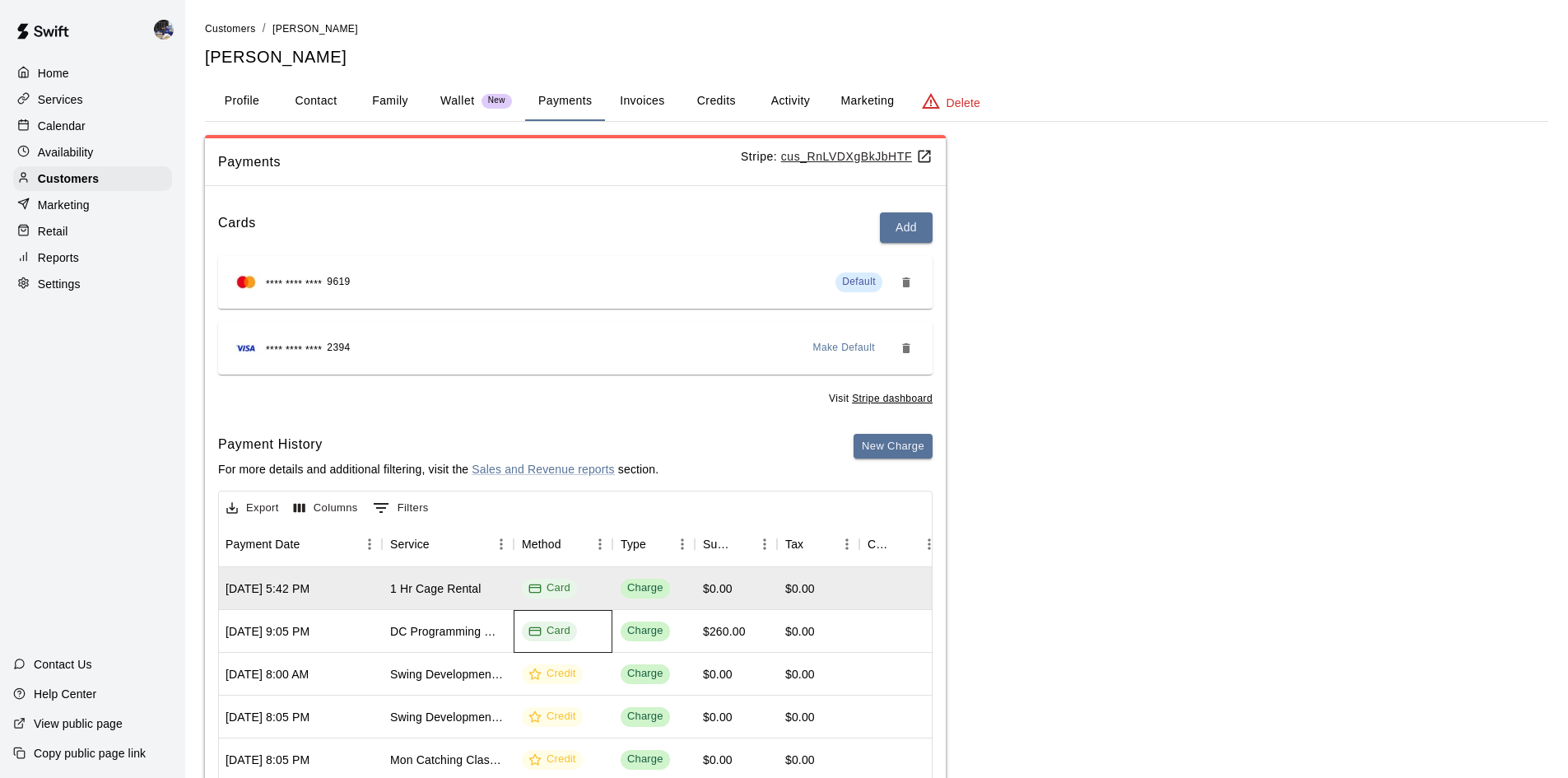
click at [570, 632] on div "Card" at bounding box center [550, 630] width 42 height 16
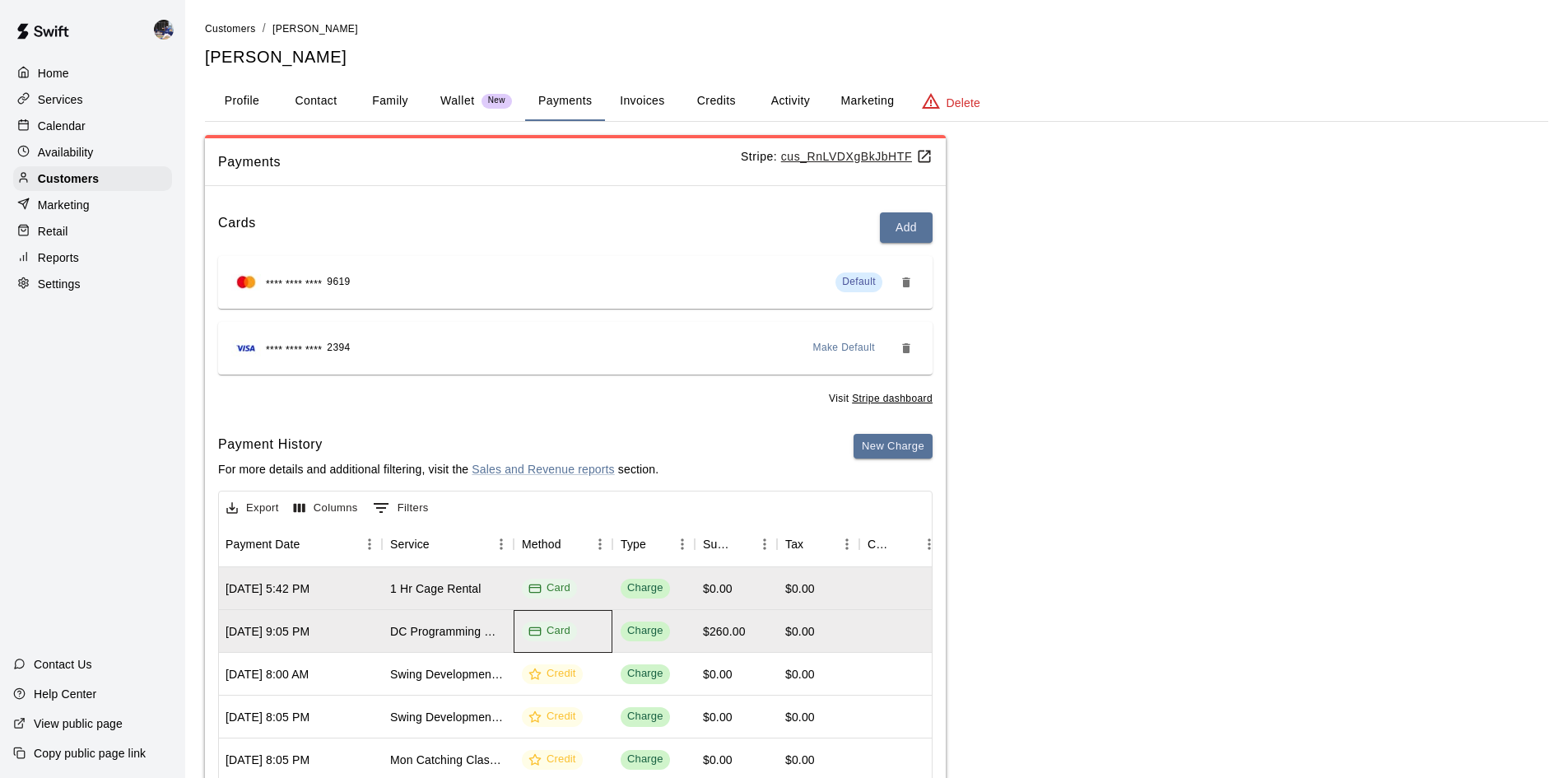
click at [570, 632] on div "Card" at bounding box center [550, 630] width 42 height 16
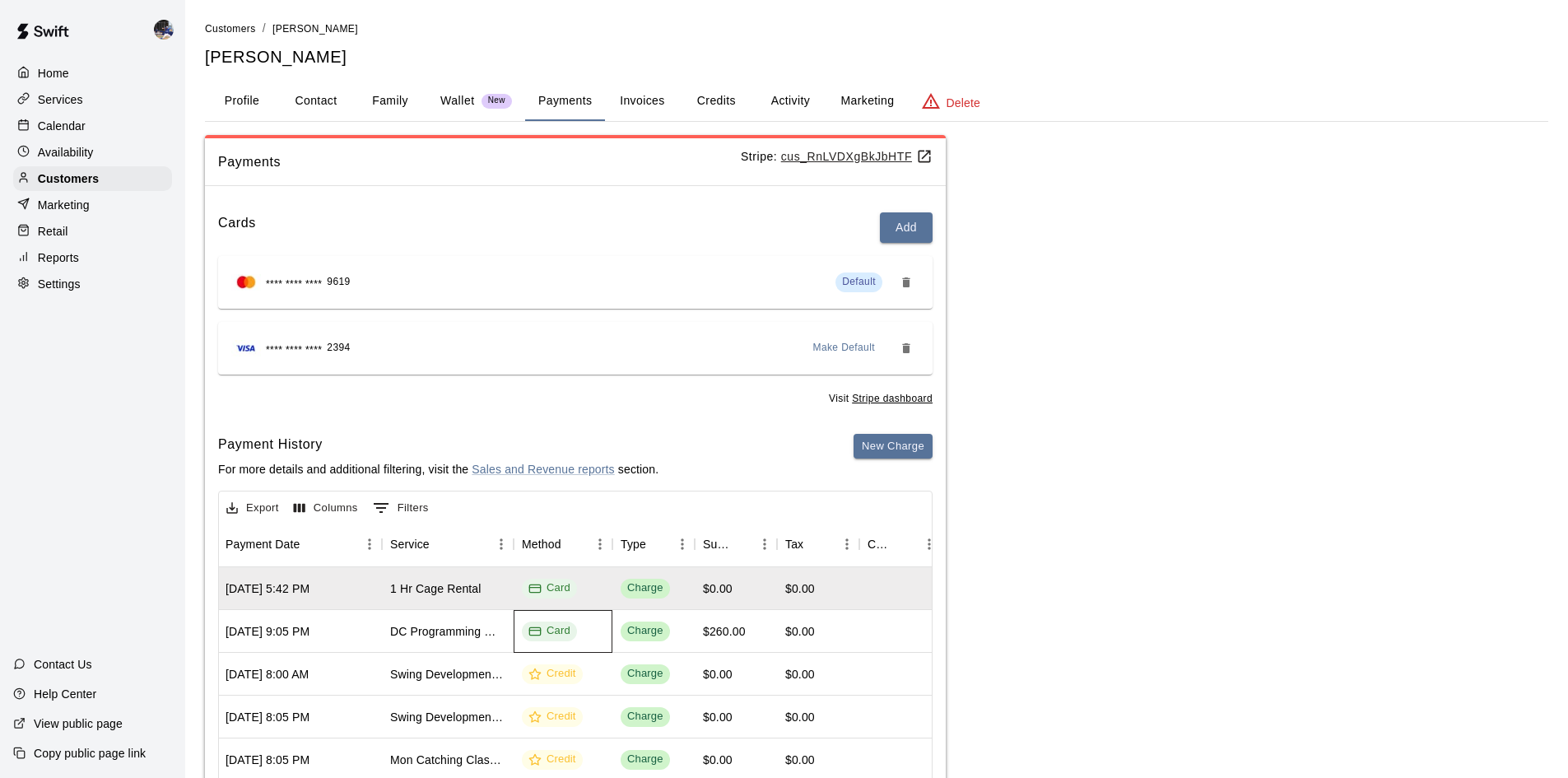
click at [570, 632] on div "Card" at bounding box center [550, 630] width 42 height 16
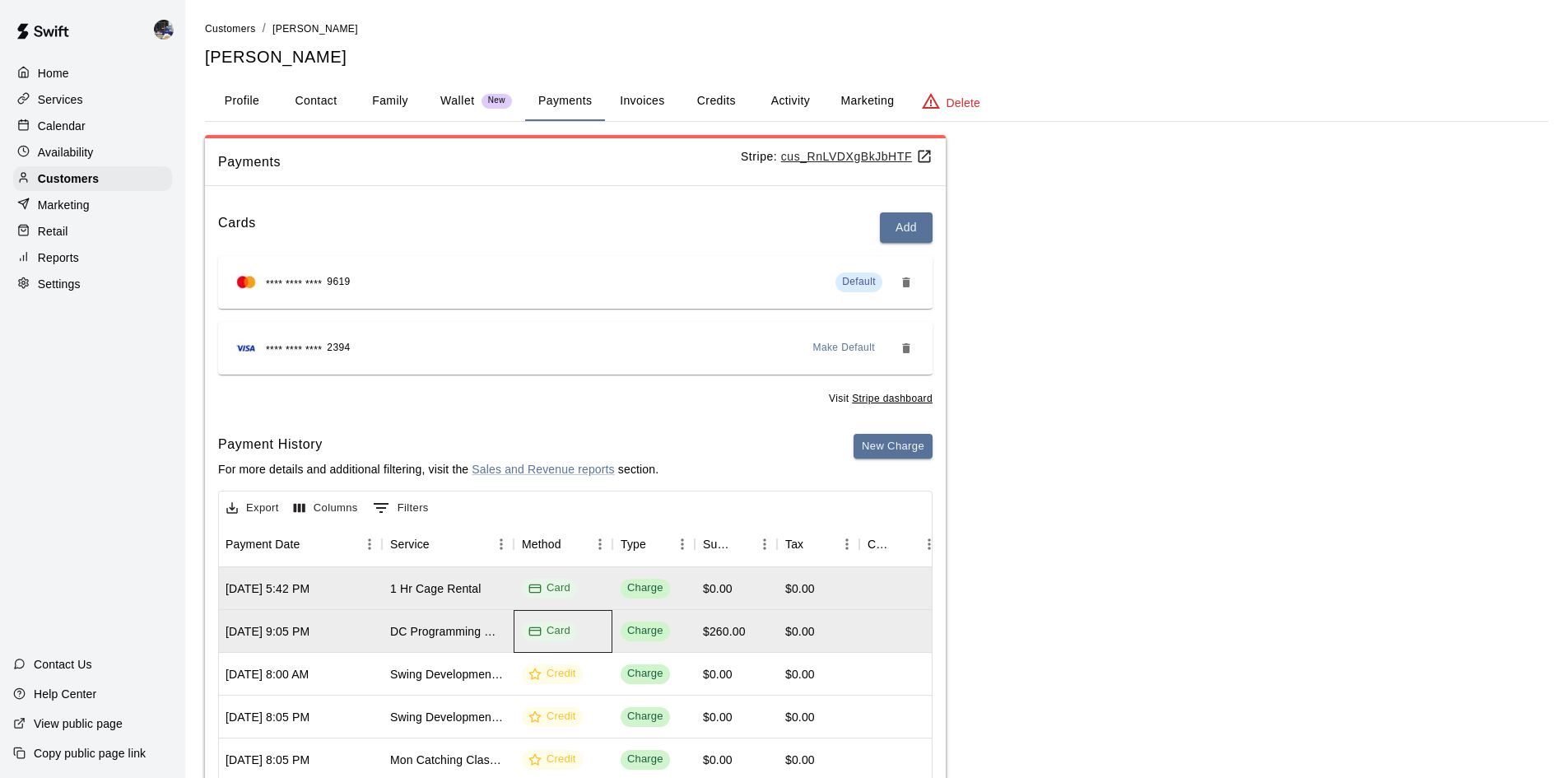
click at [567, 632] on div "Card" at bounding box center [550, 630] width 42 height 16
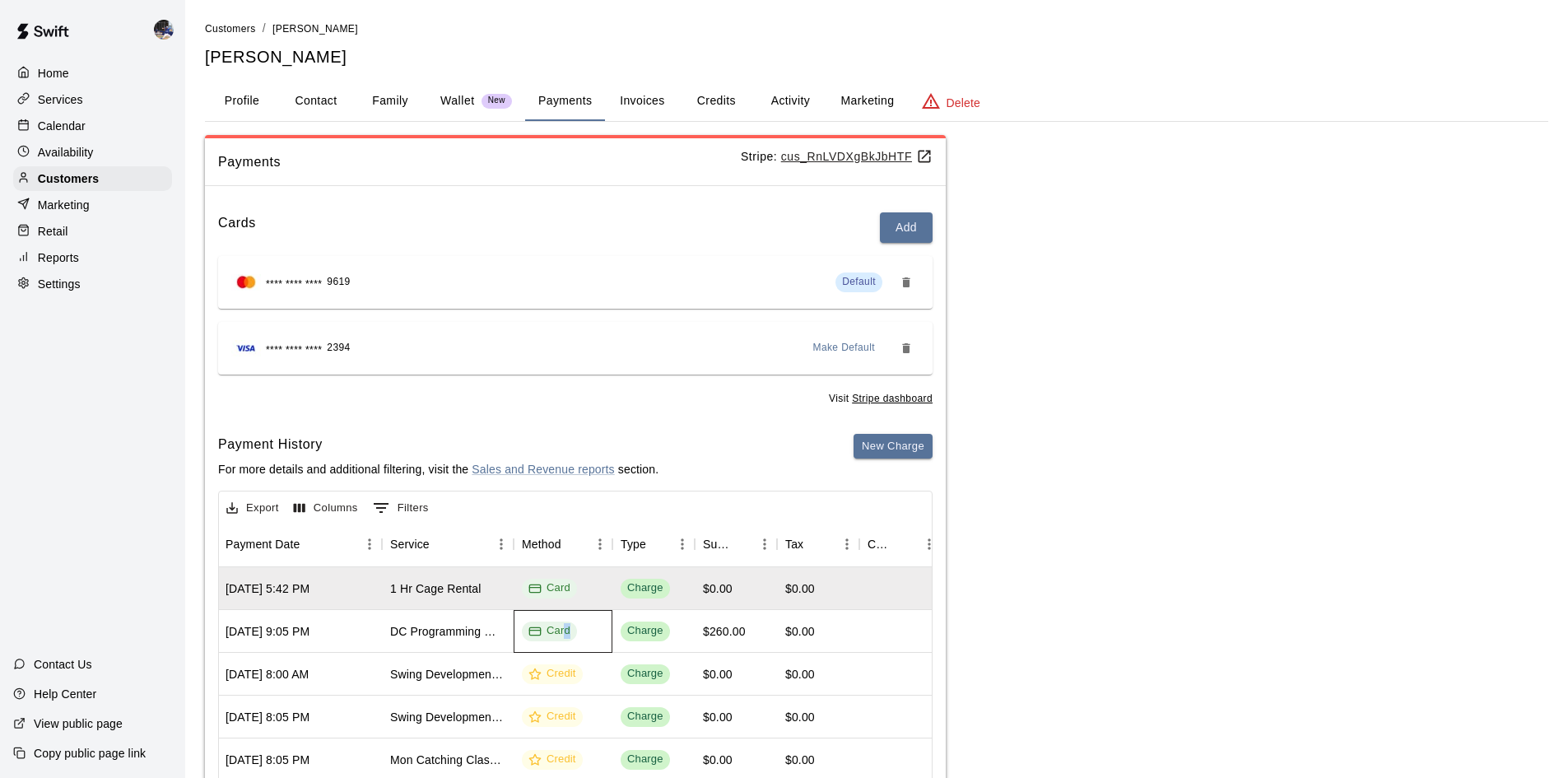
click at [566, 630] on div "Card" at bounding box center [550, 630] width 42 height 16
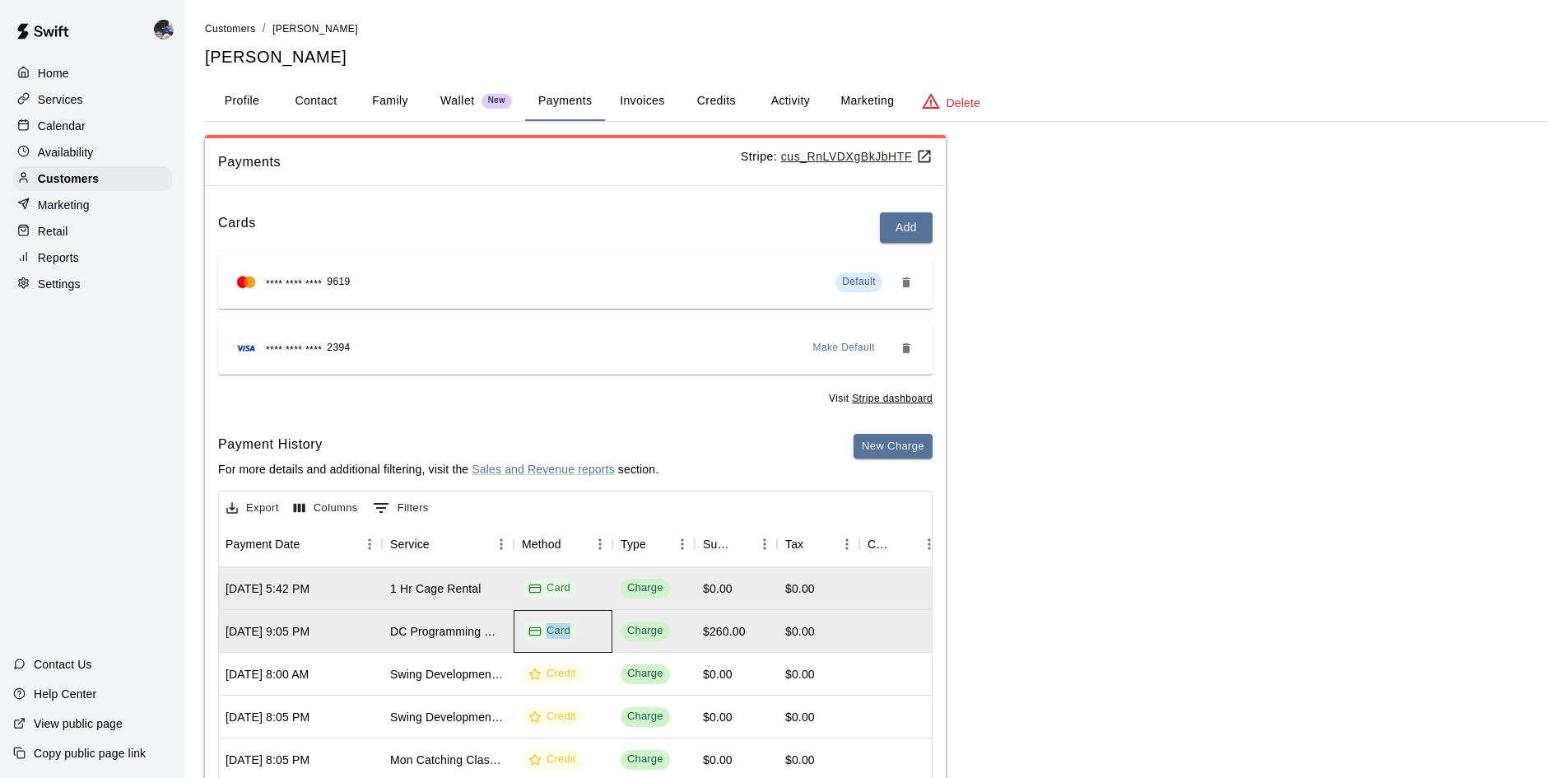
click at [566, 630] on div "Card" at bounding box center [550, 630] width 42 height 16
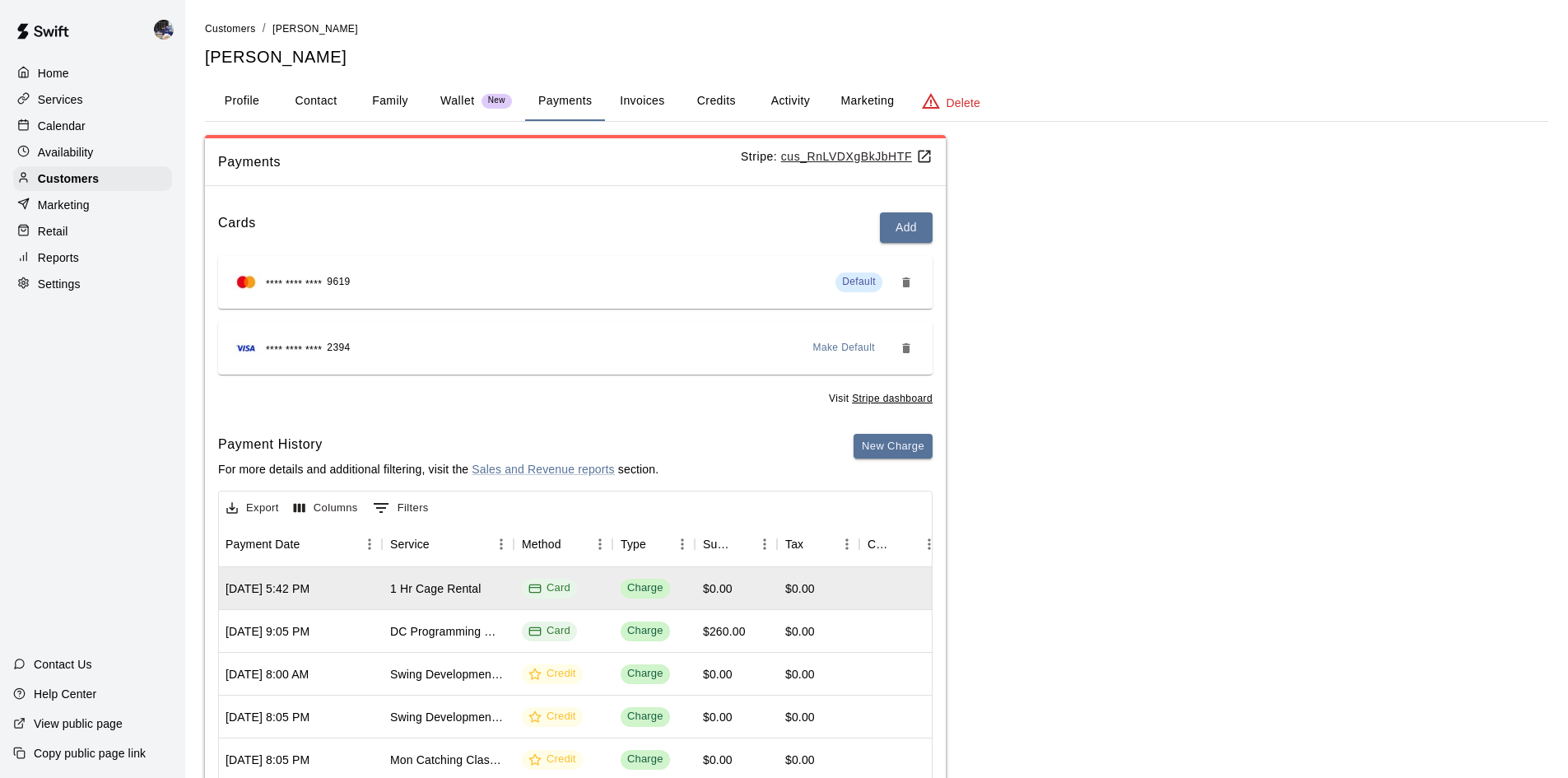
click at [651, 475] on p "For more details and additional filtering, visit the Sales and Revenue reports …" at bounding box center [438, 469] width 440 height 17
click at [652, 472] on p "For more details and additional filtering, visit the Sales and Revenue reports …" at bounding box center [438, 469] width 440 height 17
click at [649, 472] on p "For more details and additional filtering, visit the Sales and Revenue reports …" at bounding box center [438, 469] width 440 height 17
click at [652, 472] on p "For more details and additional filtering, visit the Sales and Revenue reports …" at bounding box center [438, 469] width 440 height 17
click at [653, 473] on p "For more details and additional filtering, visit the Sales and Revenue reports …" at bounding box center [438, 469] width 440 height 17
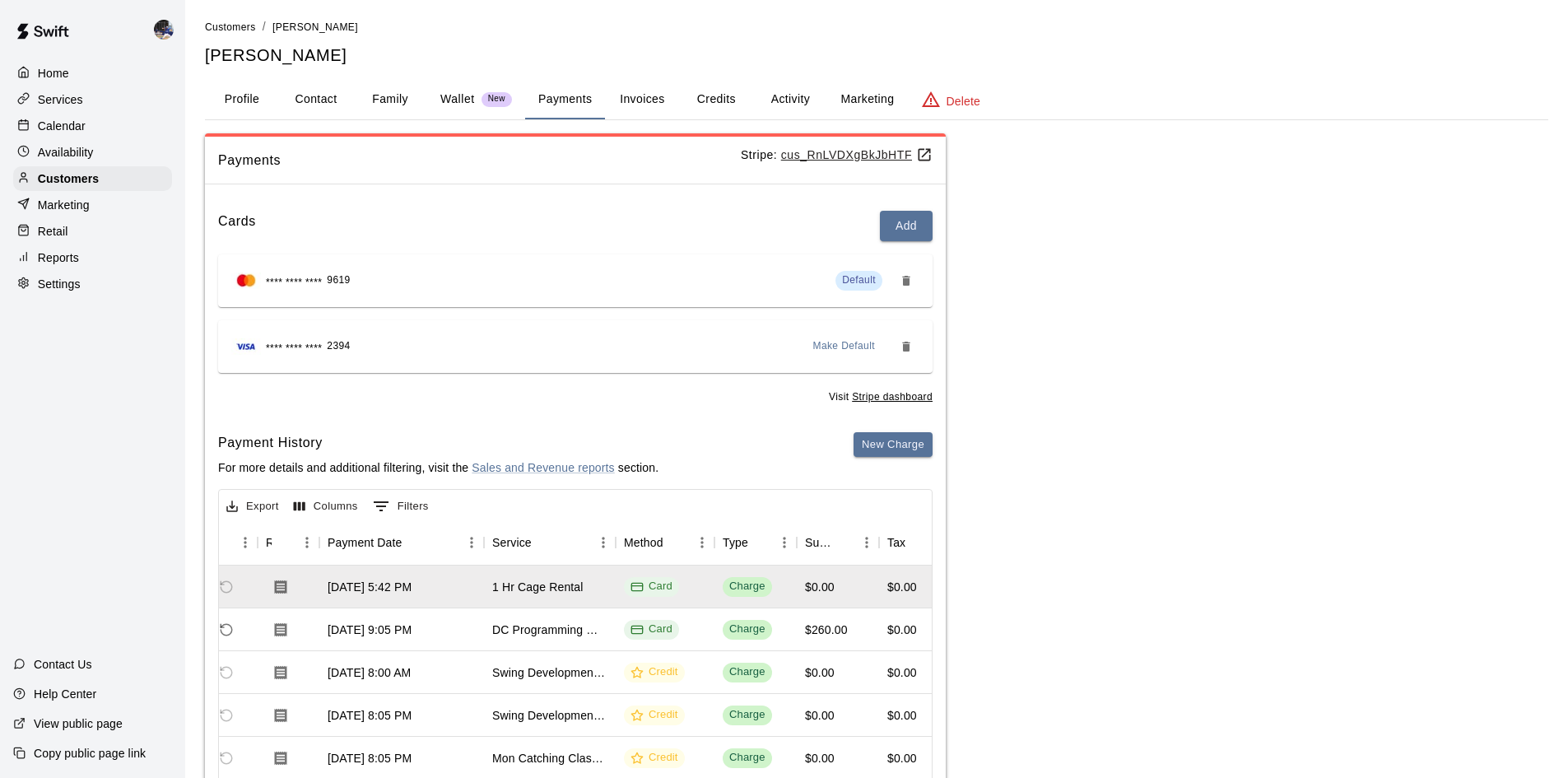
scroll to position [0, 0]
click at [227, 629] on icon "Refund payment" at bounding box center [227, 631] width 15 height 15
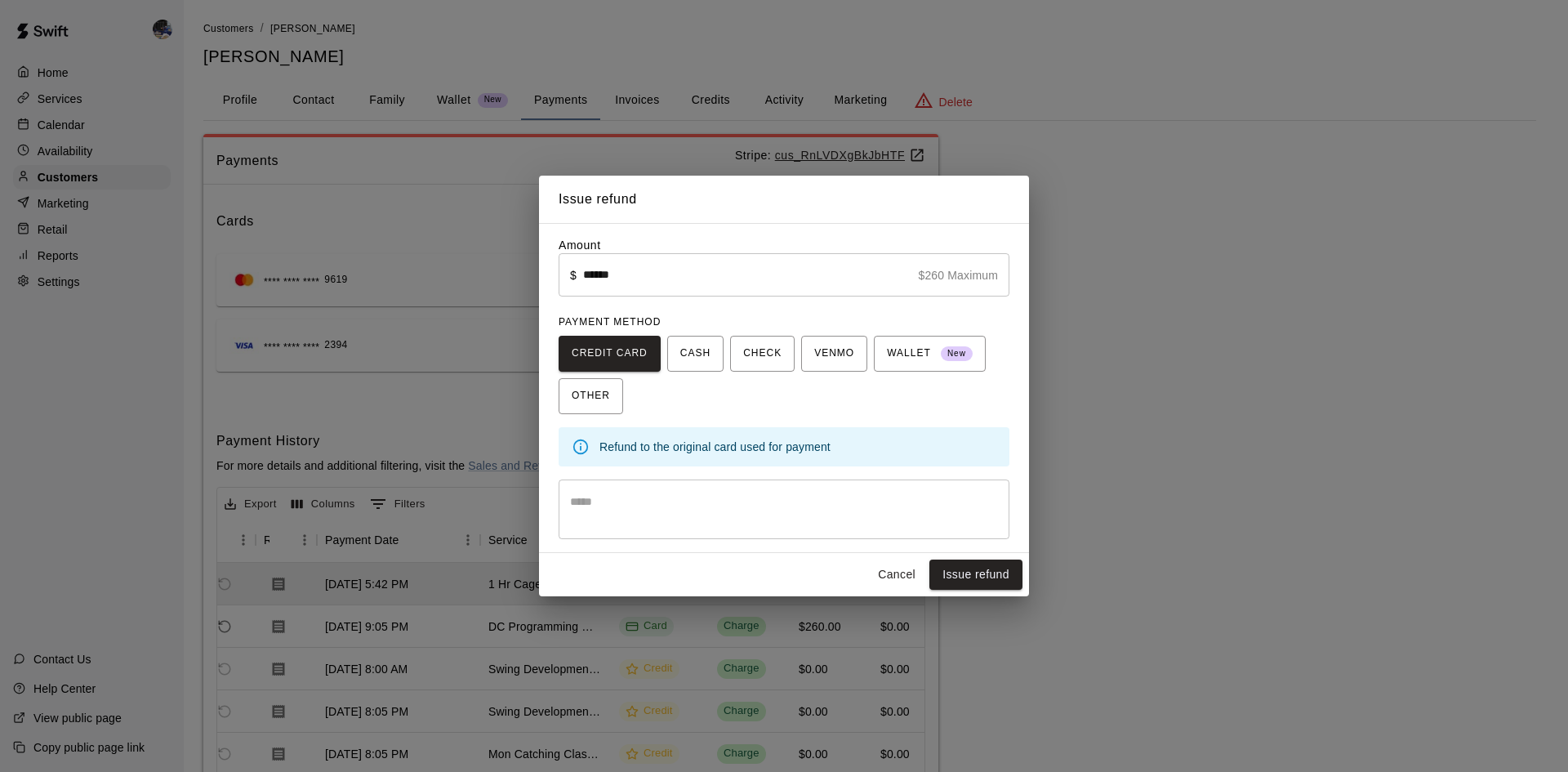
click at [975, 573] on button "Issue refund" at bounding box center [975, 575] width 93 height 30
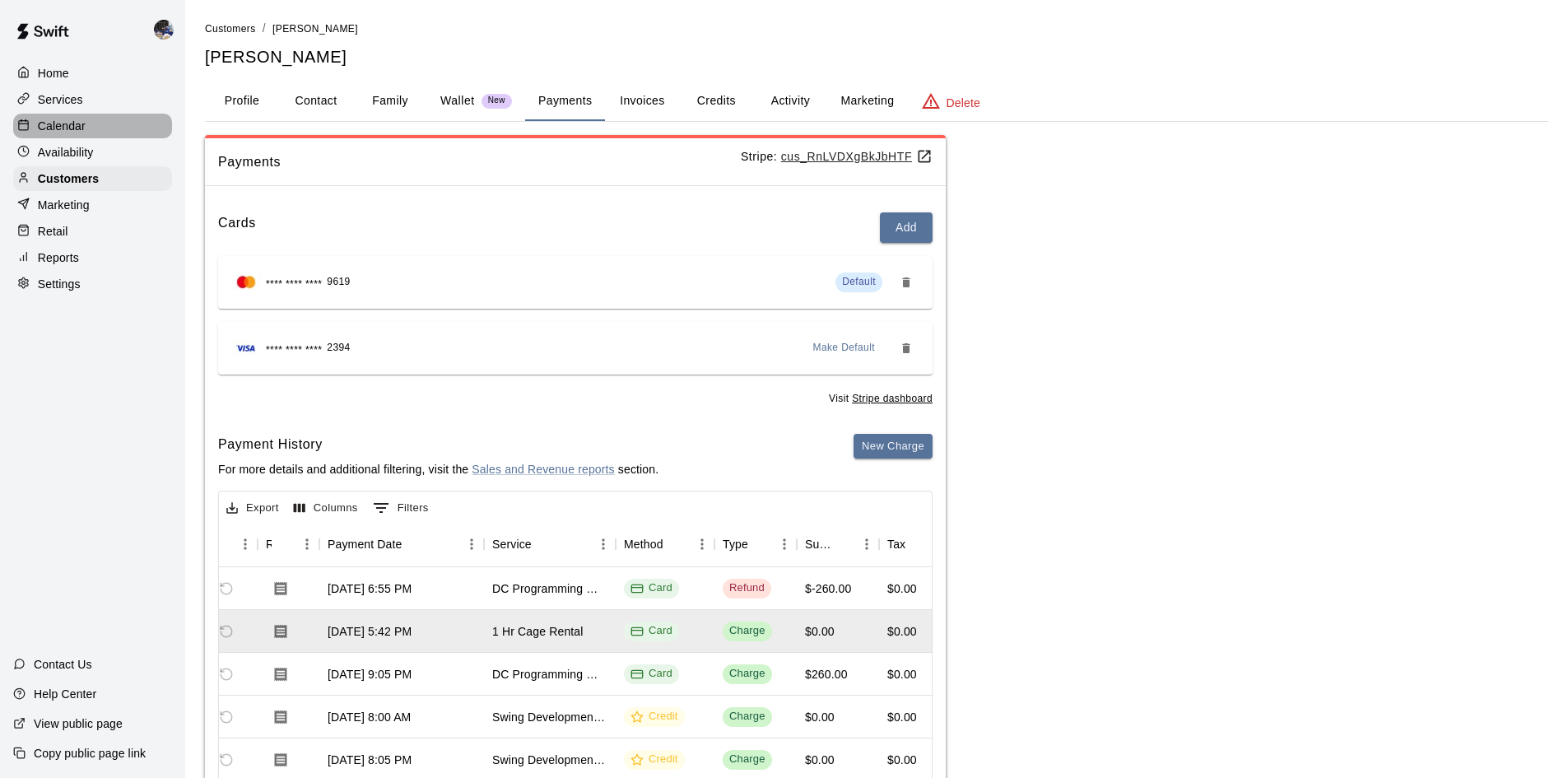
click at [61, 123] on p "Calendar" at bounding box center [62, 126] width 48 height 17
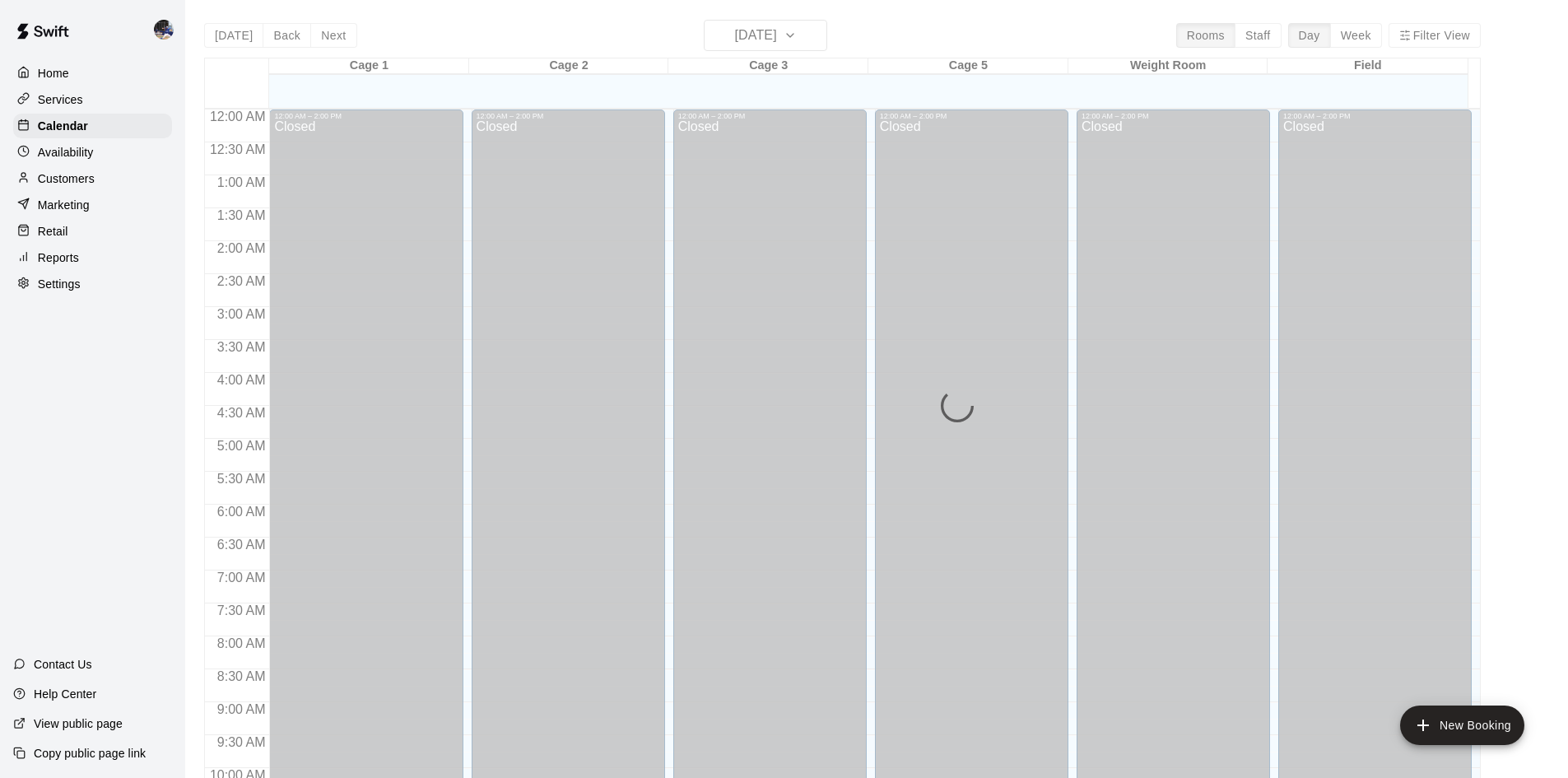
scroll to position [844, 0]
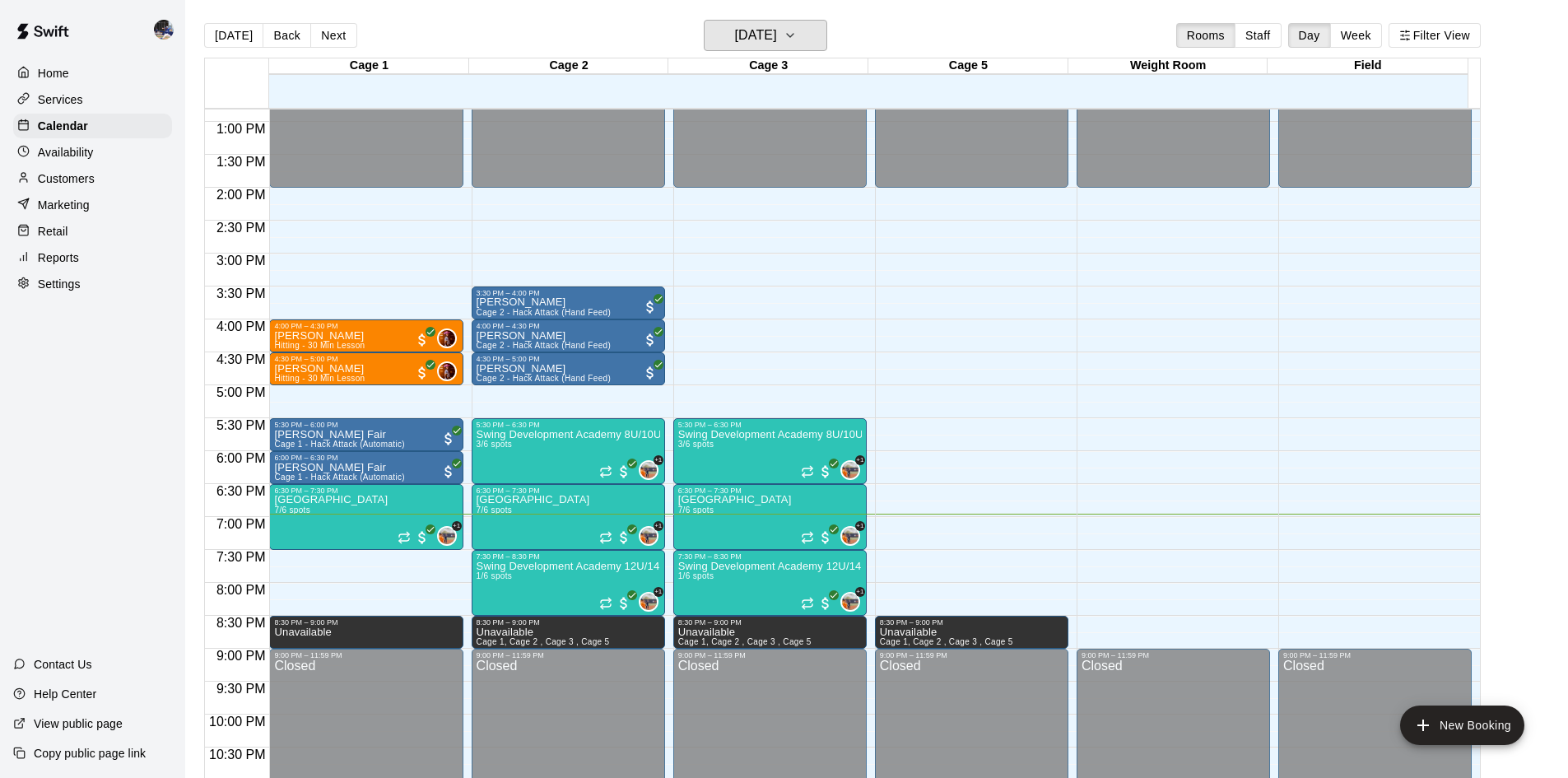
click at [735, 41] on h6 "[DATE]" at bounding box center [756, 35] width 42 height 23
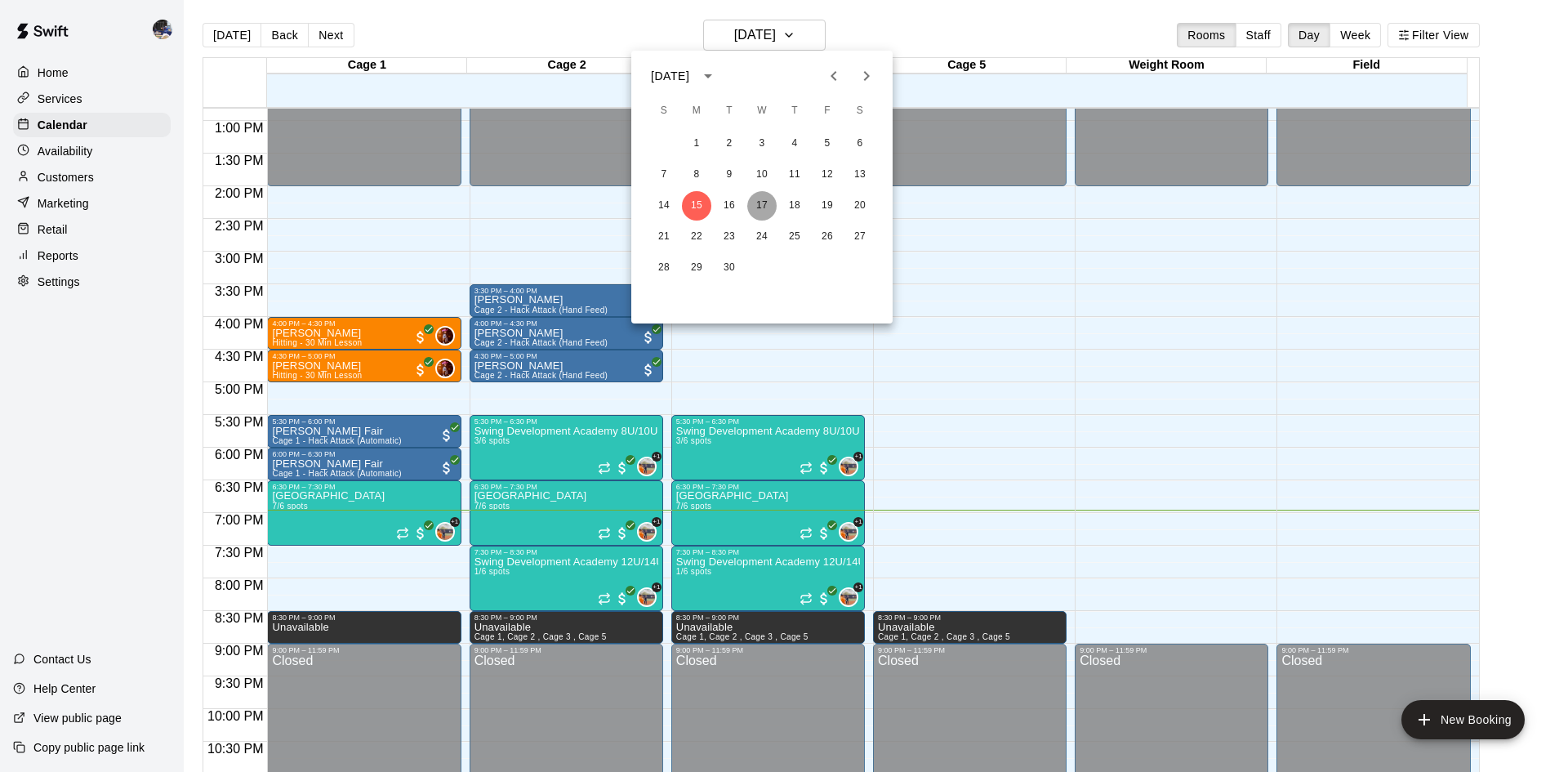
click at [759, 207] on button "17" at bounding box center [761, 205] width 29 height 29
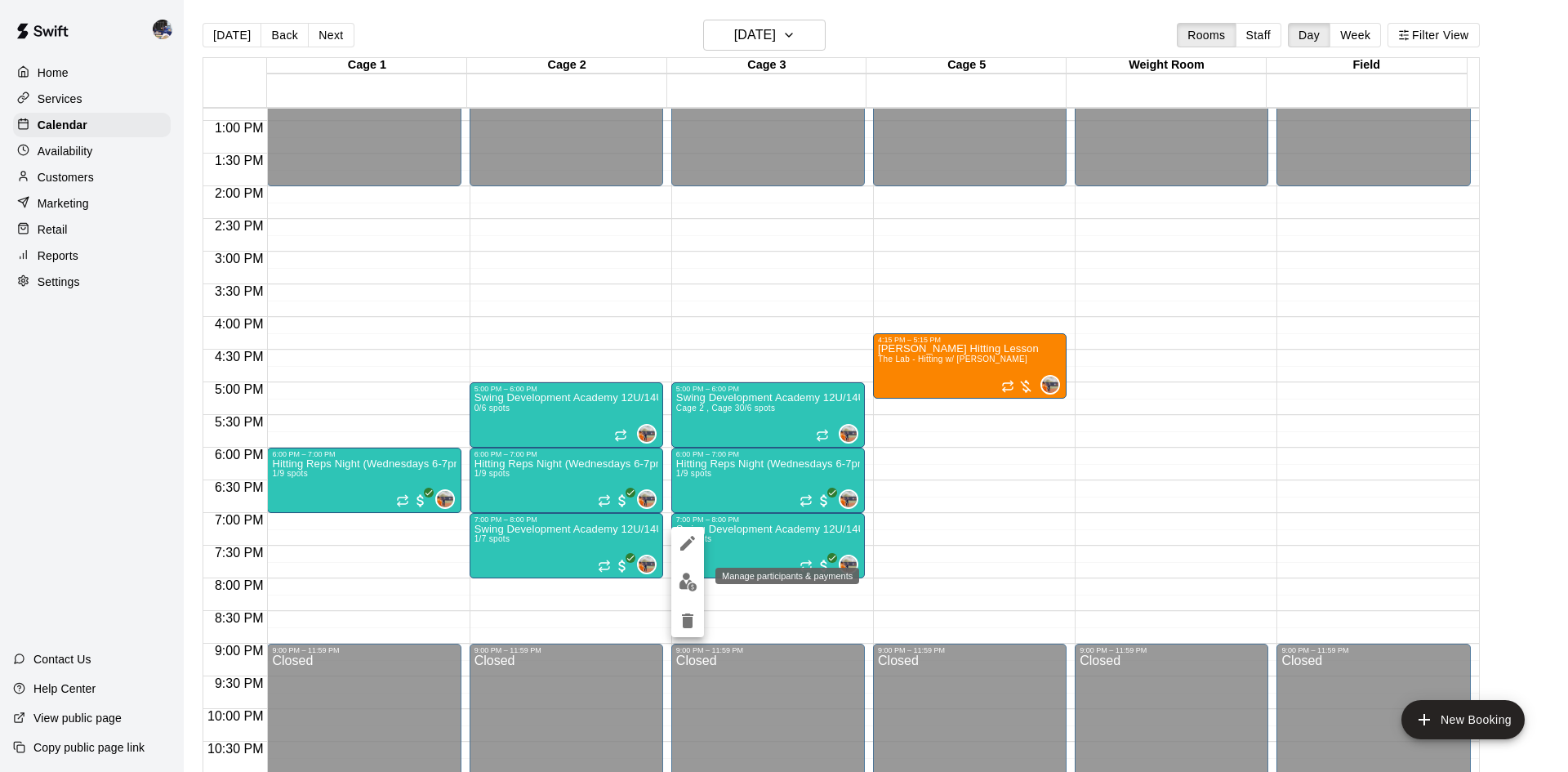
click at [678, 574] on img "edit" at bounding box center [687, 582] width 18 height 18
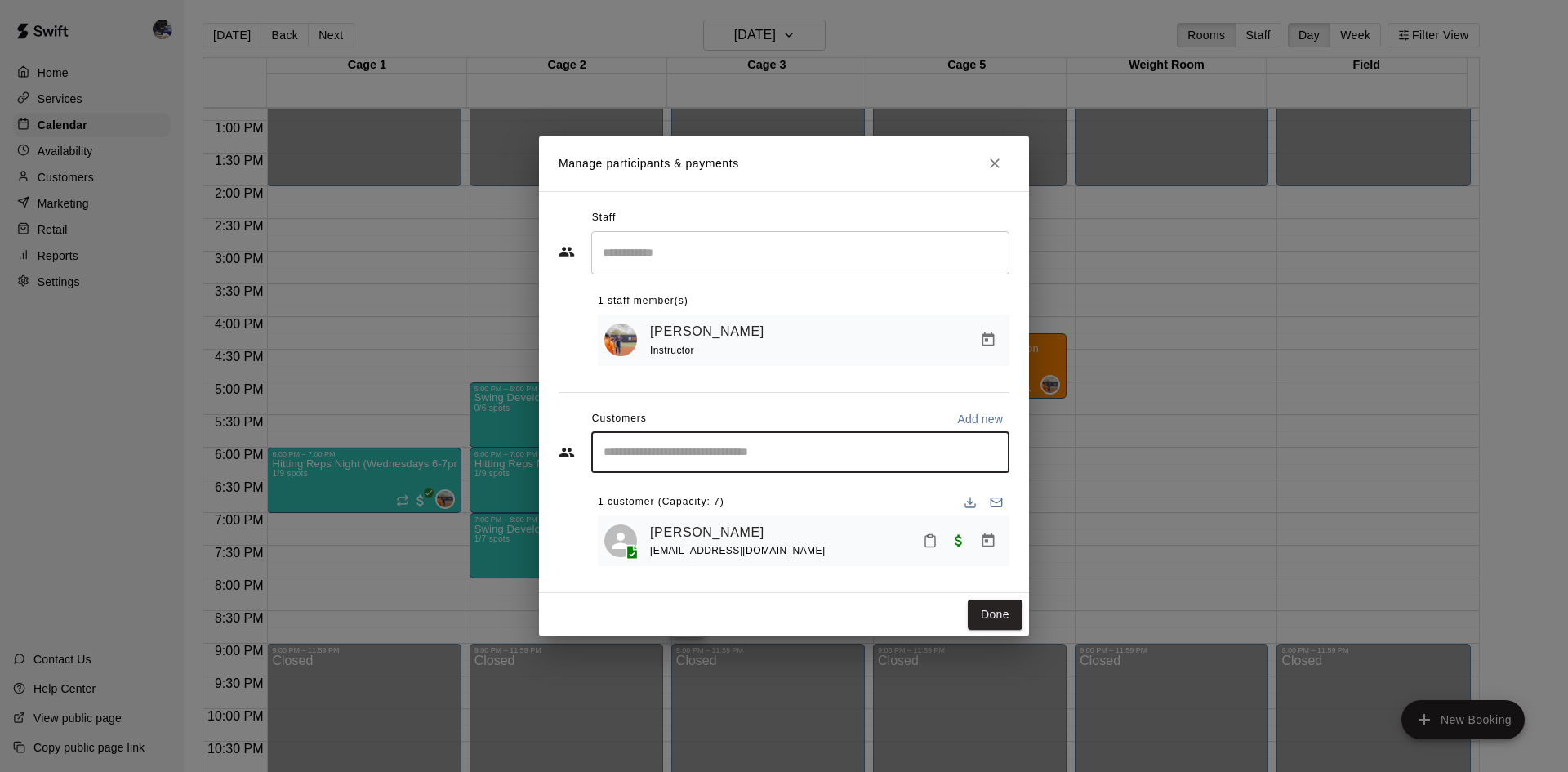
click at [702, 451] on input "Start typing to search customers..." at bounding box center [800, 452] width 403 height 17
type input "****"
click at [651, 491] on p "[PERSON_NAME]" at bounding box center [687, 490] width 100 height 18
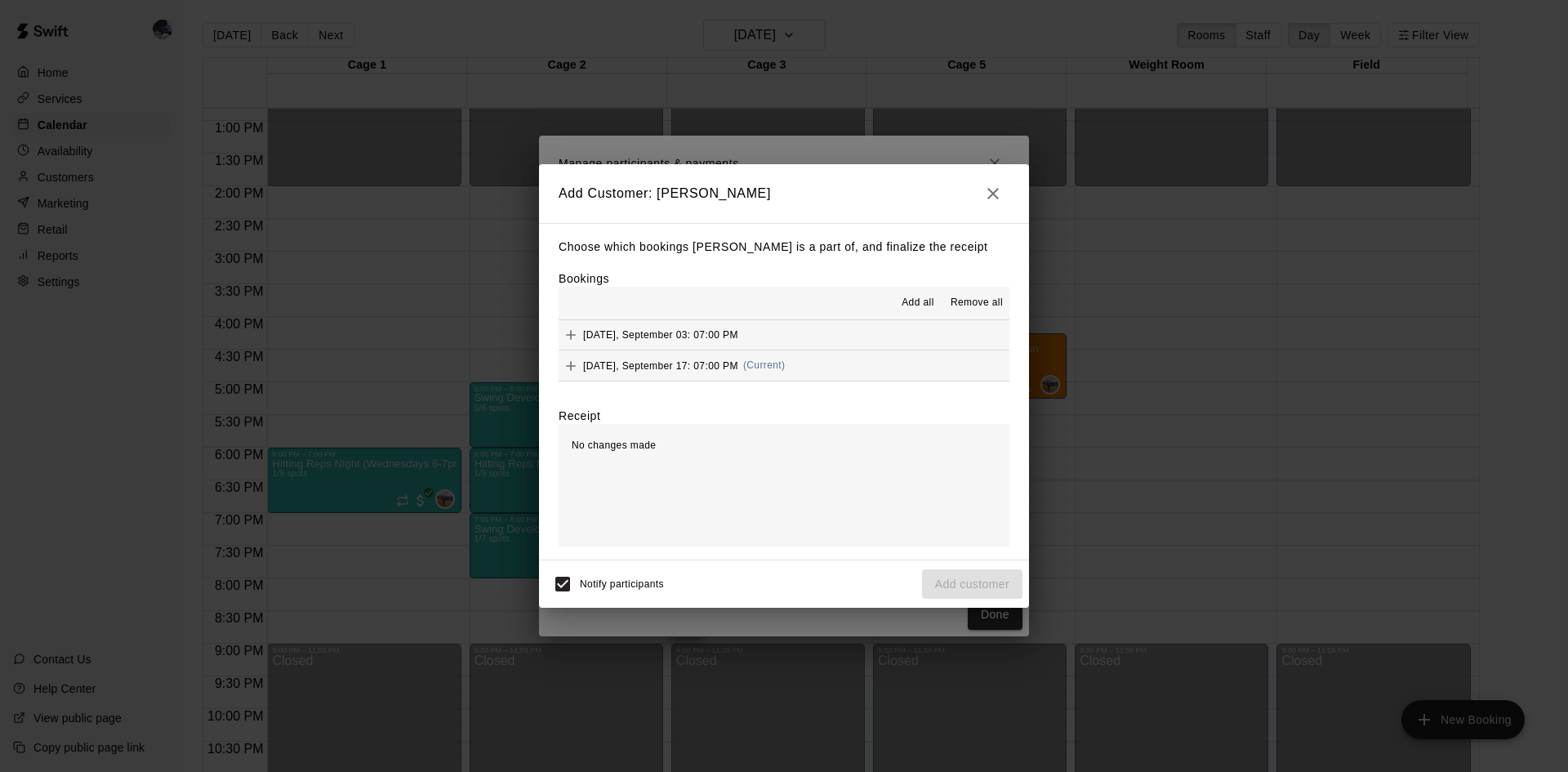
click at [738, 365] on span "[DATE], September 17: 07:00 PM" at bounding box center [661, 366] width 156 height 12
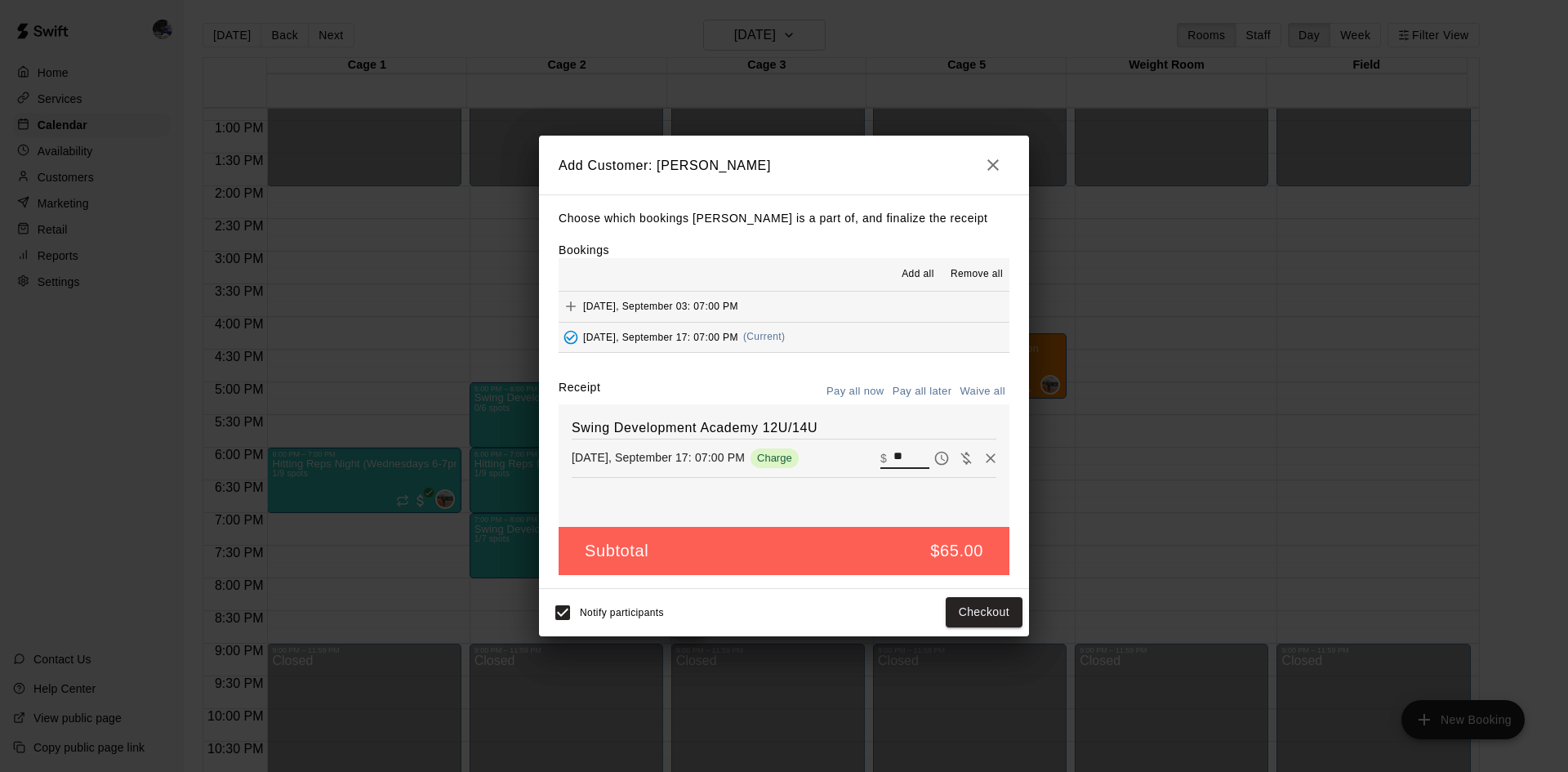
click at [893, 455] on input "**" at bounding box center [911, 457] width 36 height 21
type input "**"
click at [970, 602] on button "Checkout" at bounding box center [984, 612] width 77 height 30
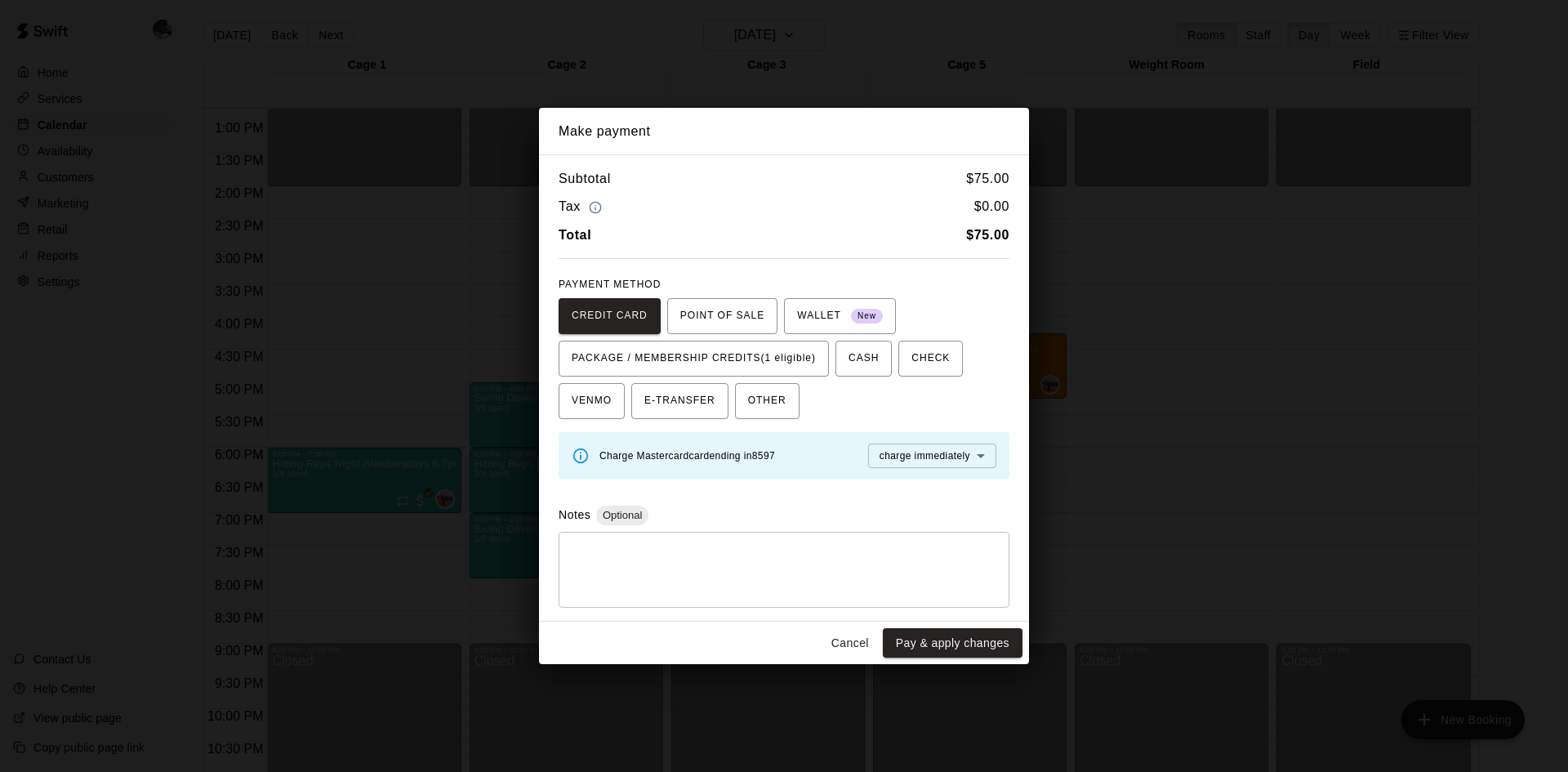
click at [823, 309] on span "WALLET New" at bounding box center [840, 315] width 86 height 26
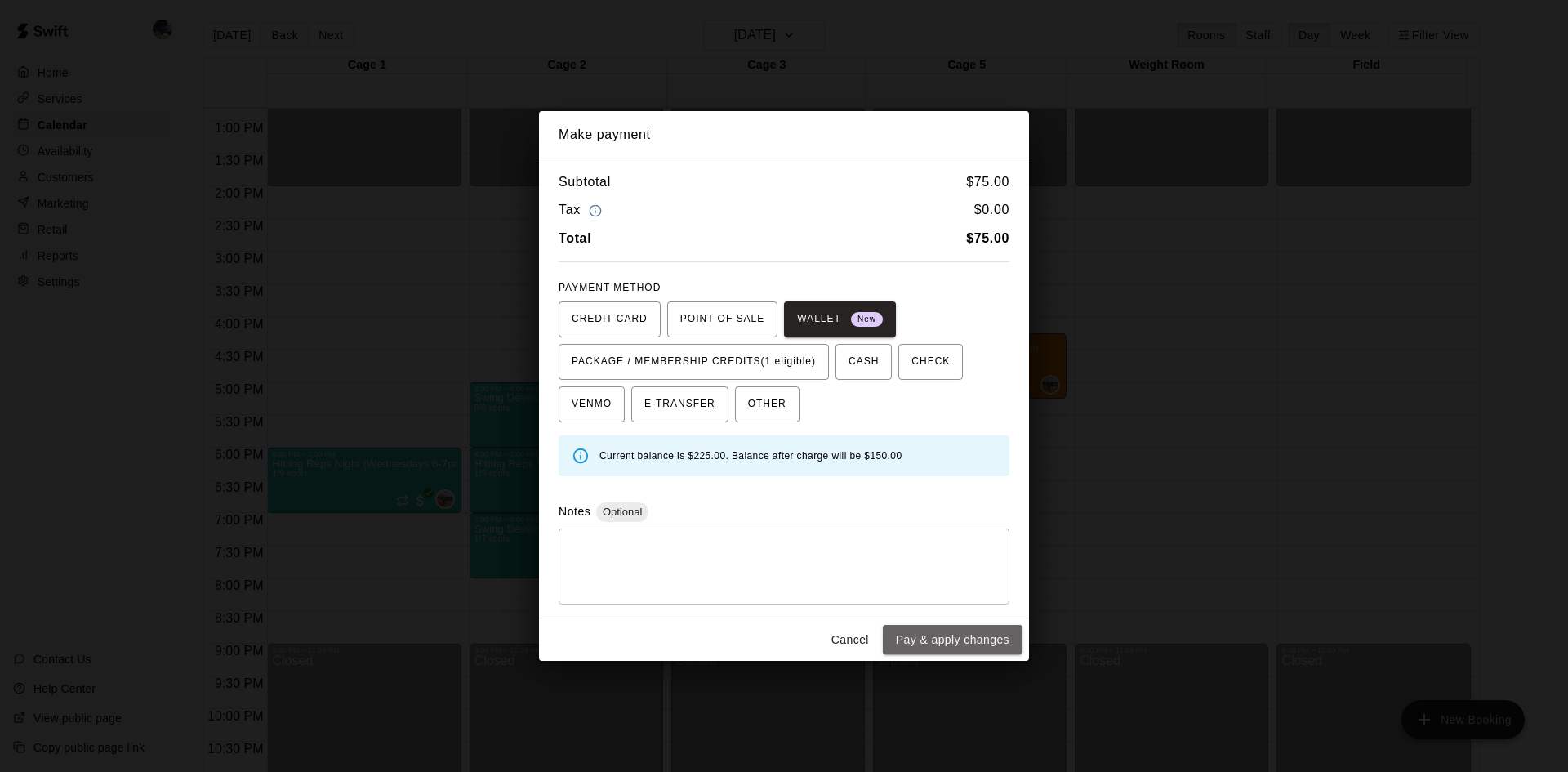
click at [944, 642] on button "Pay & apply changes" at bounding box center [953, 640] width 140 height 30
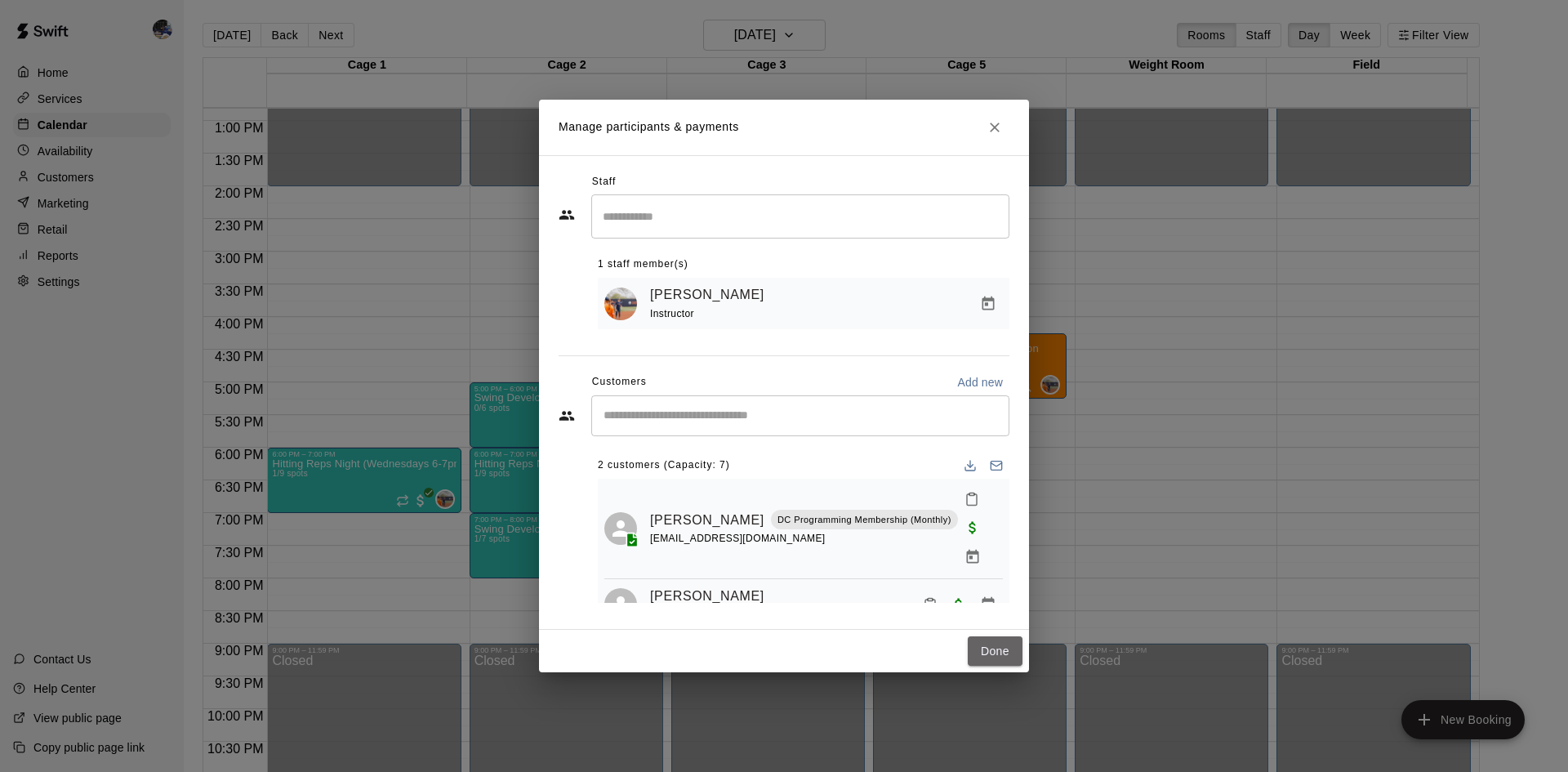
click at [993, 646] on button "Done" at bounding box center [994, 652] width 54 height 30
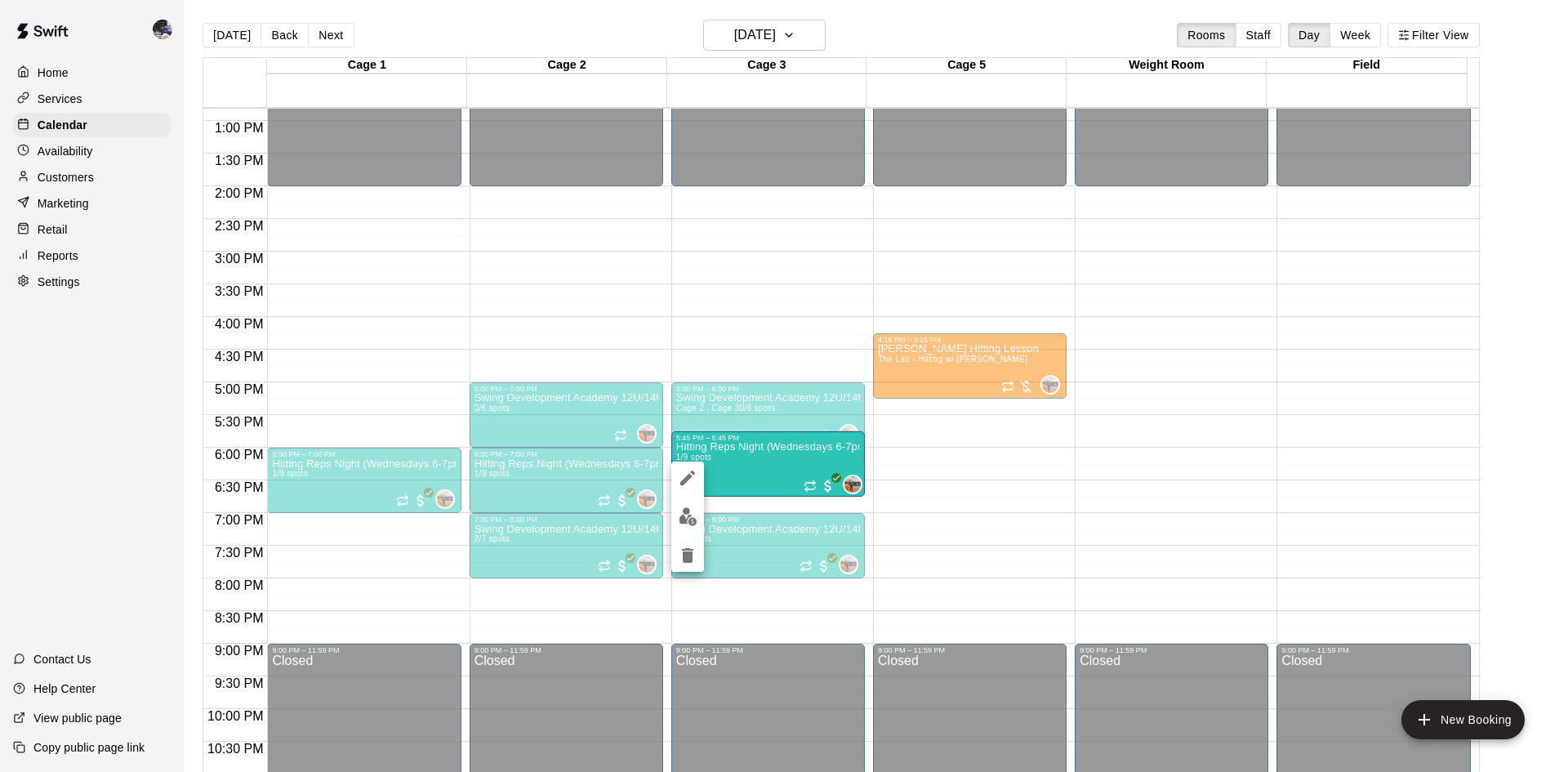
click at [630, 301] on div at bounding box center [784, 386] width 1568 height 772
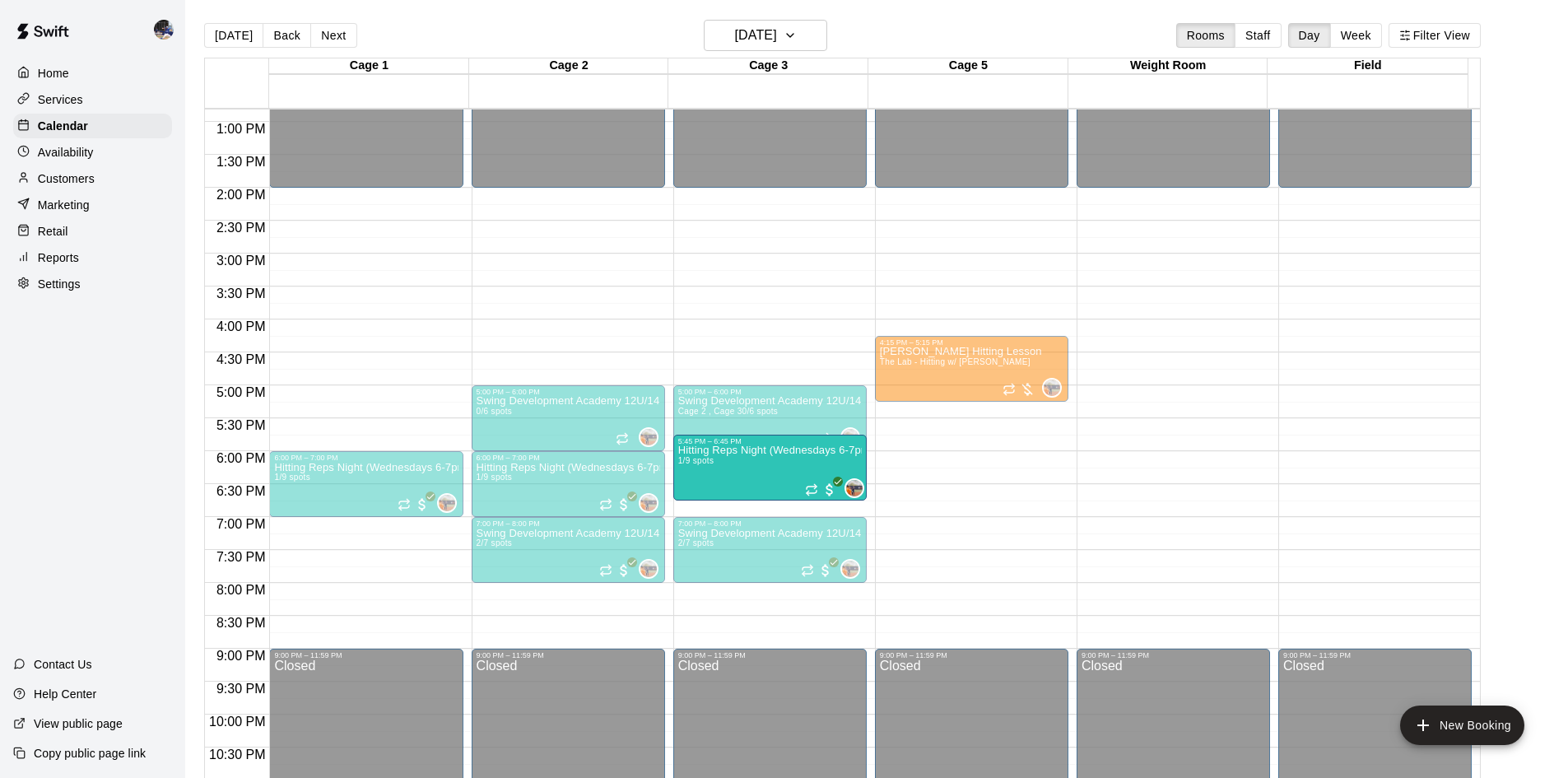
click at [647, 319] on div "12:00 AM – 2:00 PM Closed 5:00 PM – 6:00 PM Swing Development Academy 12U/14U 0…" at bounding box center [568, 56] width 193 height 1580
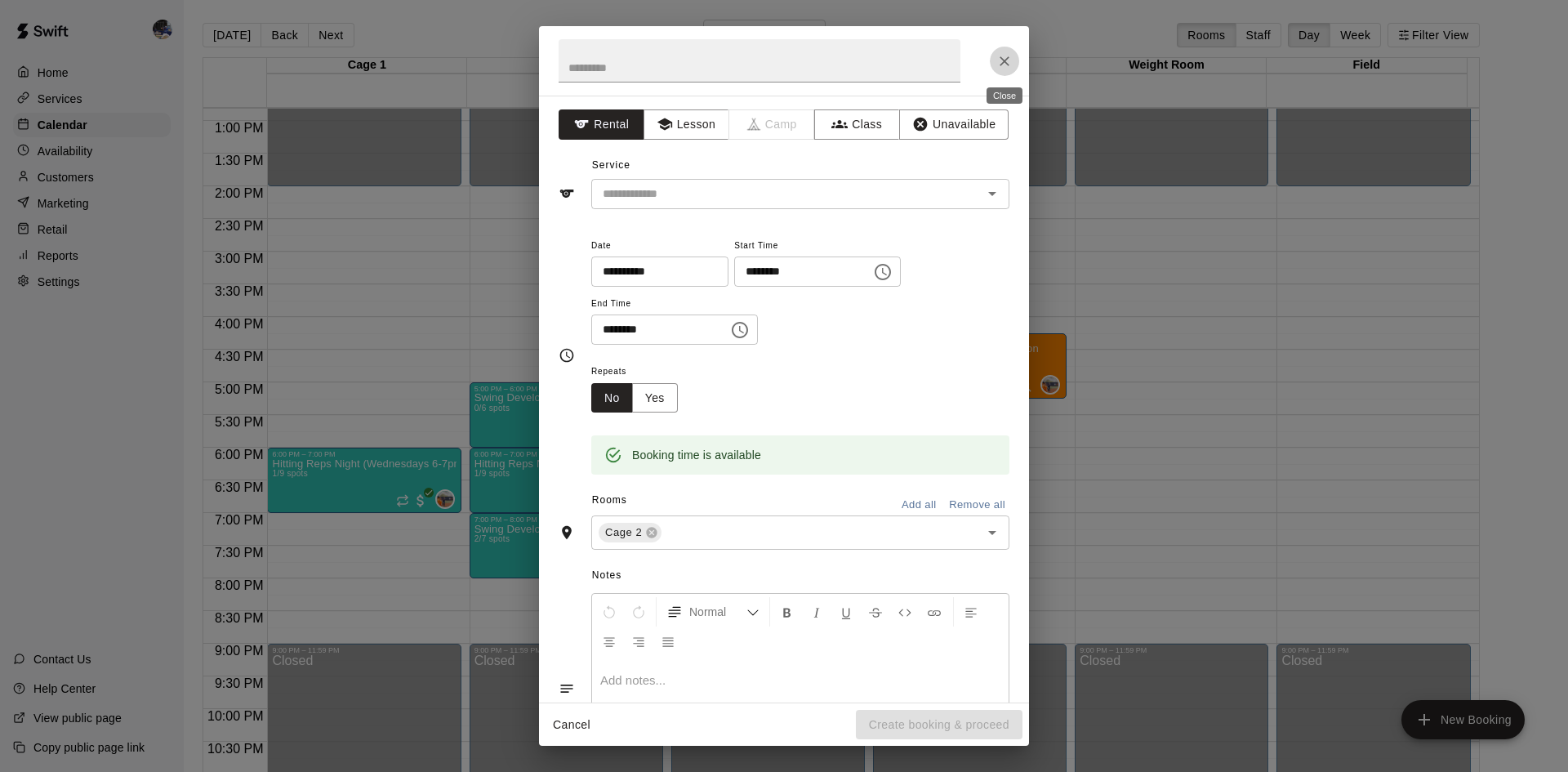
click at [994, 65] on button "Close" at bounding box center [1004, 61] width 29 height 29
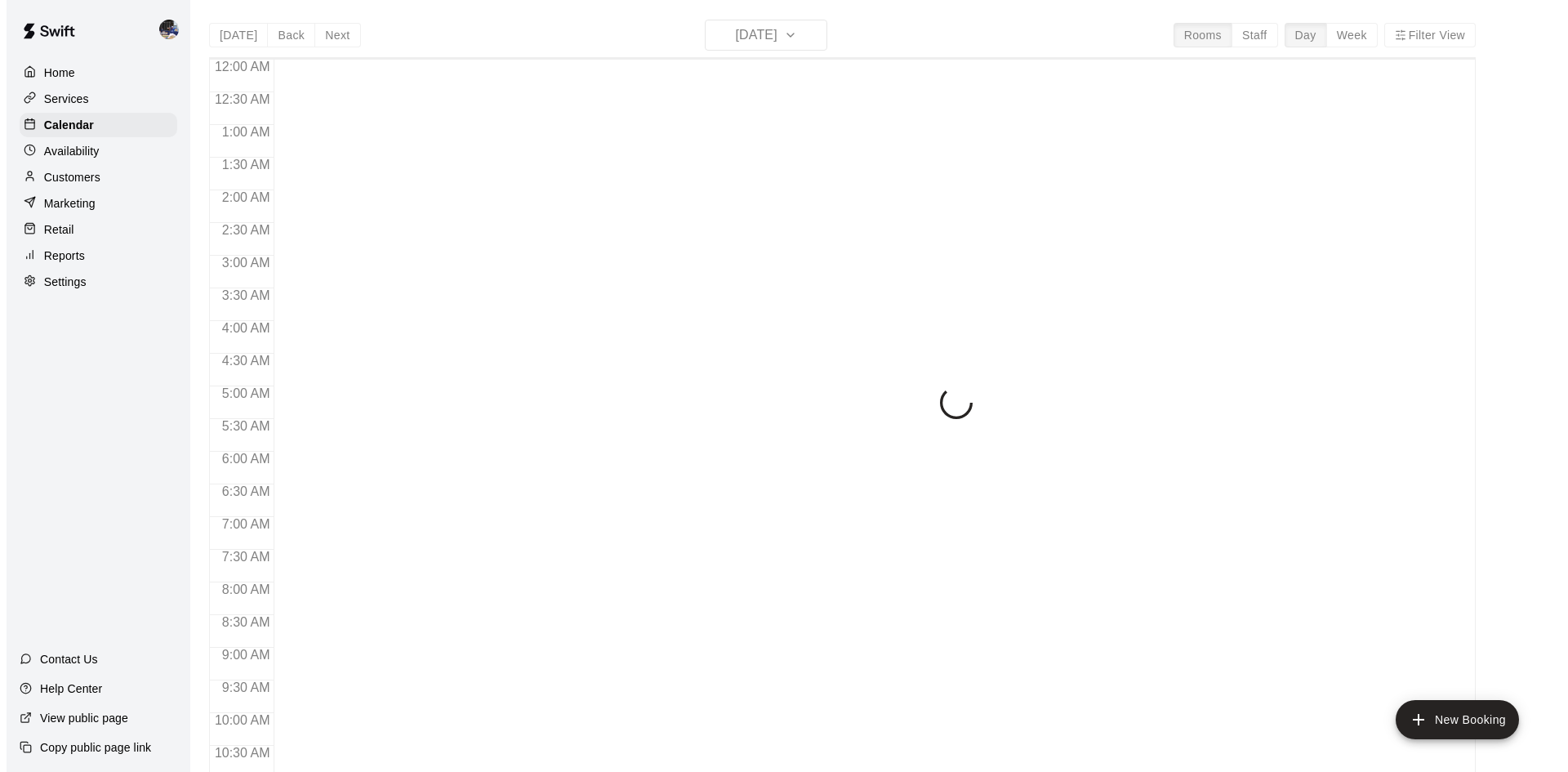
scroll to position [837, 0]
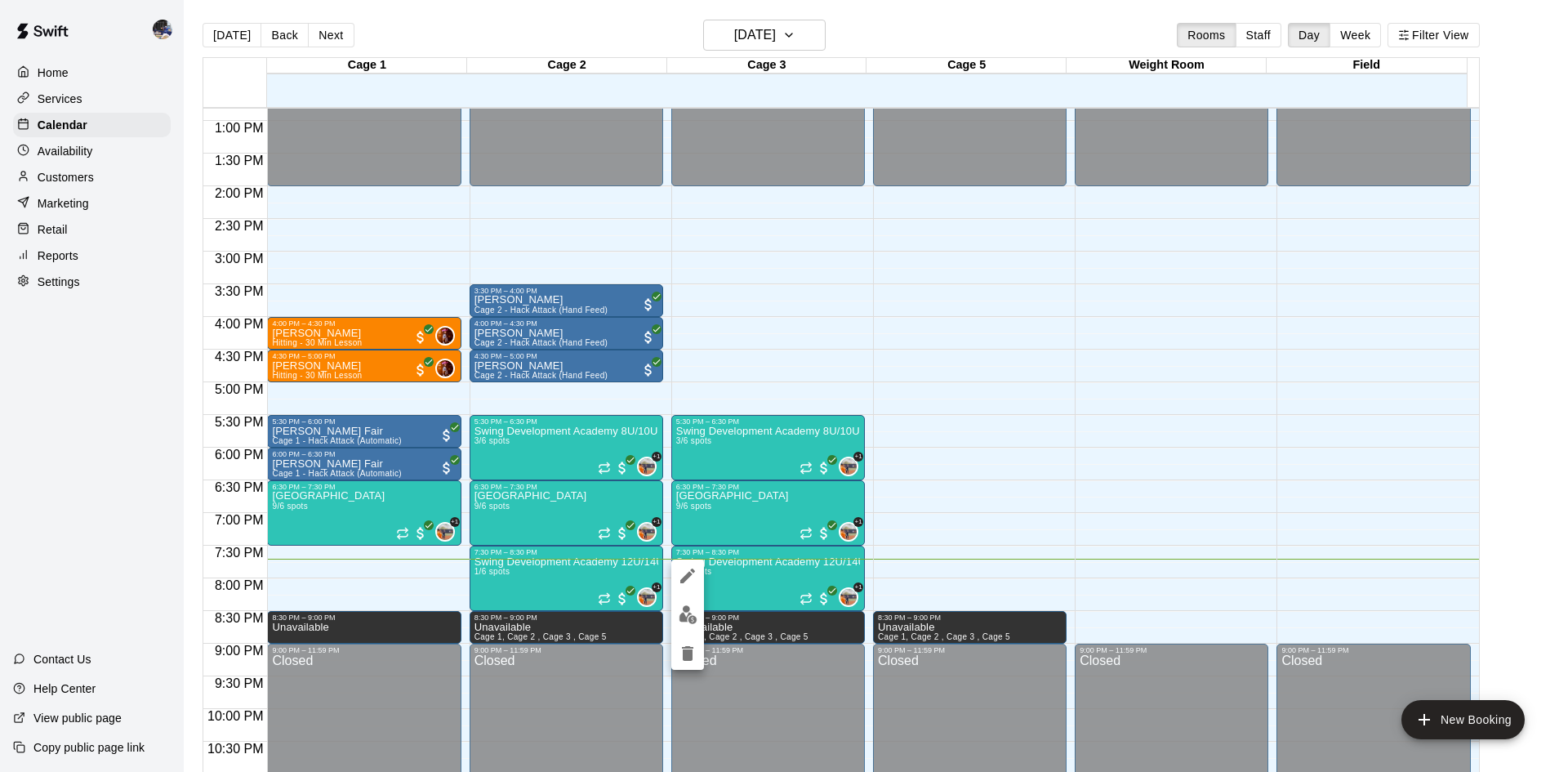
click at [492, 141] on div at bounding box center [784, 386] width 1568 height 772
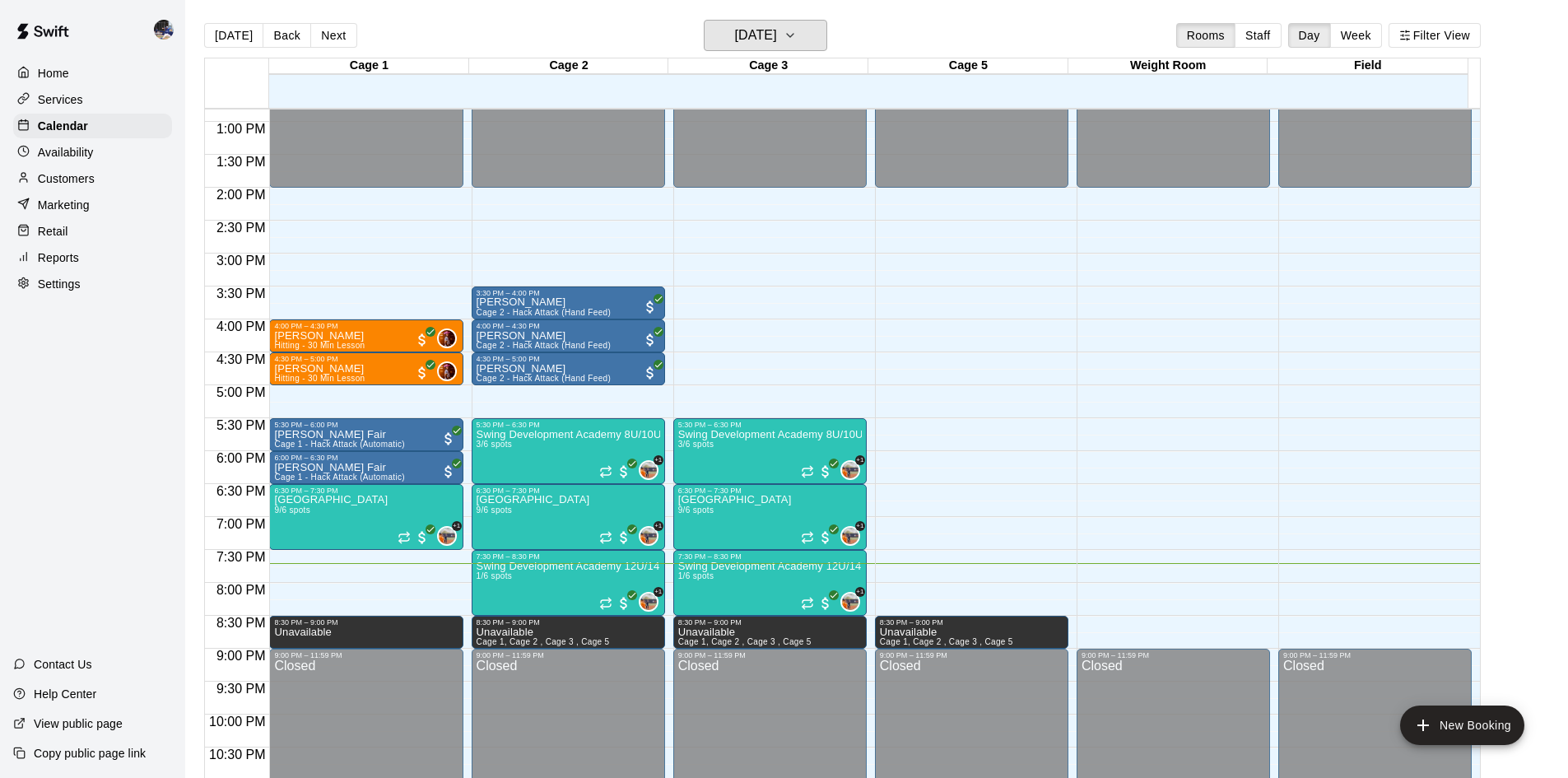
click at [770, 45] on h6 "[DATE]" at bounding box center [756, 35] width 42 height 23
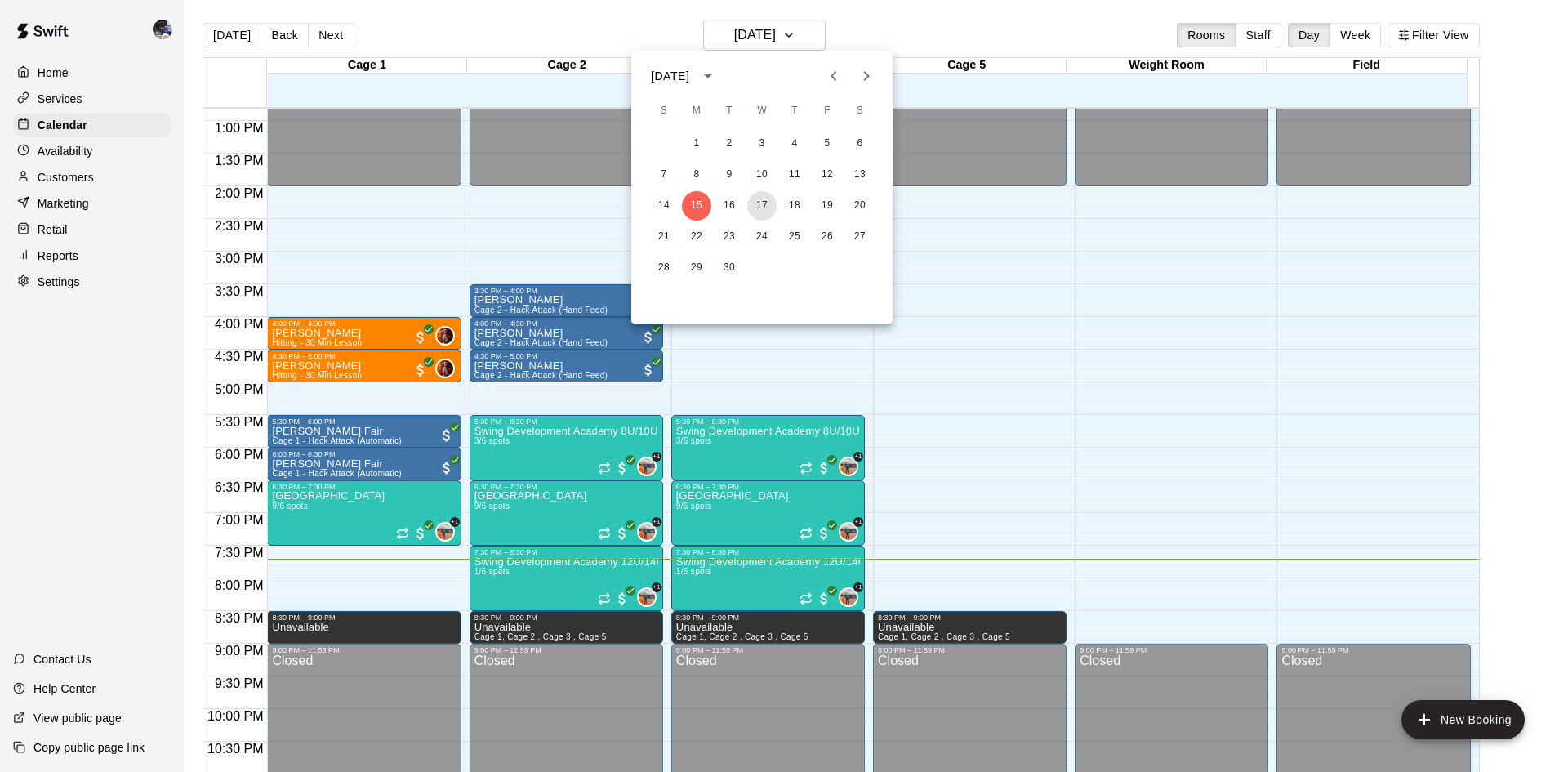
click at [757, 199] on button "17" at bounding box center [761, 205] width 29 height 29
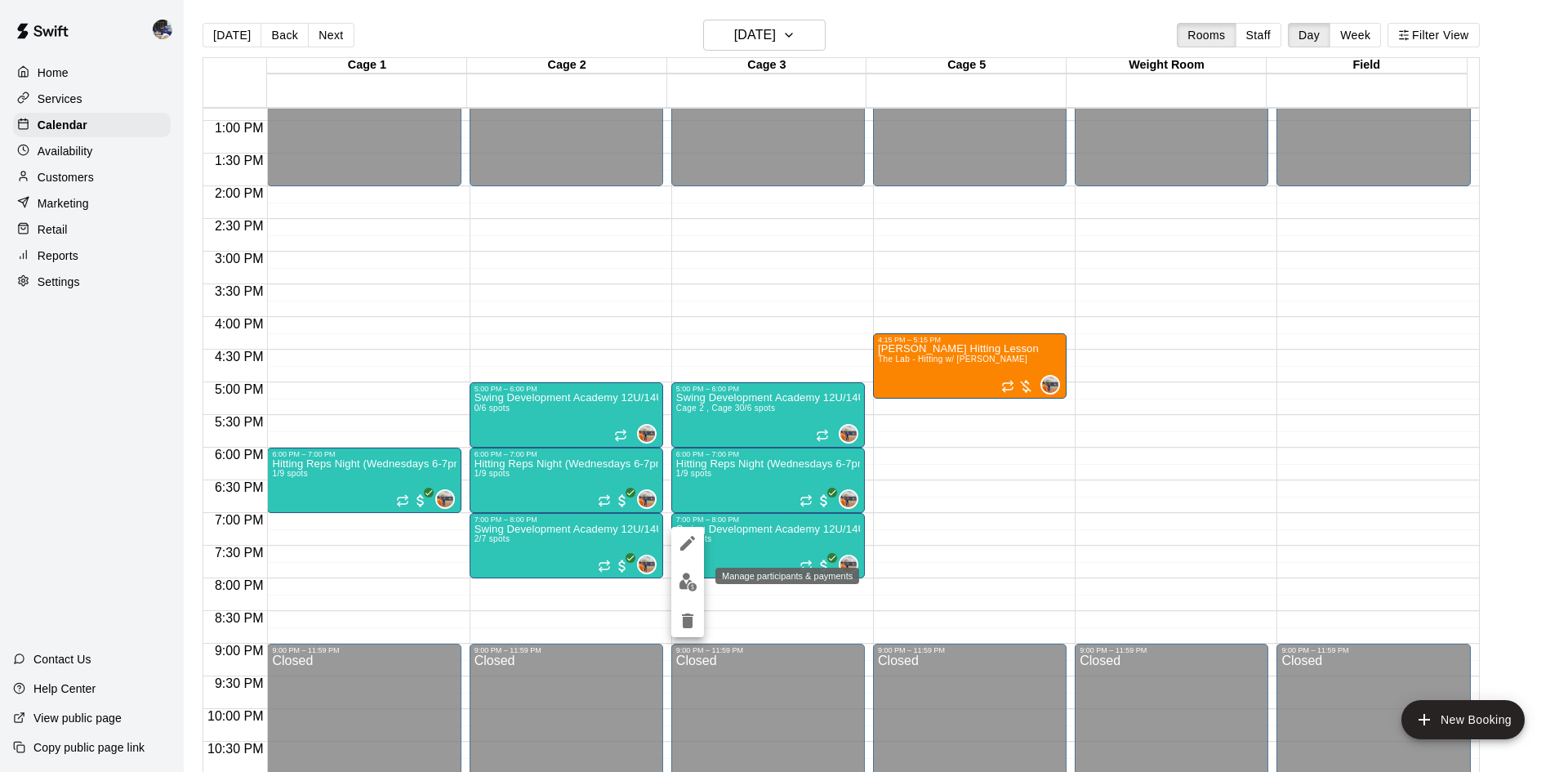
click at [686, 578] on img "edit" at bounding box center [687, 582] width 18 height 18
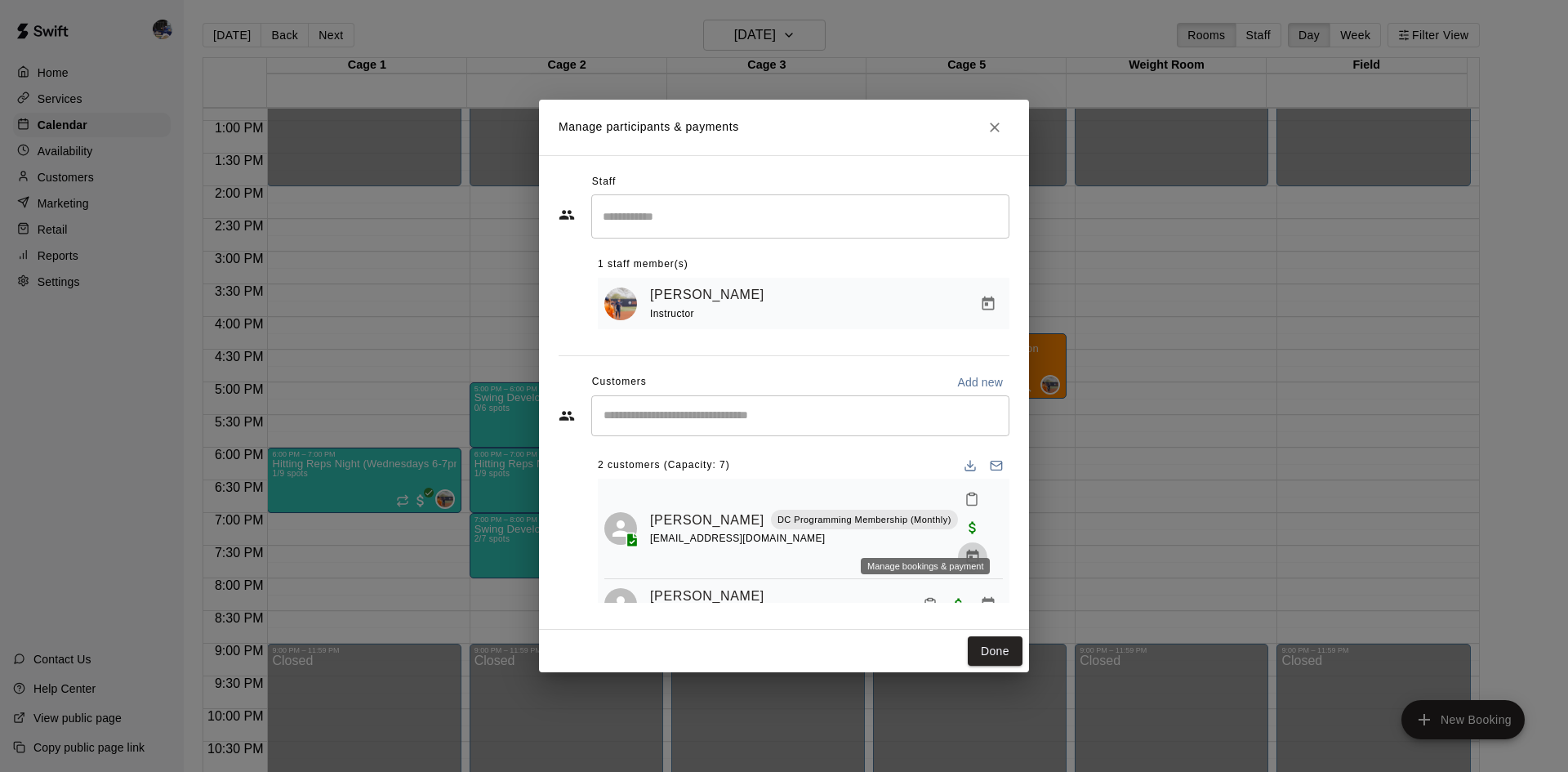
click at [966, 550] on icon "Manage bookings & payment" at bounding box center [972, 556] width 13 height 14
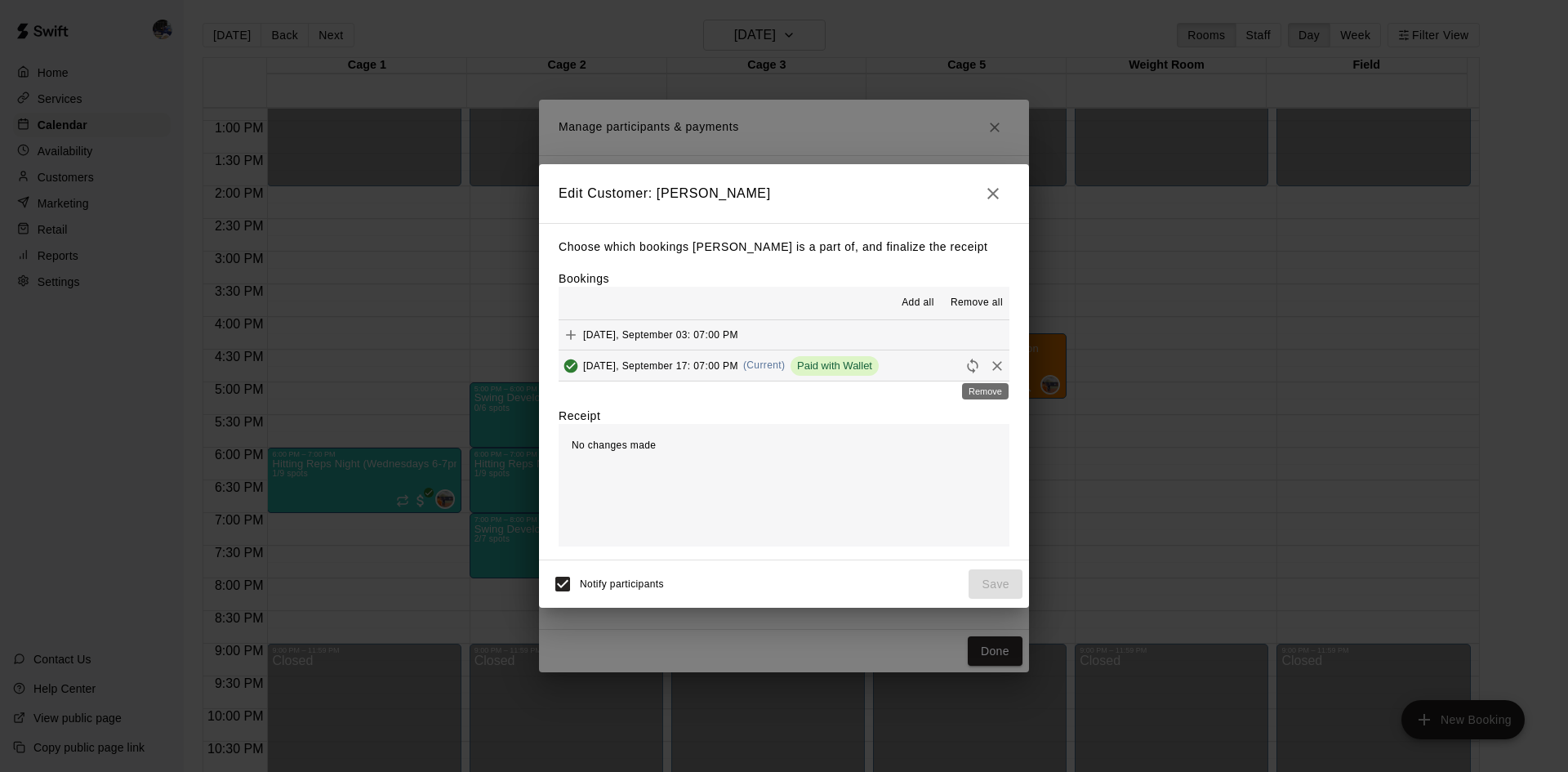
click at [989, 367] on icon "Remove" at bounding box center [998, 366] width 17 height 17
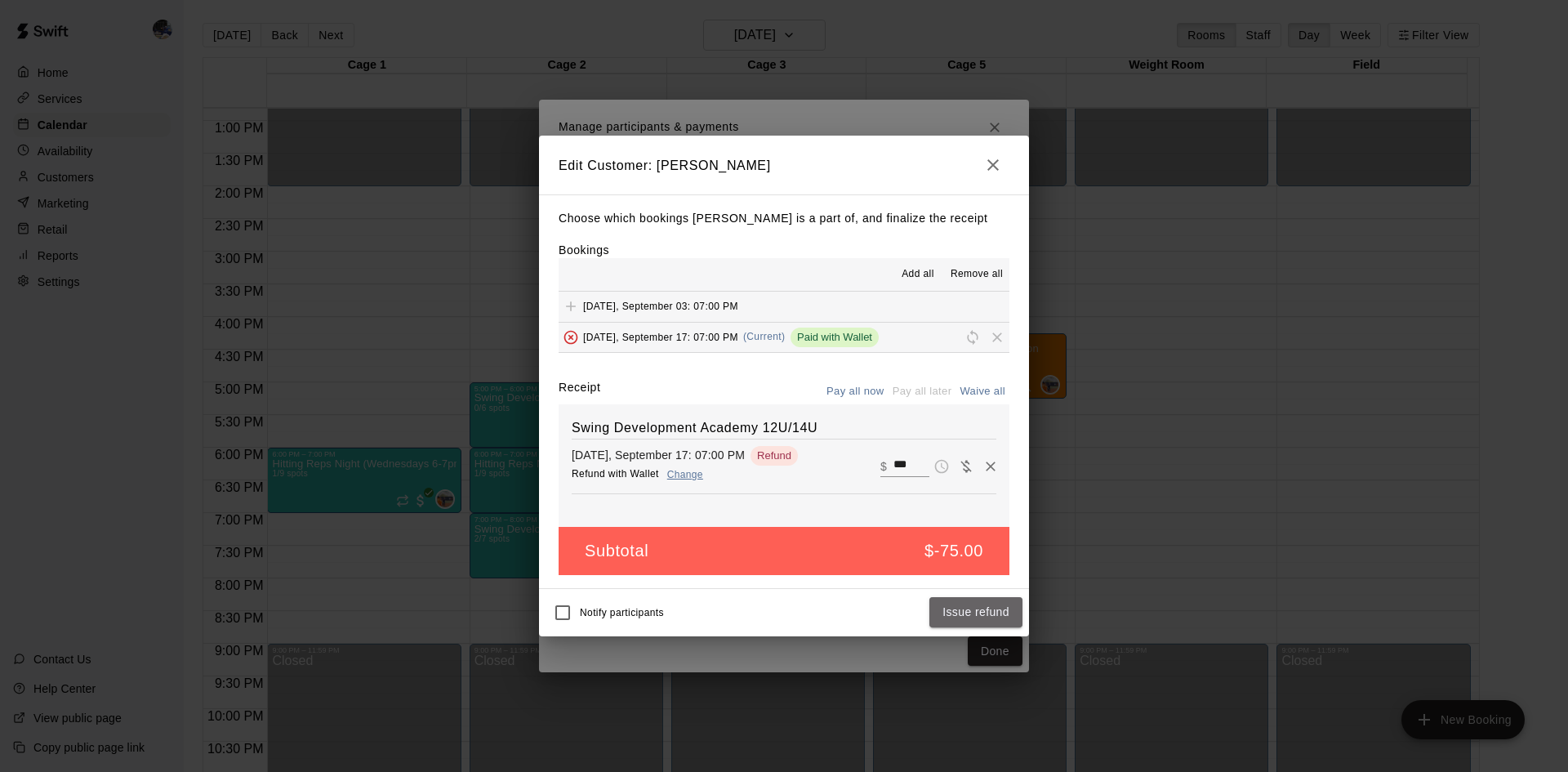
click at [958, 610] on button "Issue refund" at bounding box center [975, 612] width 93 height 30
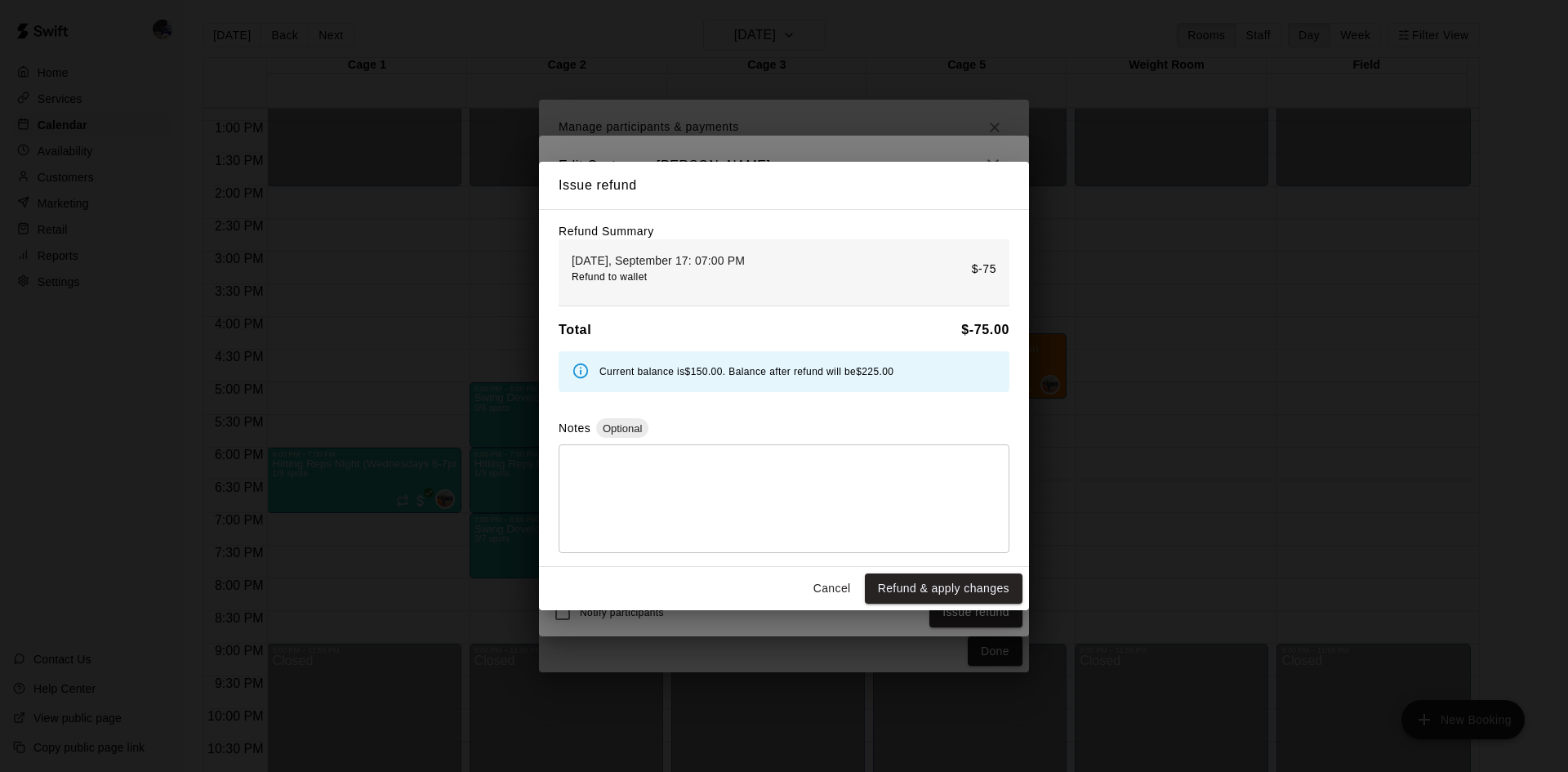
click at [932, 578] on button "Refund & apply changes" at bounding box center [943, 588] width 157 height 30
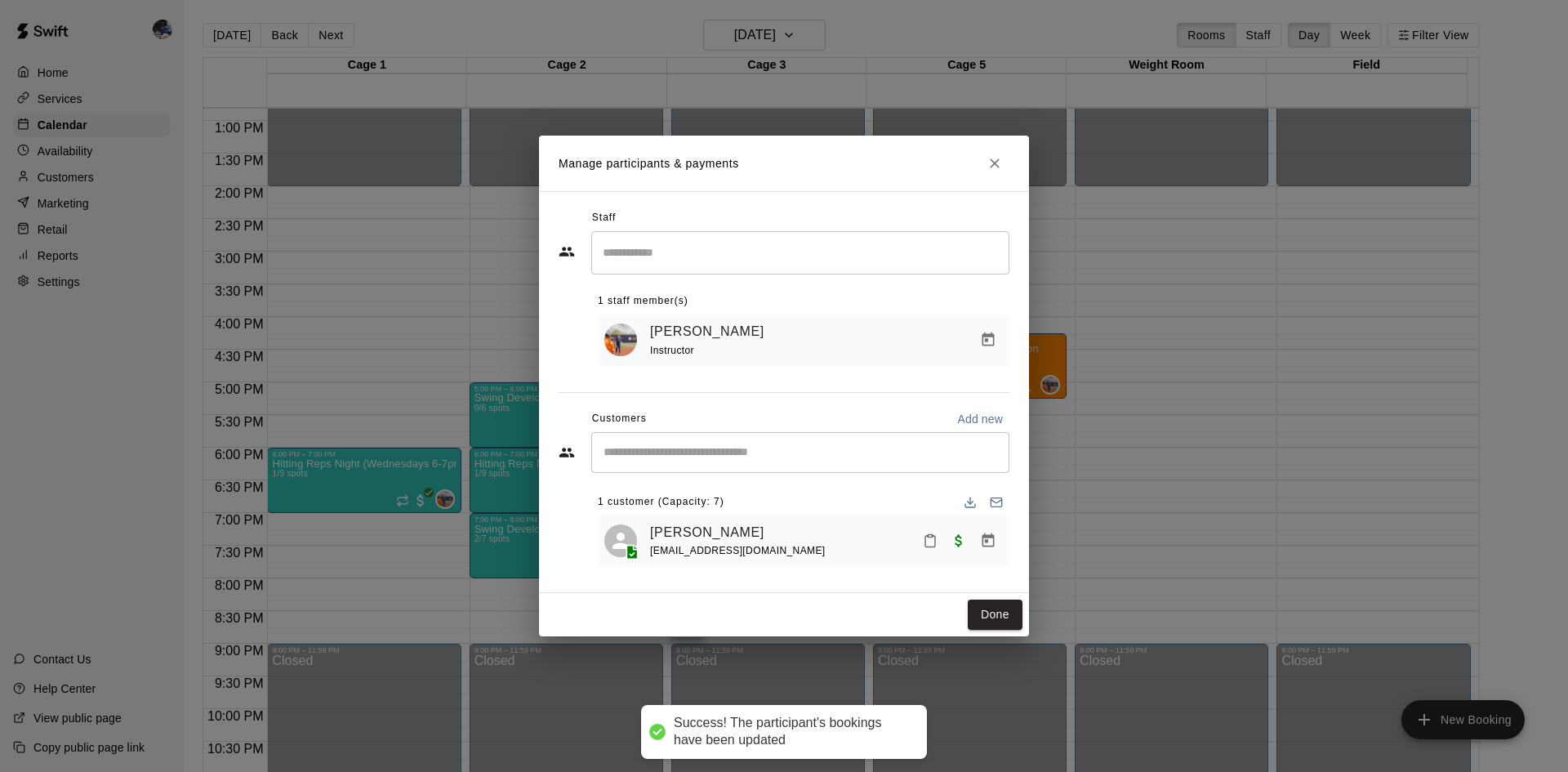
click at [985, 614] on button "Done" at bounding box center [994, 615] width 54 height 30
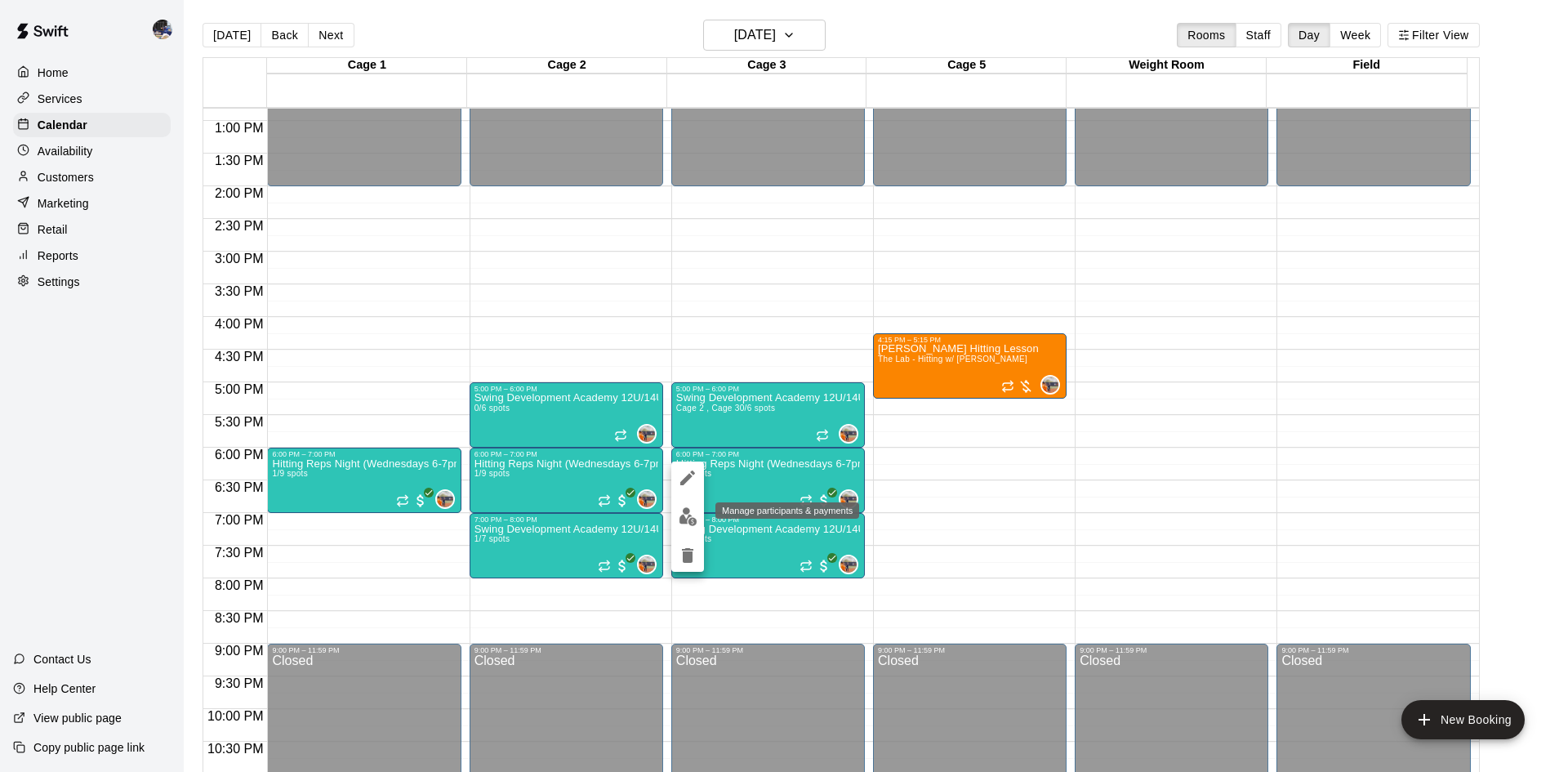
click at [696, 516] on img "edit" at bounding box center [687, 516] width 18 height 18
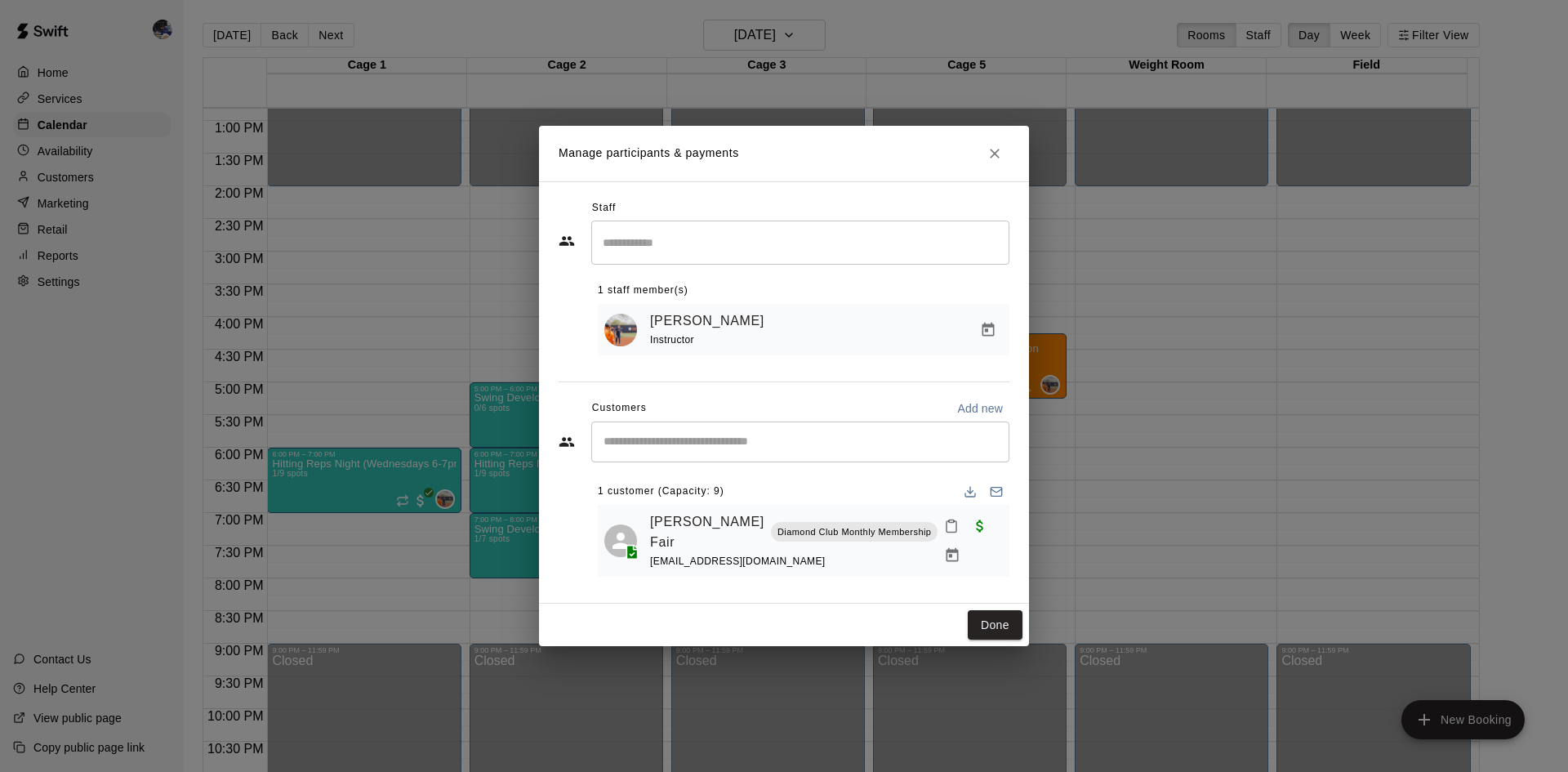
click at [712, 468] on div "1 customer (Capacity: 9) Ava Cabrera Fair Diamond Club Monthly Membership donta…" at bounding box center [804, 521] width 411 height 111
click at [715, 451] on div "​" at bounding box center [800, 442] width 418 height 41
type input "*"
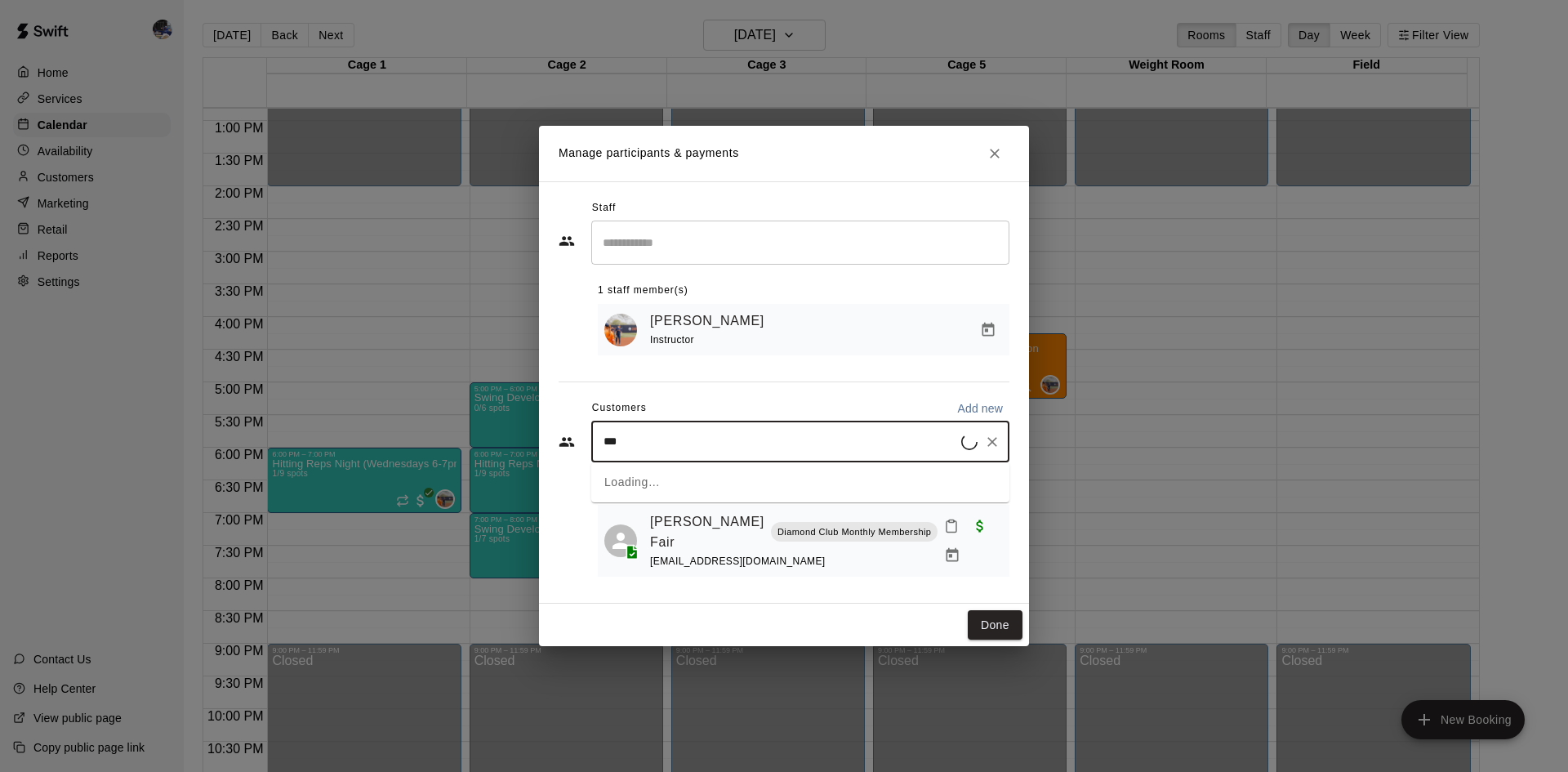
type input "****"
click at [754, 498] on div "AUDREY reza DC Programming Membership (Monthly) katwish82@gmail.com" at bounding box center [784, 488] width 293 height 35
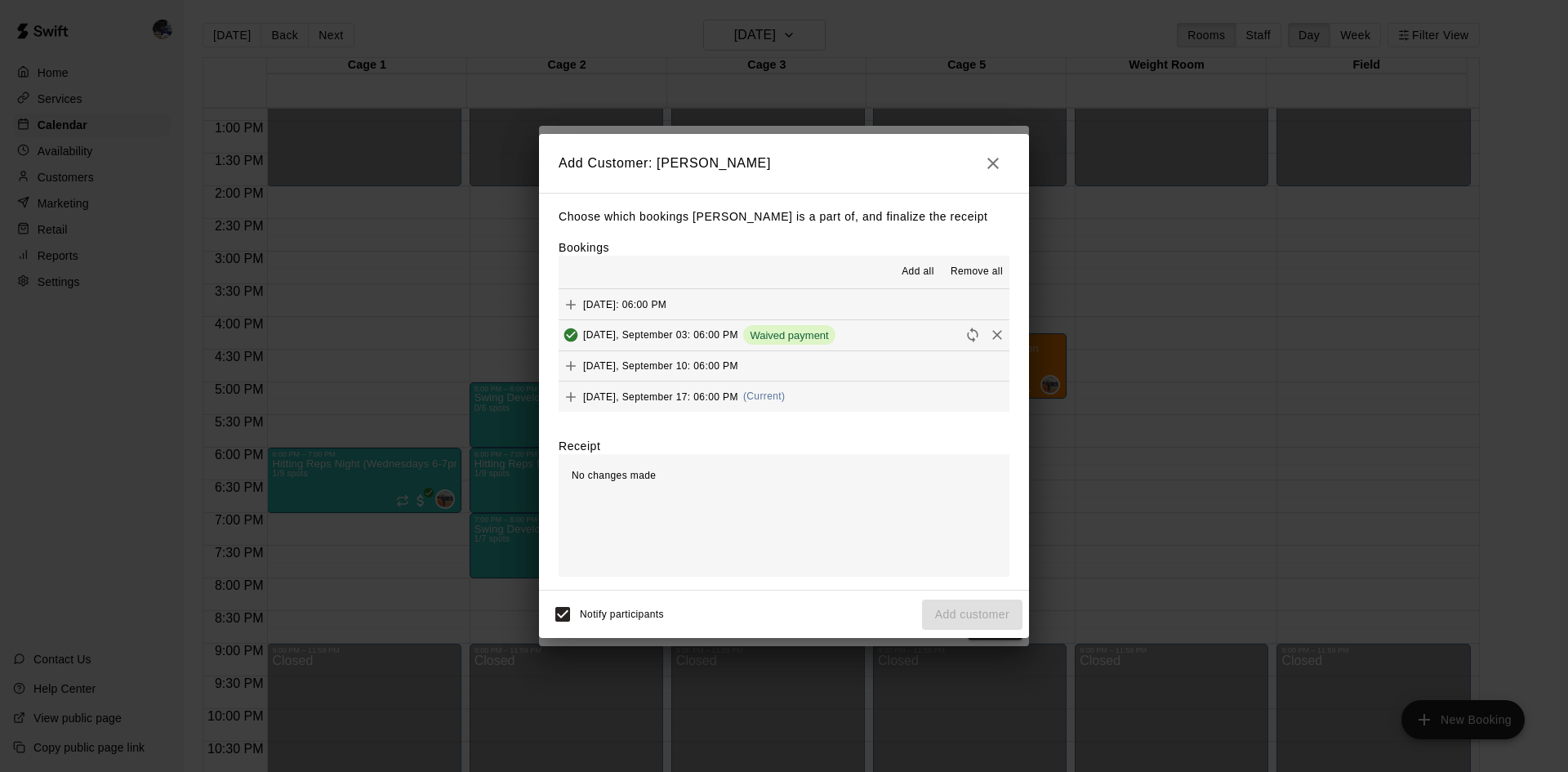
scroll to position [1, 0]
click at [738, 397] on span "Wednesday, September 17: 06:00 PM" at bounding box center [661, 396] width 156 height 12
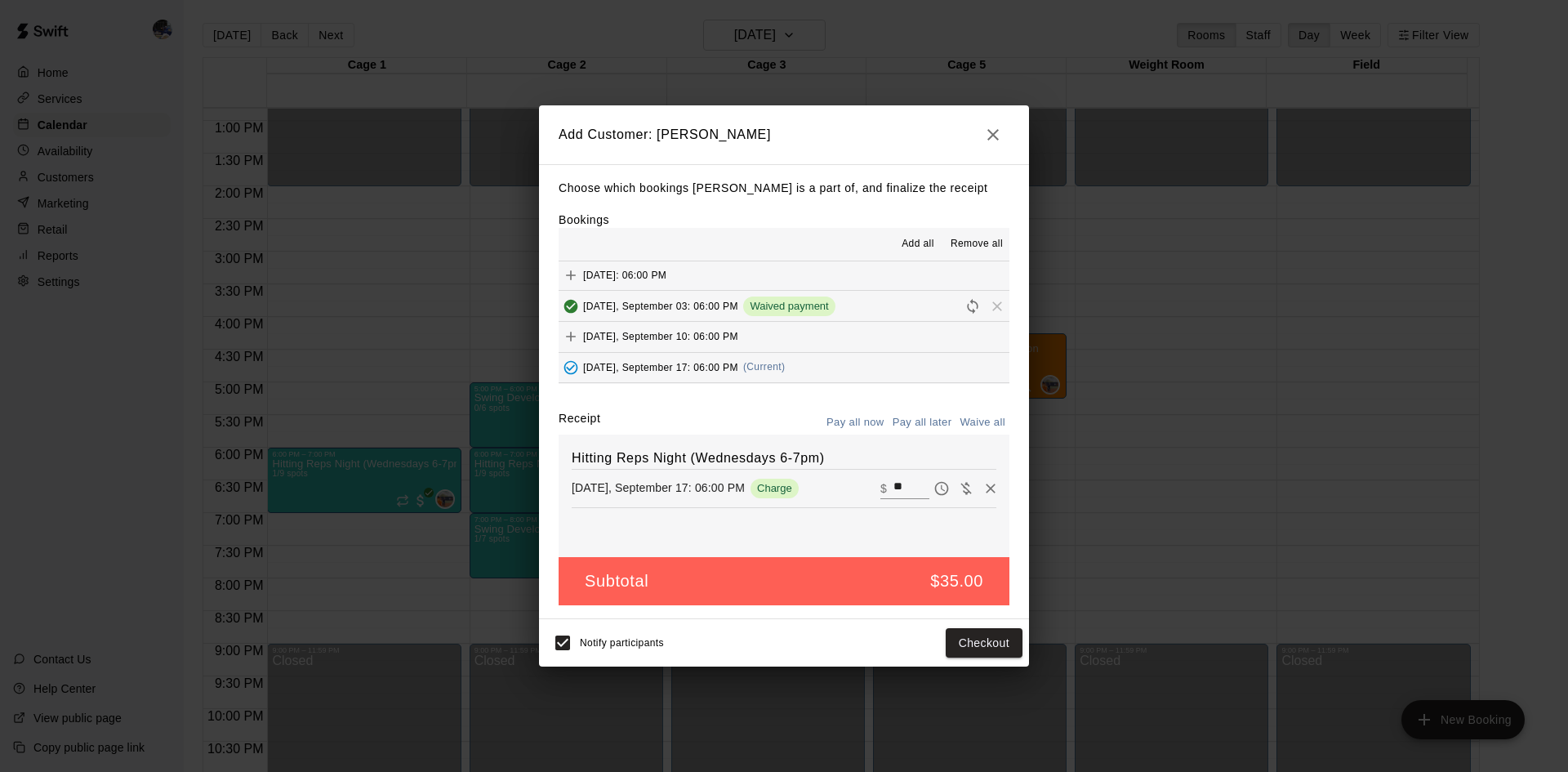
click at [989, 641] on button "Checkout" at bounding box center [984, 643] width 77 height 30
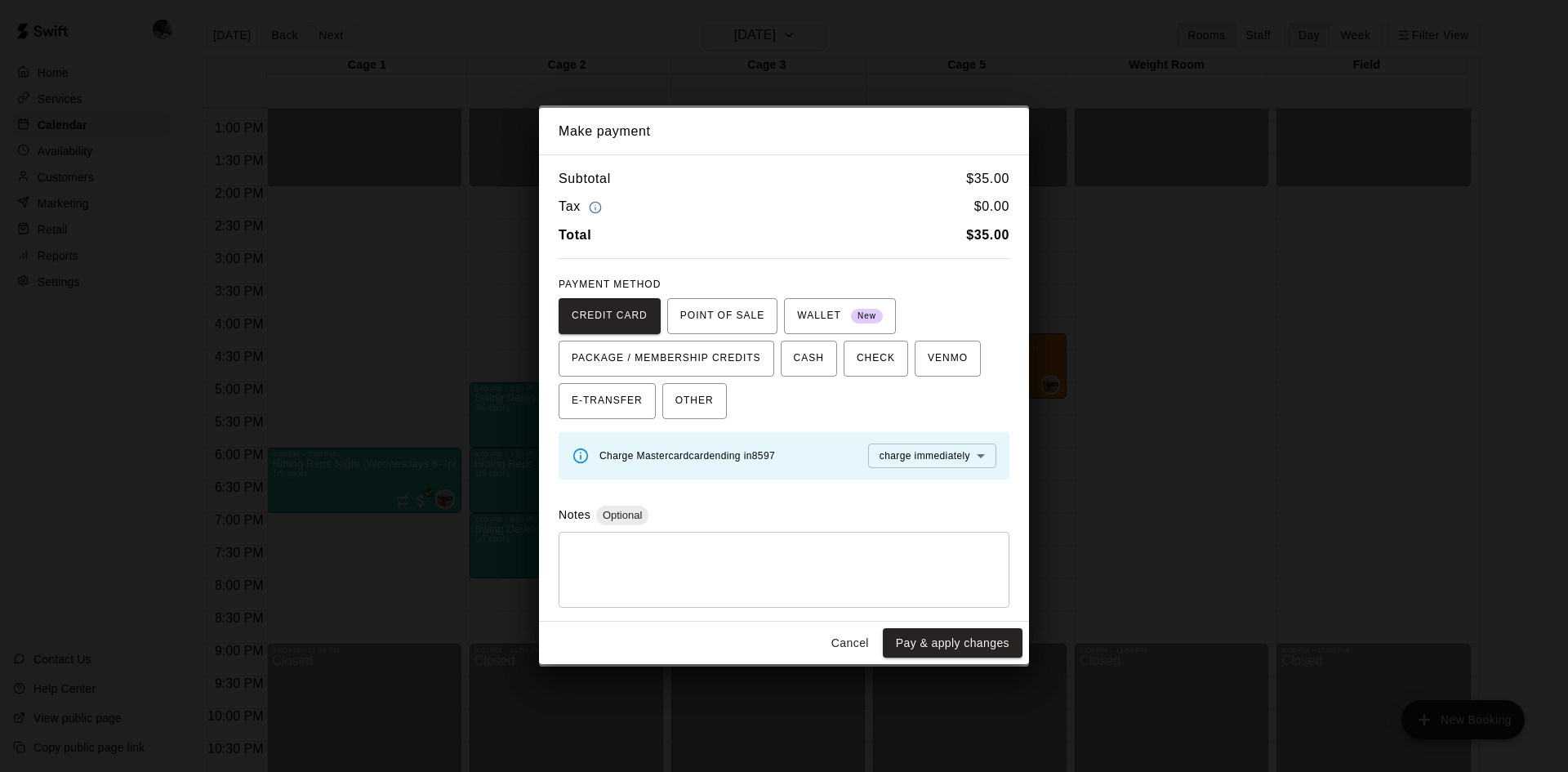
click at [822, 311] on span "WALLET New" at bounding box center [840, 315] width 86 height 26
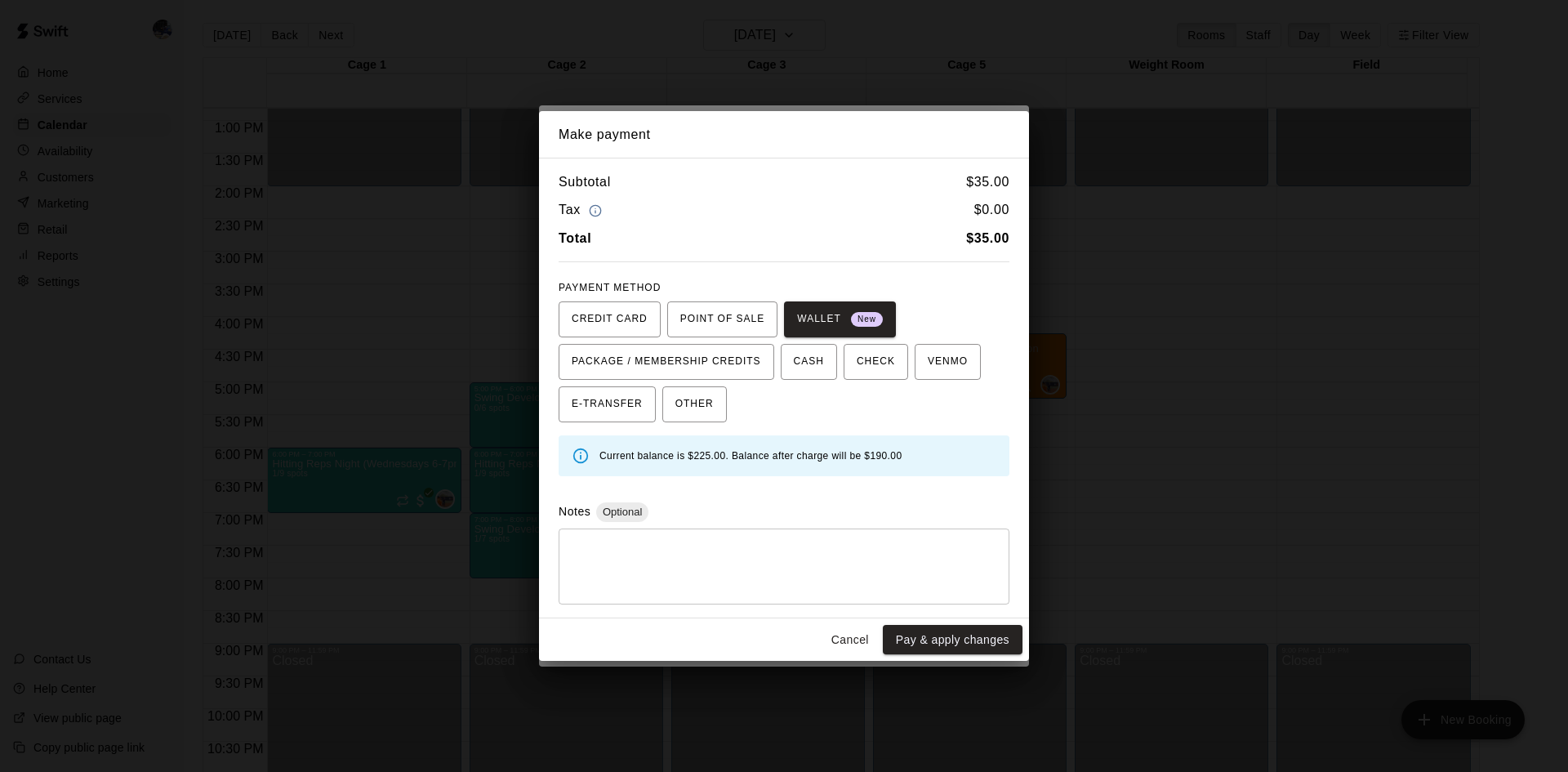
click at [952, 637] on button "Pay & apply changes" at bounding box center [953, 640] width 140 height 30
